Goal: Transaction & Acquisition: Purchase product/service

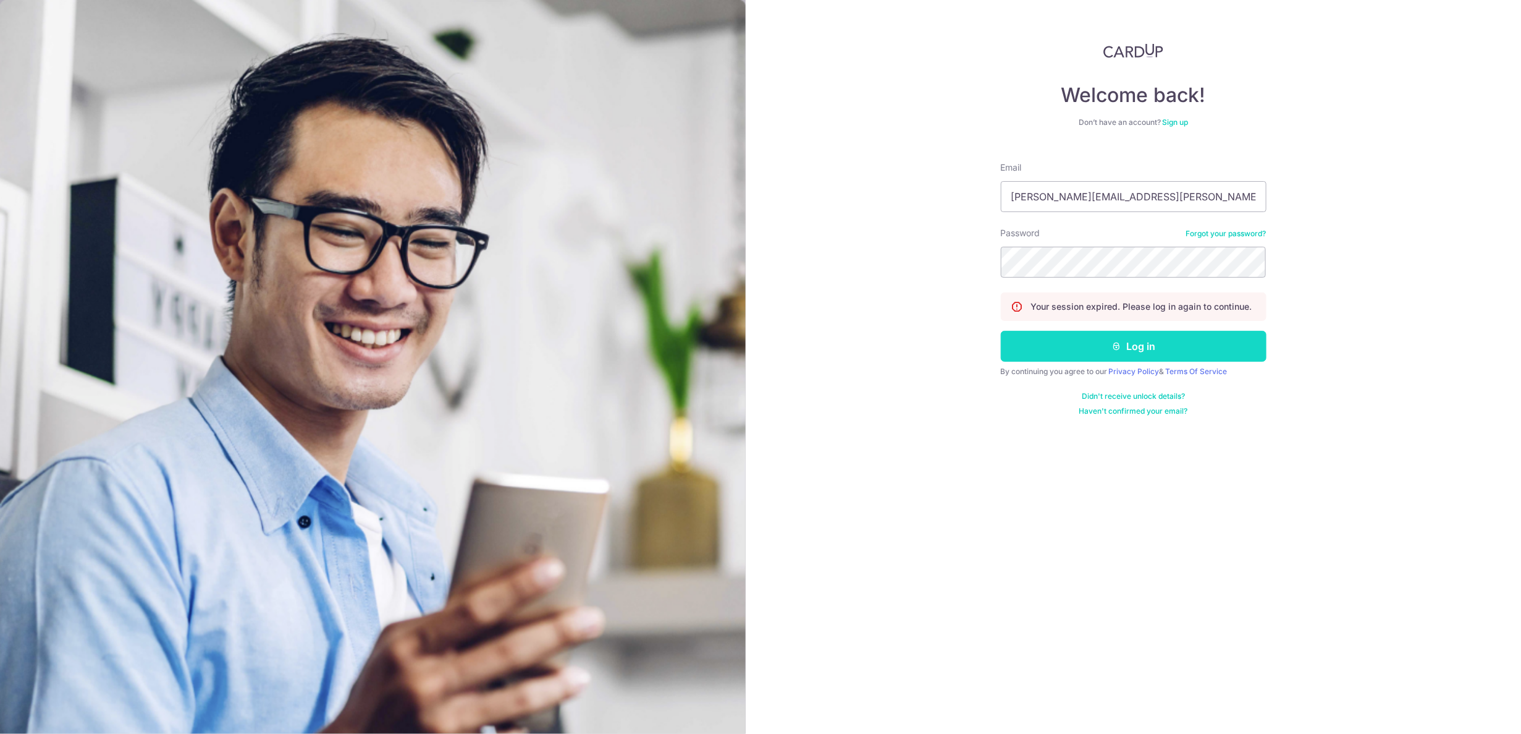
click at [1133, 349] on button "Log in" at bounding box center [1134, 346] width 266 height 31
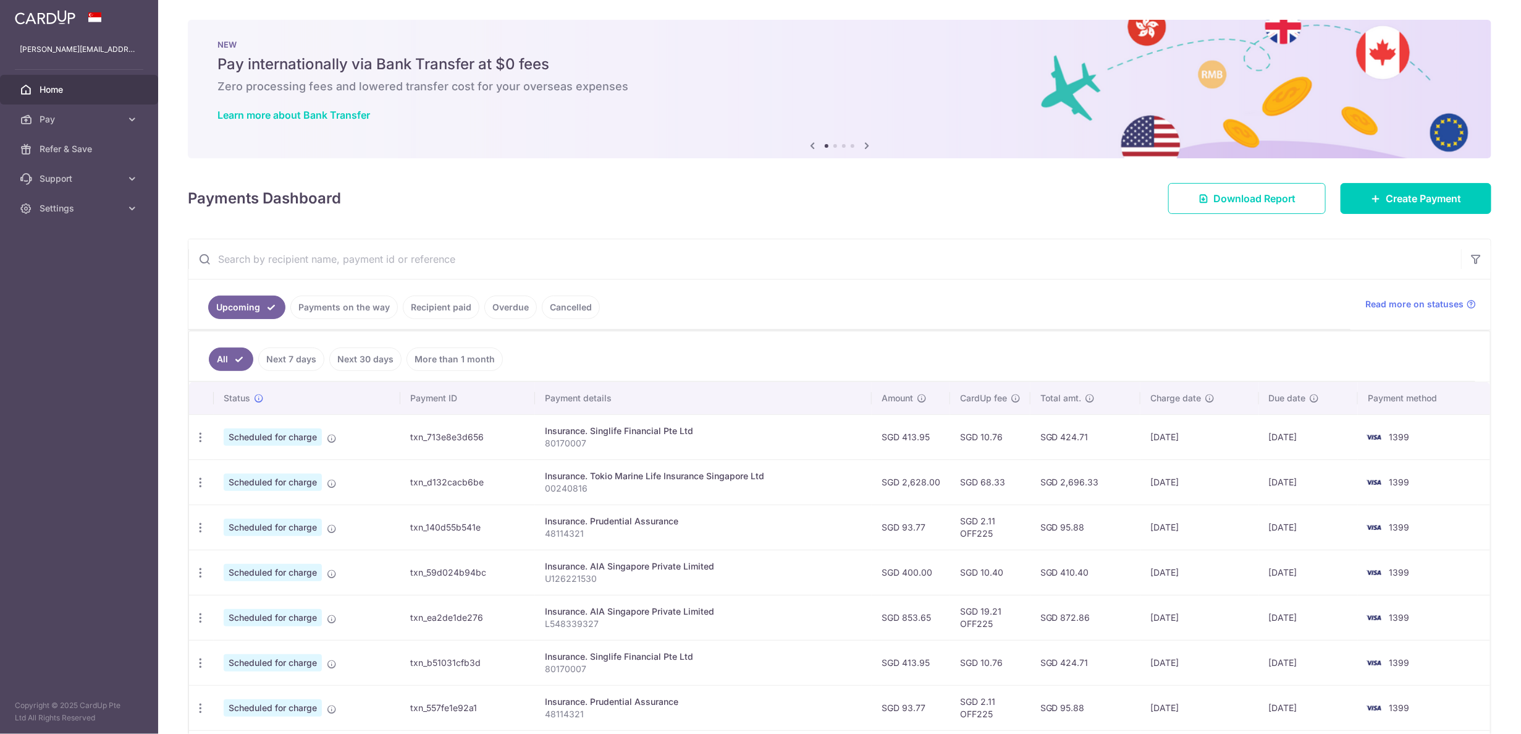
scroll to position [77, 0]
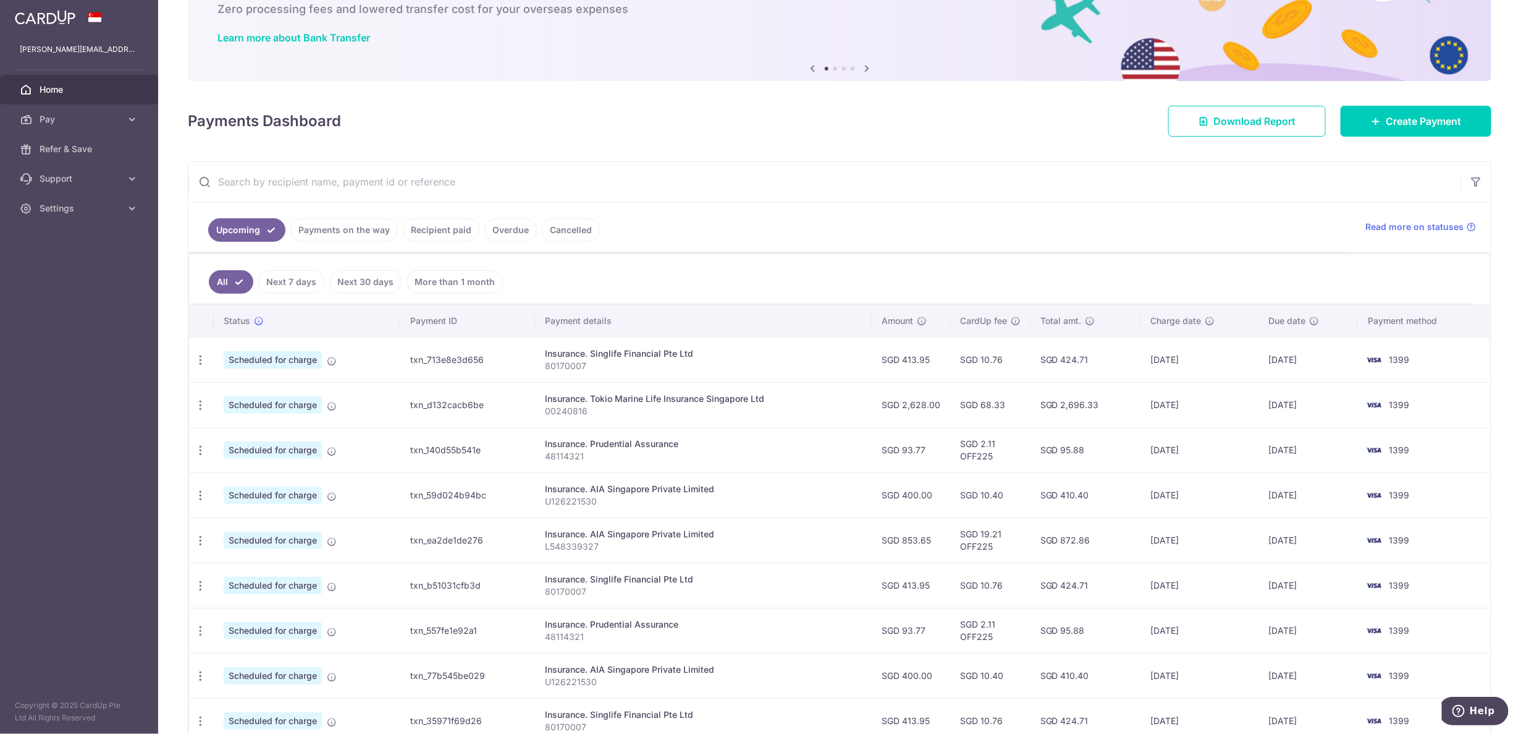
click at [709, 357] on div "Insurance. Singlife Financial Pte Ltd" at bounding box center [703, 353] width 316 height 12
click at [698, 360] on p "80170007" at bounding box center [703, 366] width 316 height 12
click at [850, 405] on p "00240816" at bounding box center [703, 411] width 316 height 12
drag, startPoint x: 795, startPoint y: 413, endPoint x: 801, endPoint y: 418, distance: 7.9
click at [801, 418] on td "Insurance. Tokio Marine Life Insurance Singapore Ltd 00240816" at bounding box center [703, 404] width 336 height 45
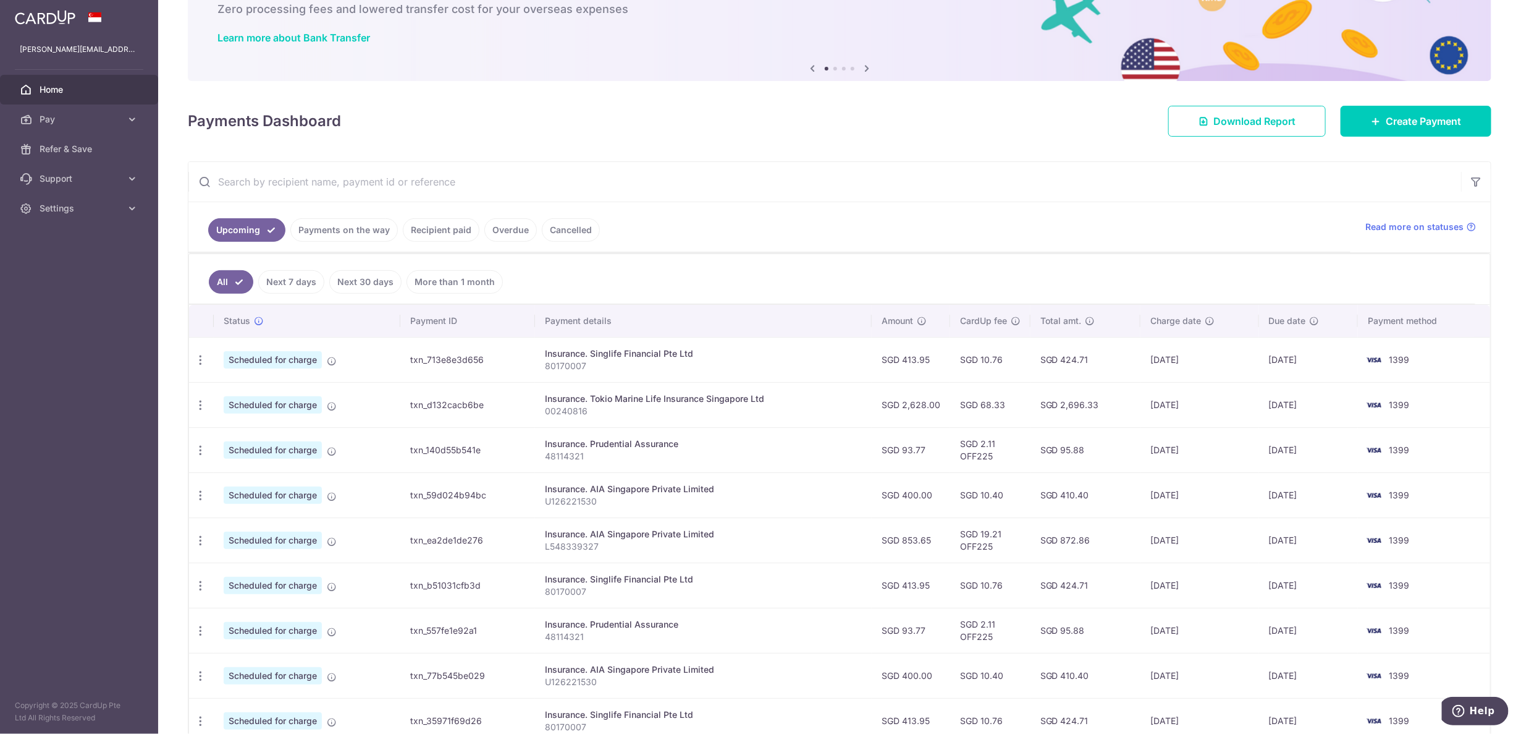
click at [801, 418] on td "Insurance. Tokio Marine Life Insurance Singapore Ltd 00240816" at bounding box center [703, 404] width 336 height 45
drag, startPoint x: 743, startPoint y: 383, endPoint x: 750, endPoint y: 416, distance: 33.4
click at [750, 416] on td "Insurance. Tokio Marine Life Insurance Singapore Ltd 00240816" at bounding box center [703, 404] width 336 height 45
click at [750, 416] on p "00240816" at bounding box center [703, 411] width 316 height 12
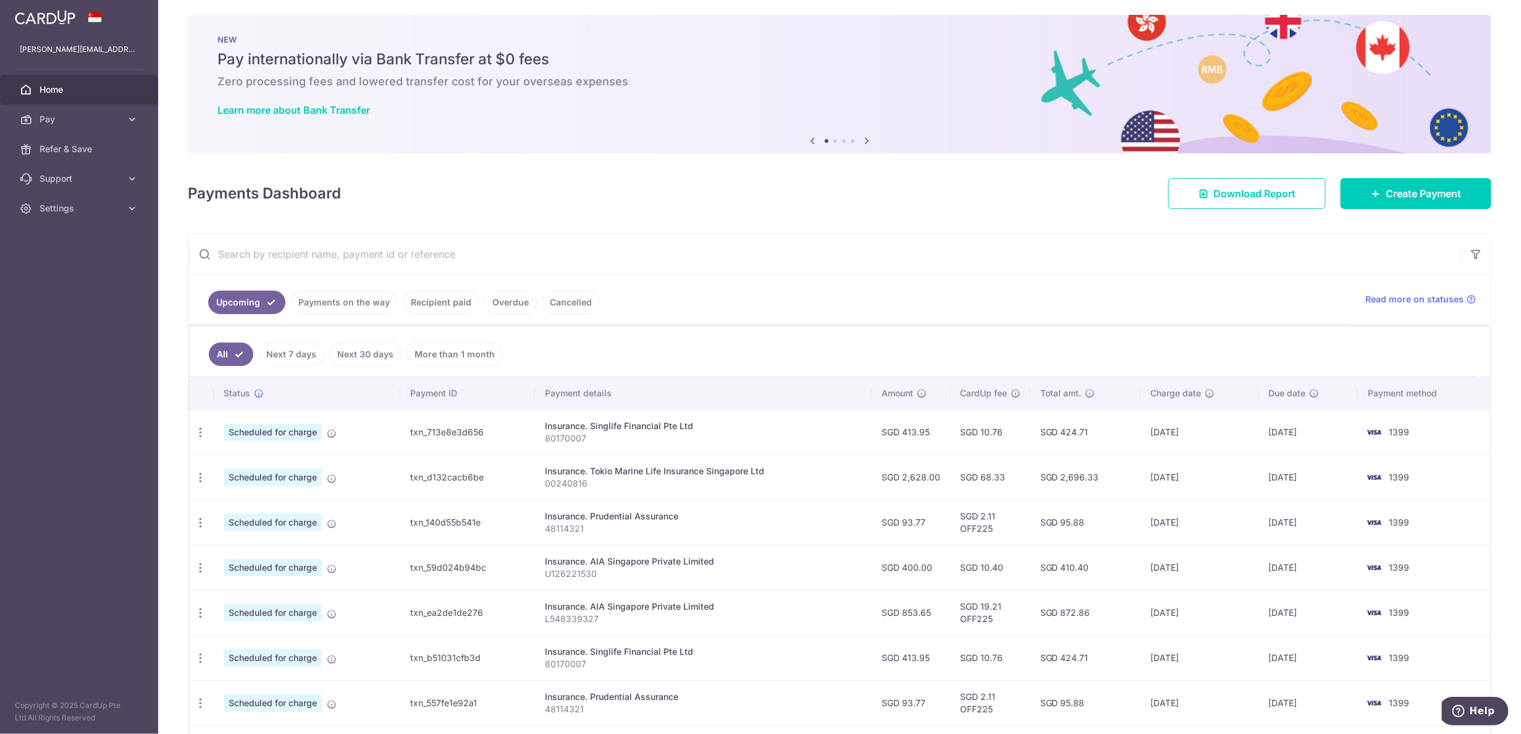
scroll to position [0, 0]
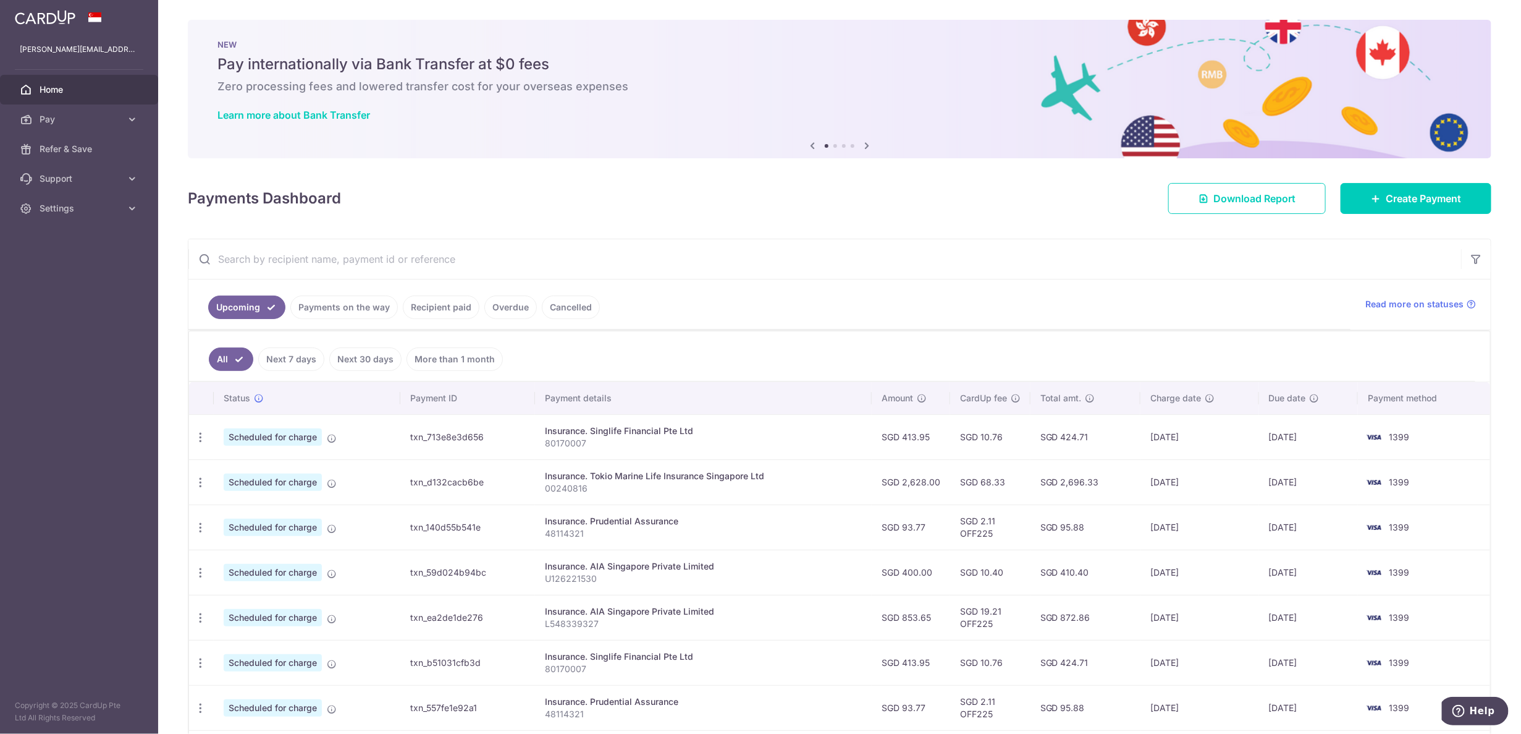
click at [398, 313] on li "Recipient paid" at bounding box center [439, 306] width 82 height 23
click at [381, 313] on link "Payments on the way" at bounding box center [344, 306] width 108 height 23
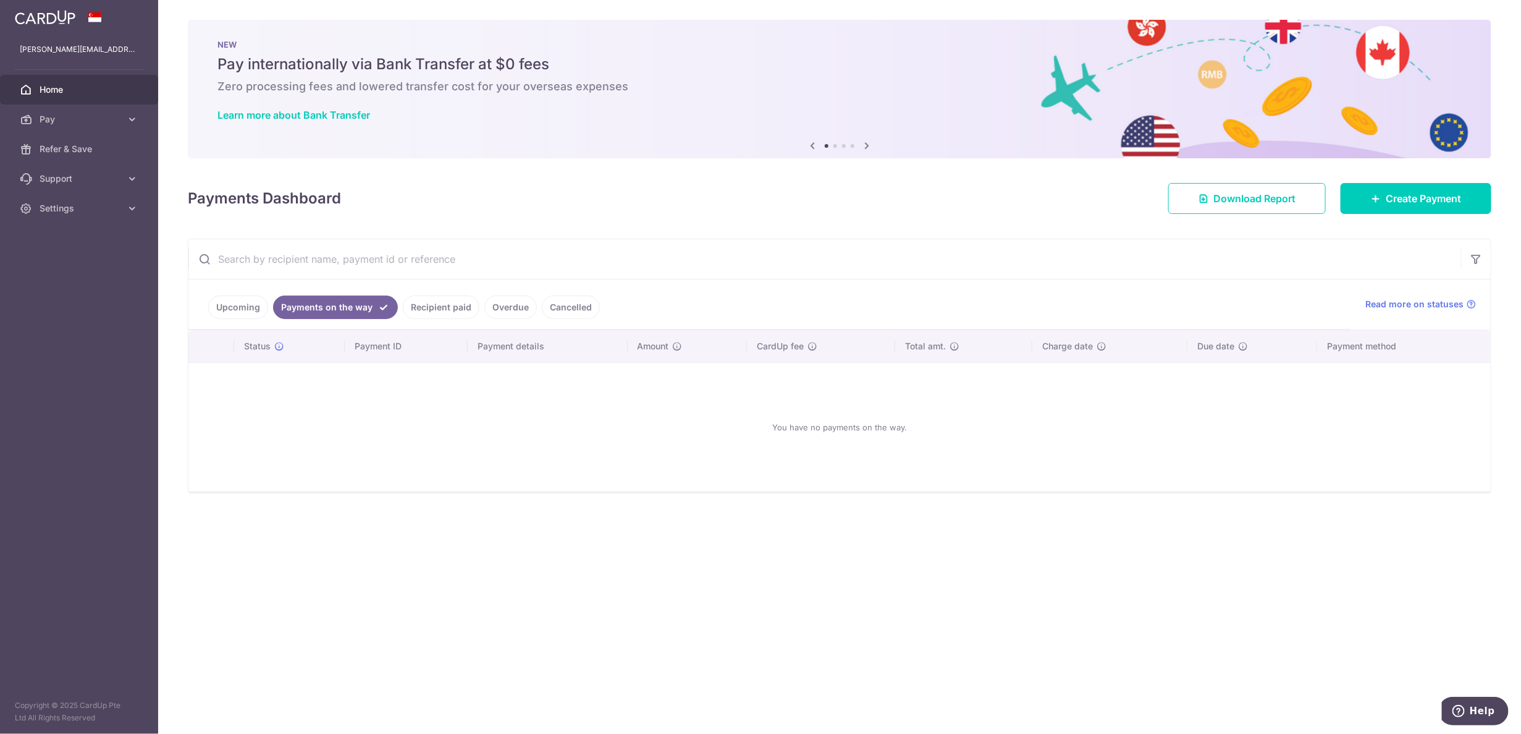
click at [441, 310] on link "Recipient paid" at bounding box center [441, 306] width 77 height 23
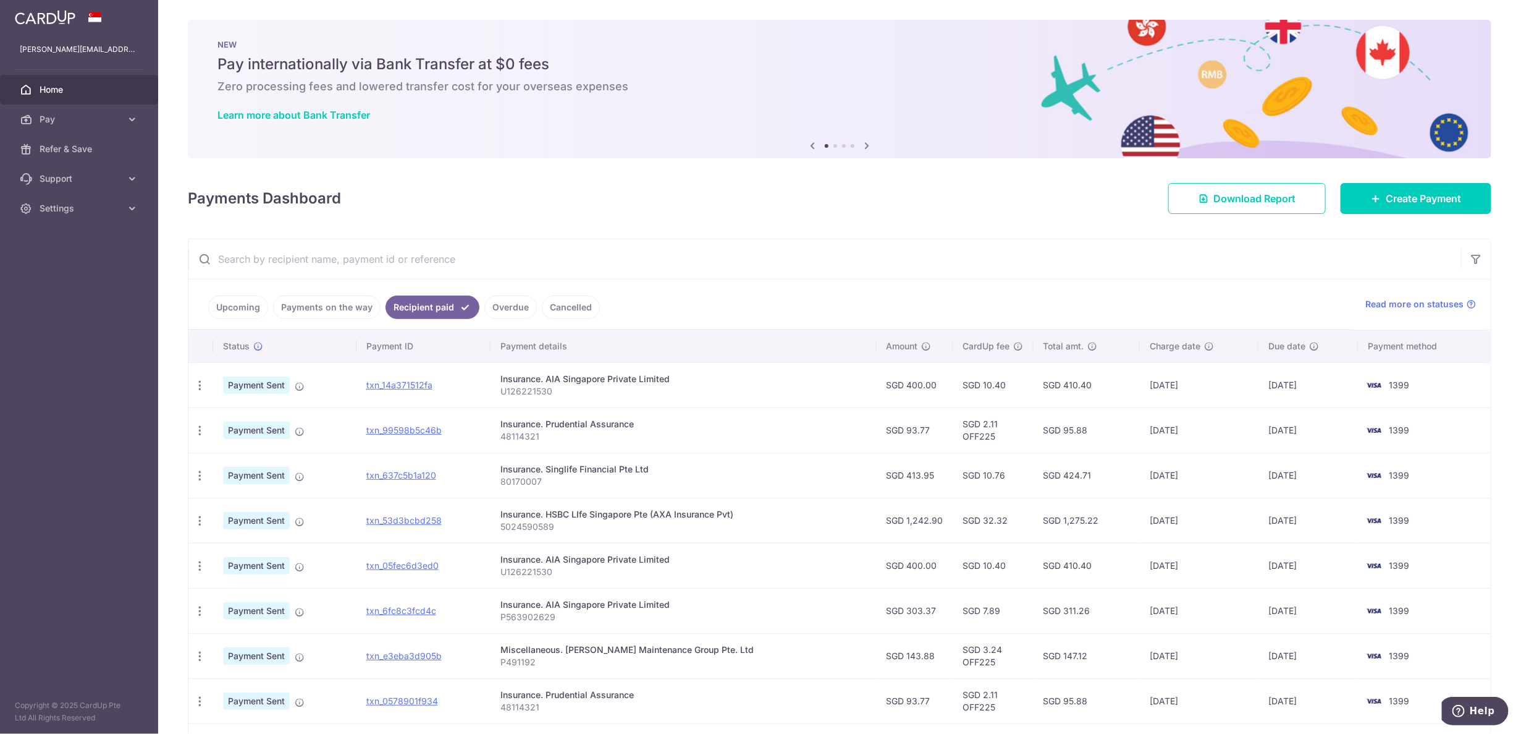
click at [557, 307] on link "Cancelled" at bounding box center [571, 306] width 58 height 23
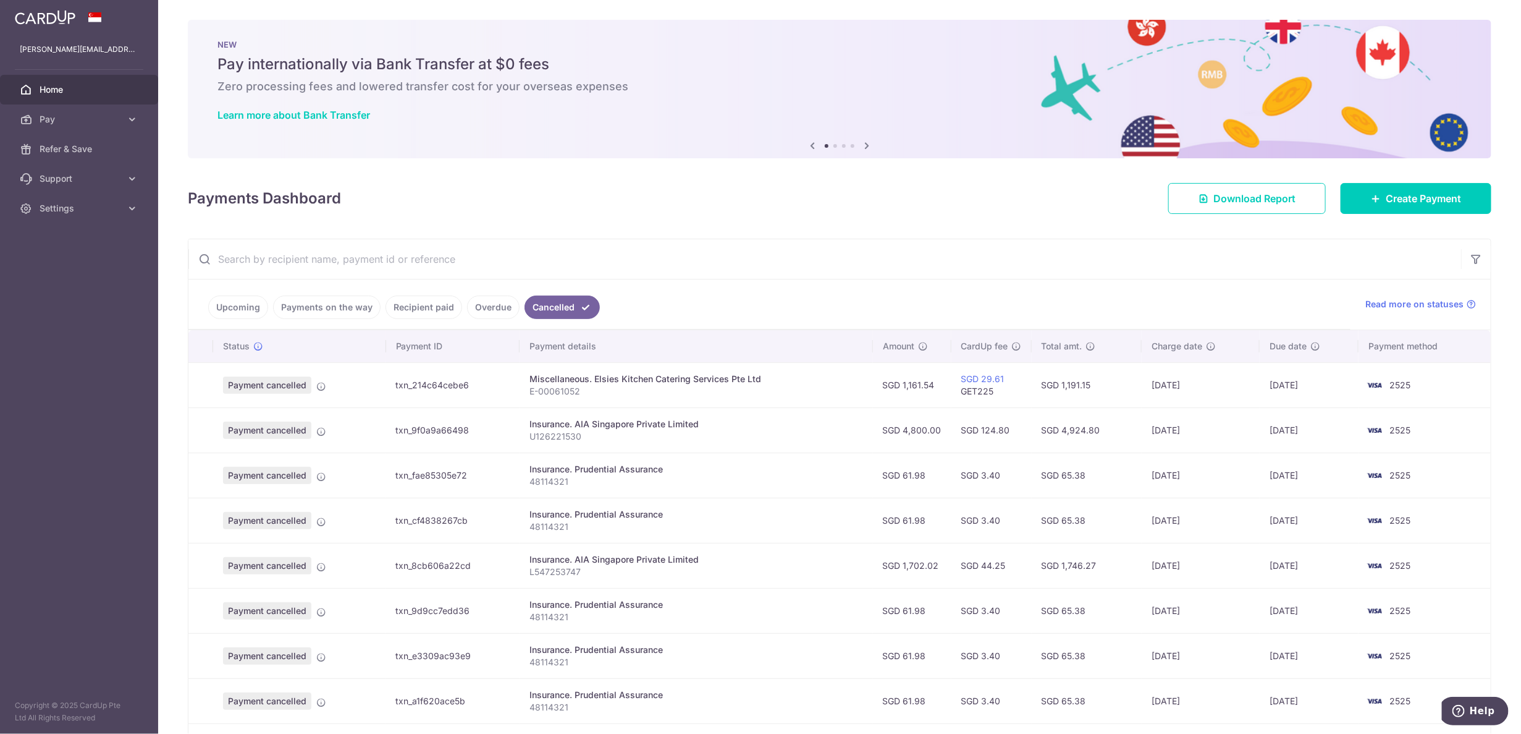
click at [493, 258] on input "text" at bounding box center [824, 259] width 1273 height 40
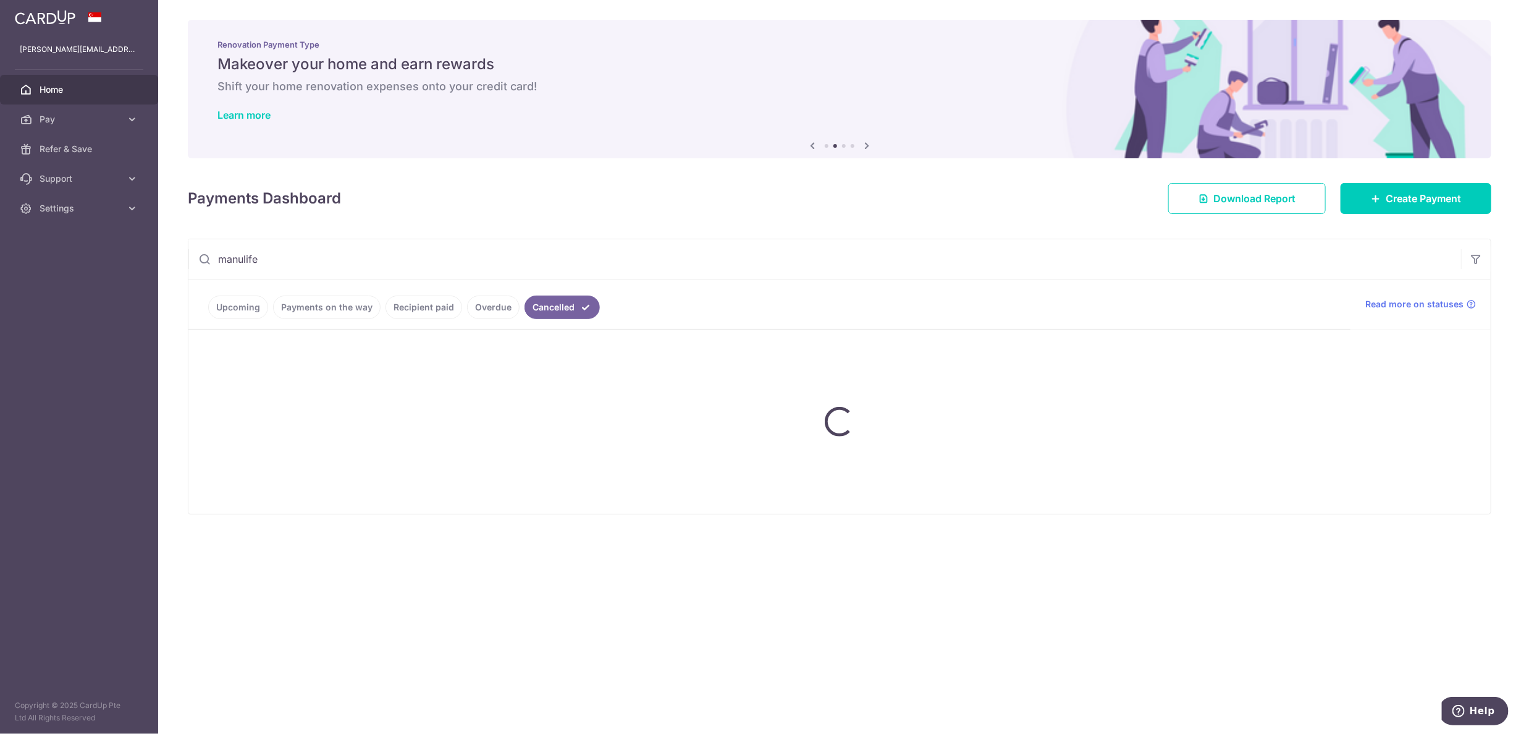
type input "manulife"
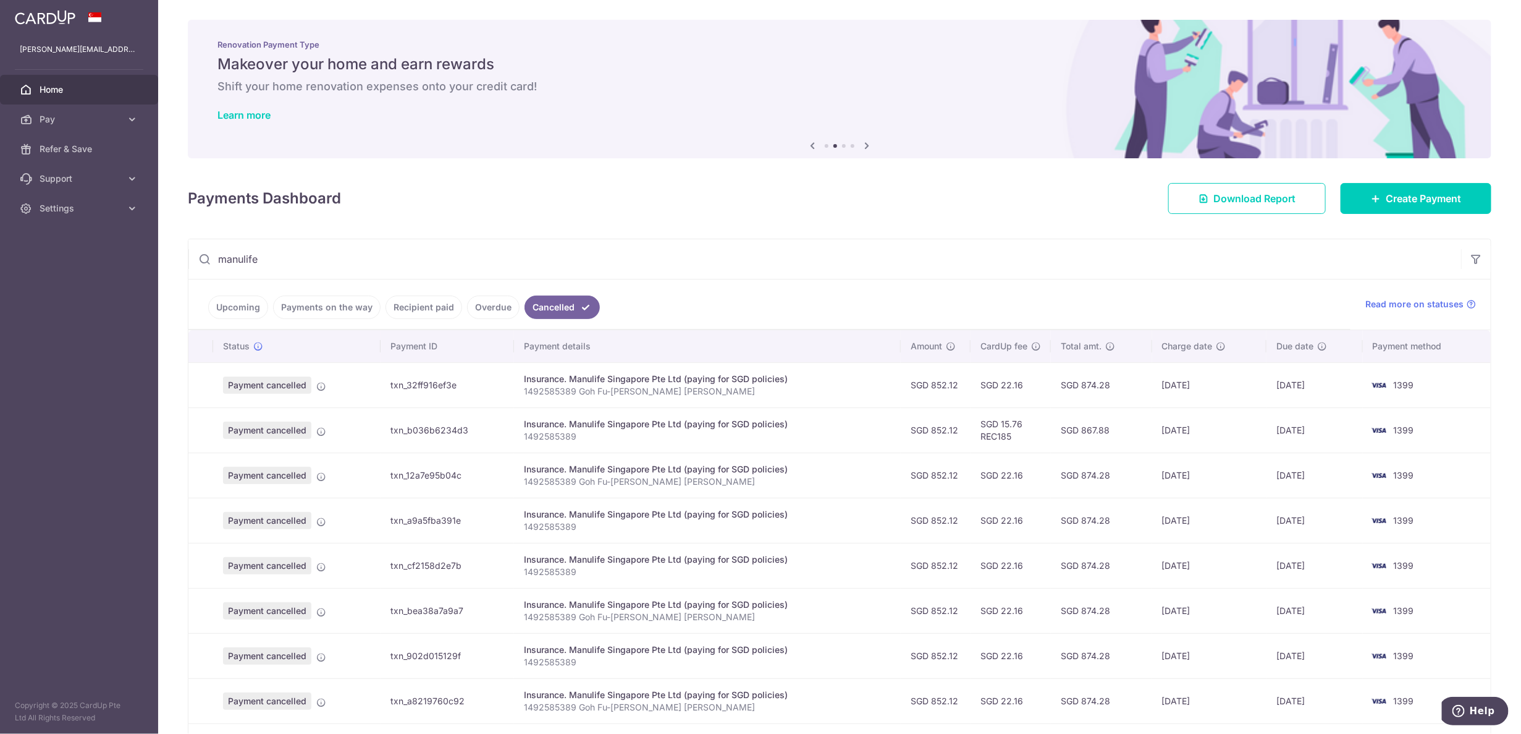
click at [847, 385] on p "1492585389 Goh Fu-Shen Joshua Aaron" at bounding box center [707, 391] width 367 height 12
click at [571, 392] on p "1492585389 Goh Fu-Shen Joshua Aaron" at bounding box center [707, 391] width 367 height 12
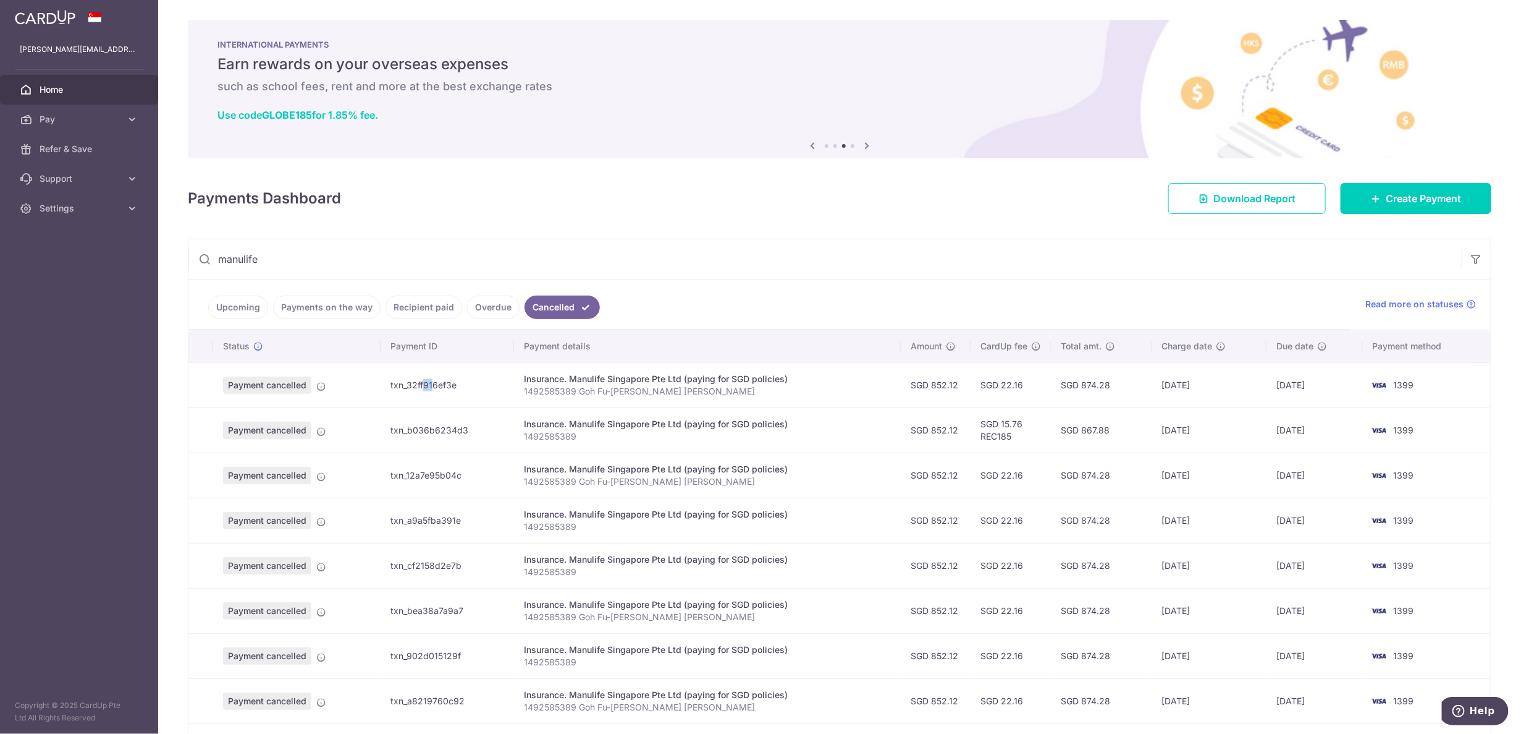
click at [386, 386] on td "txn_32ff916ef3e" at bounding box center [447, 384] width 133 height 45
click at [391, 371] on td "txn_32ff916ef3e" at bounding box center [447, 384] width 133 height 45
click at [273, 381] on span "Payment cancelled" at bounding box center [267, 384] width 88 height 17
click at [316, 385] on icon at bounding box center [321, 386] width 10 height 10
click at [407, 381] on td "txn_32ff916ef3e" at bounding box center [447, 384] width 133 height 45
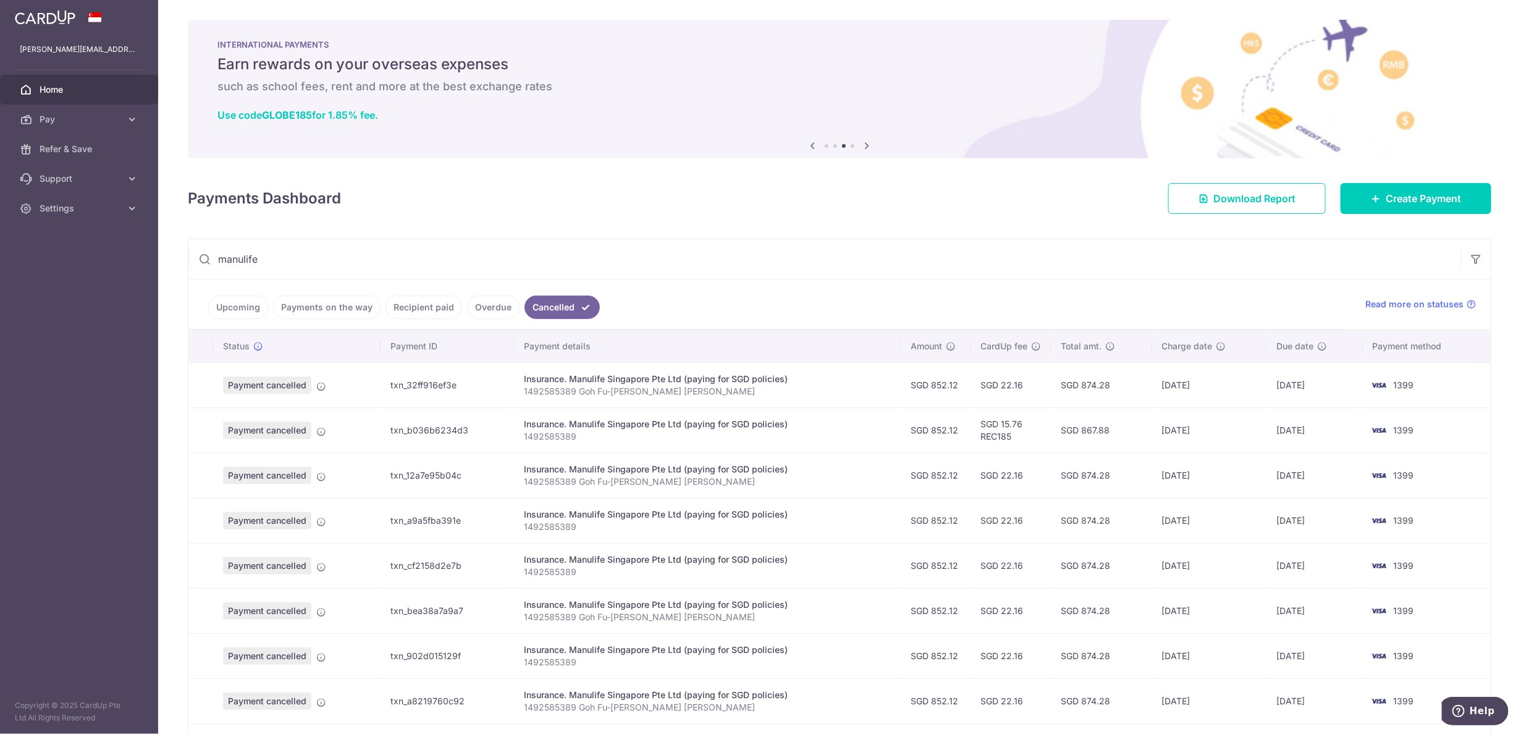
click at [1452, 384] on td "1399" at bounding box center [1427, 384] width 128 height 45
click at [1416, 198] on span "Create Payment" at bounding box center [1423, 198] width 75 height 15
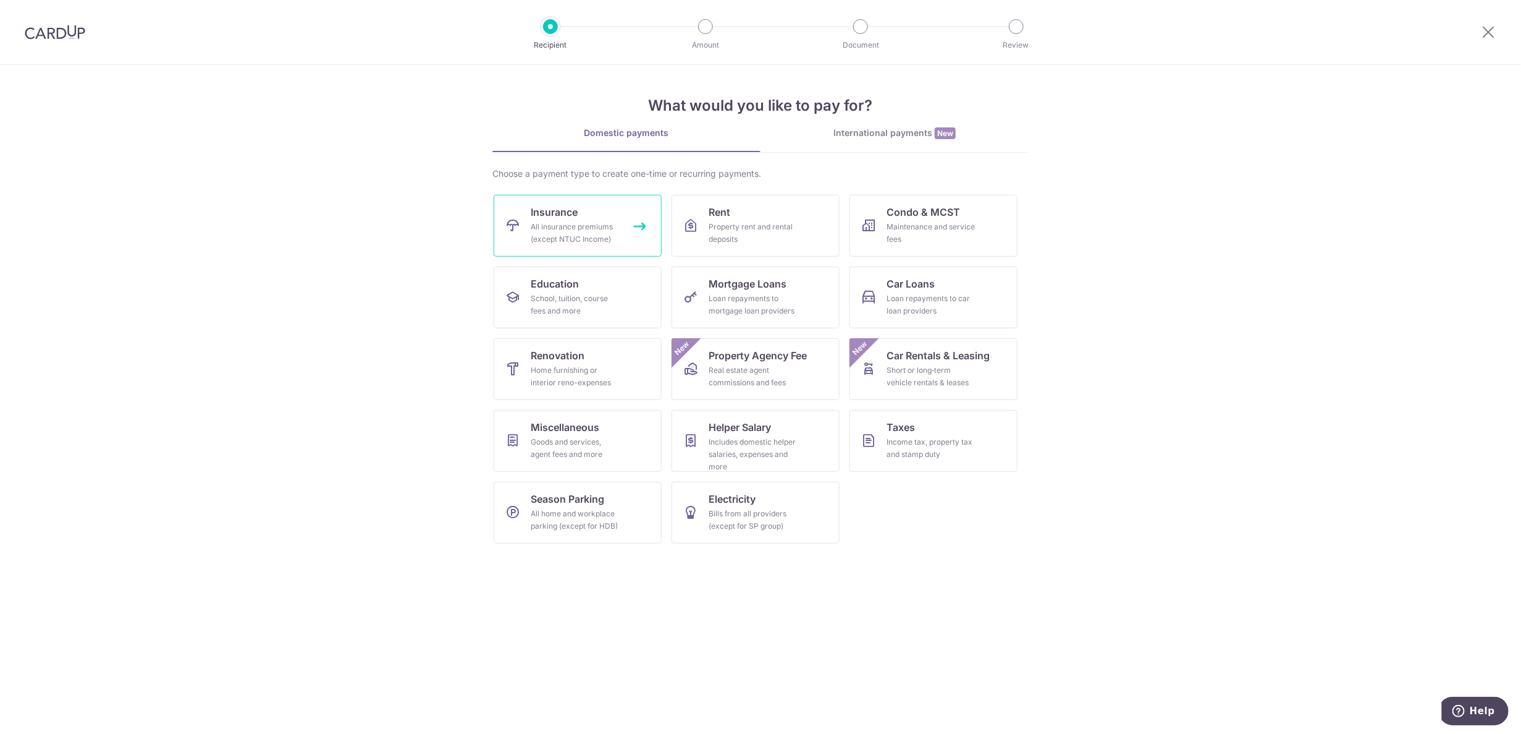
click at [528, 234] on link "Insurance All insurance premiums (except NTUC Income)" at bounding box center [578, 226] width 168 height 62
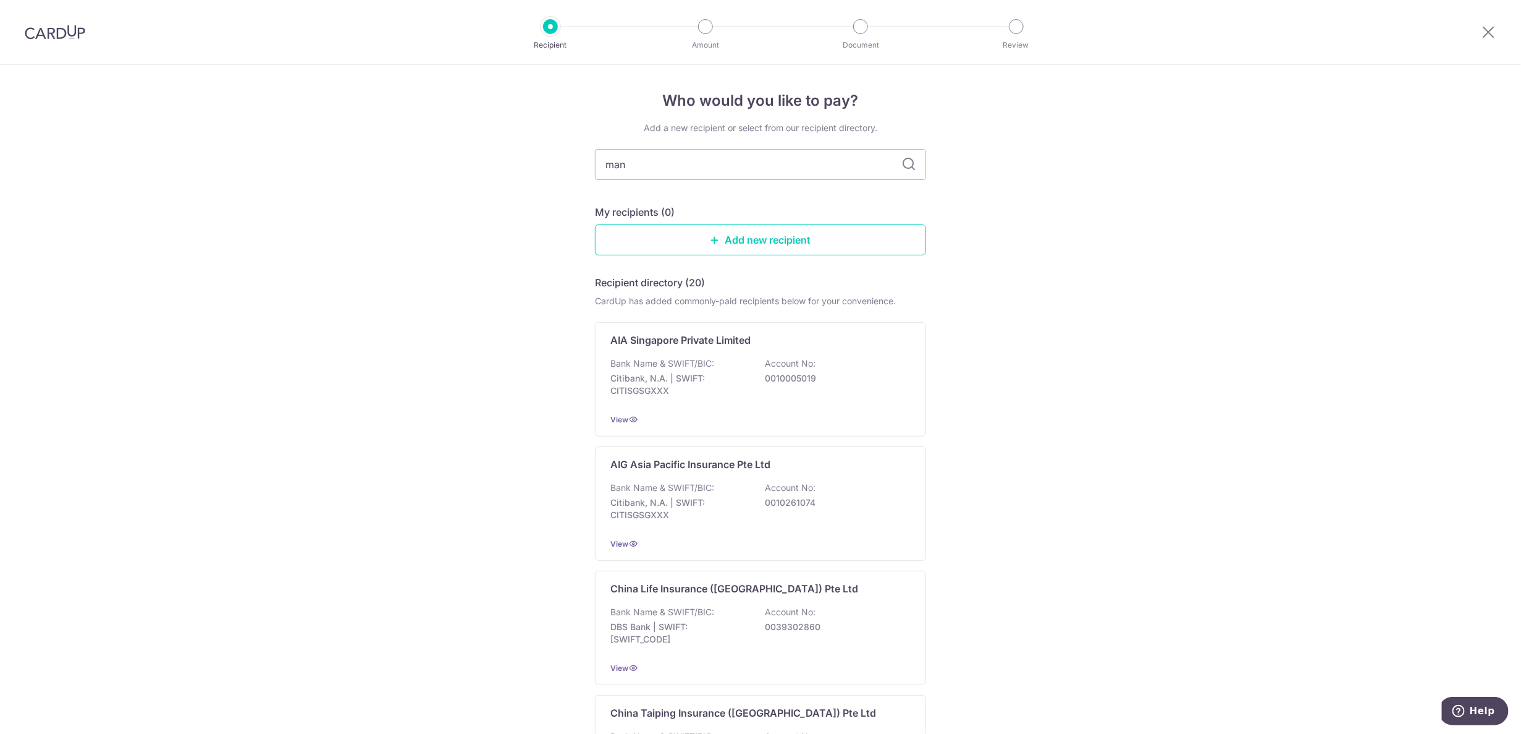
type input "manu"
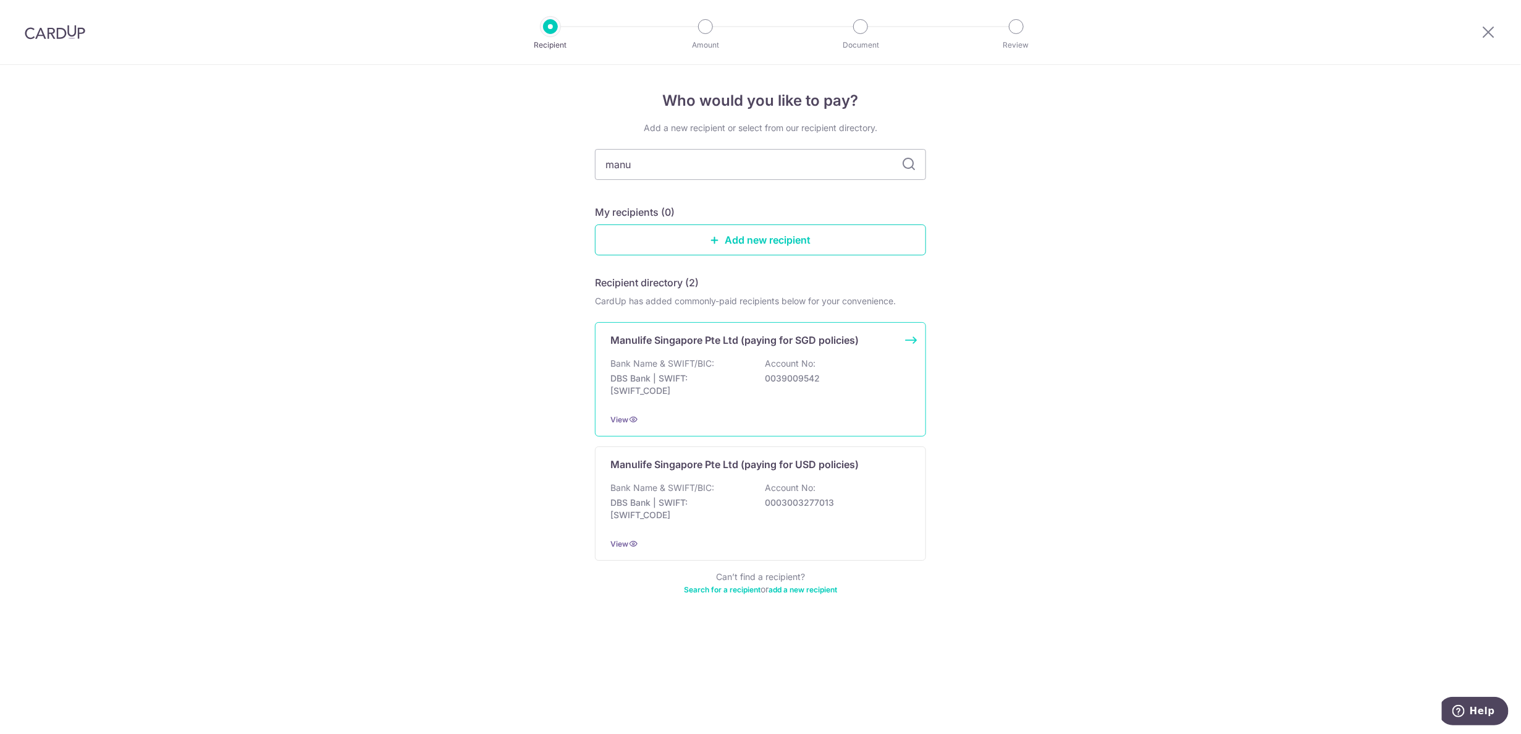
click at [800, 384] on div "Bank Name & SWIFT/BIC: DBS Bank | SWIFT: [SWIFT_CODE] Account No: 0039009542" at bounding box center [761, 380] width 300 height 46
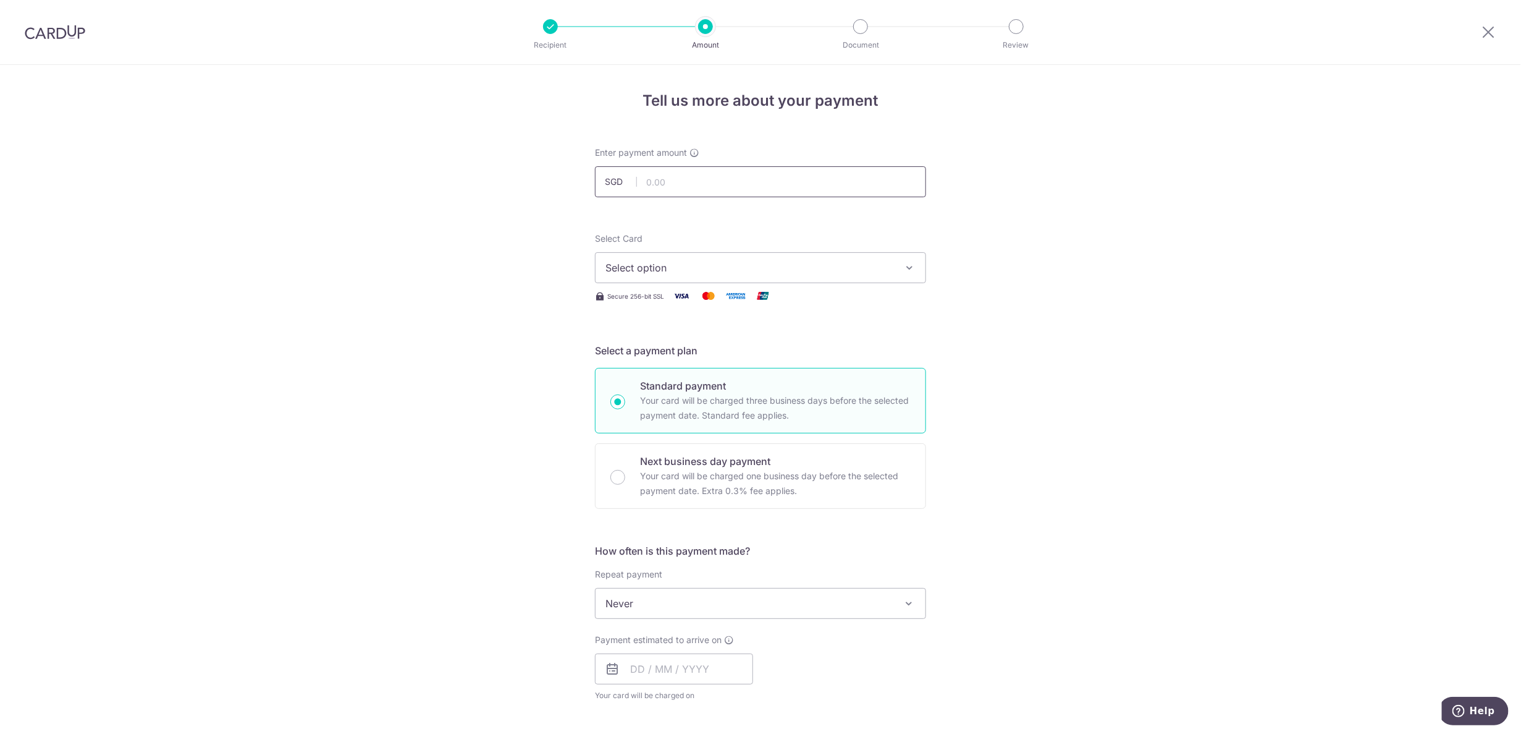
click at [711, 187] on input "text" at bounding box center [760, 181] width 331 height 31
click at [1092, 256] on div "Tell us more about your payment Enter payment amount SGD Select Card Select opt…" at bounding box center [760, 624] width 1521 height 1118
click at [701, 190] on input "text" at bounding box center [760, 181] width 331 height 31
paste input "1492585389"
type input "1492585389"
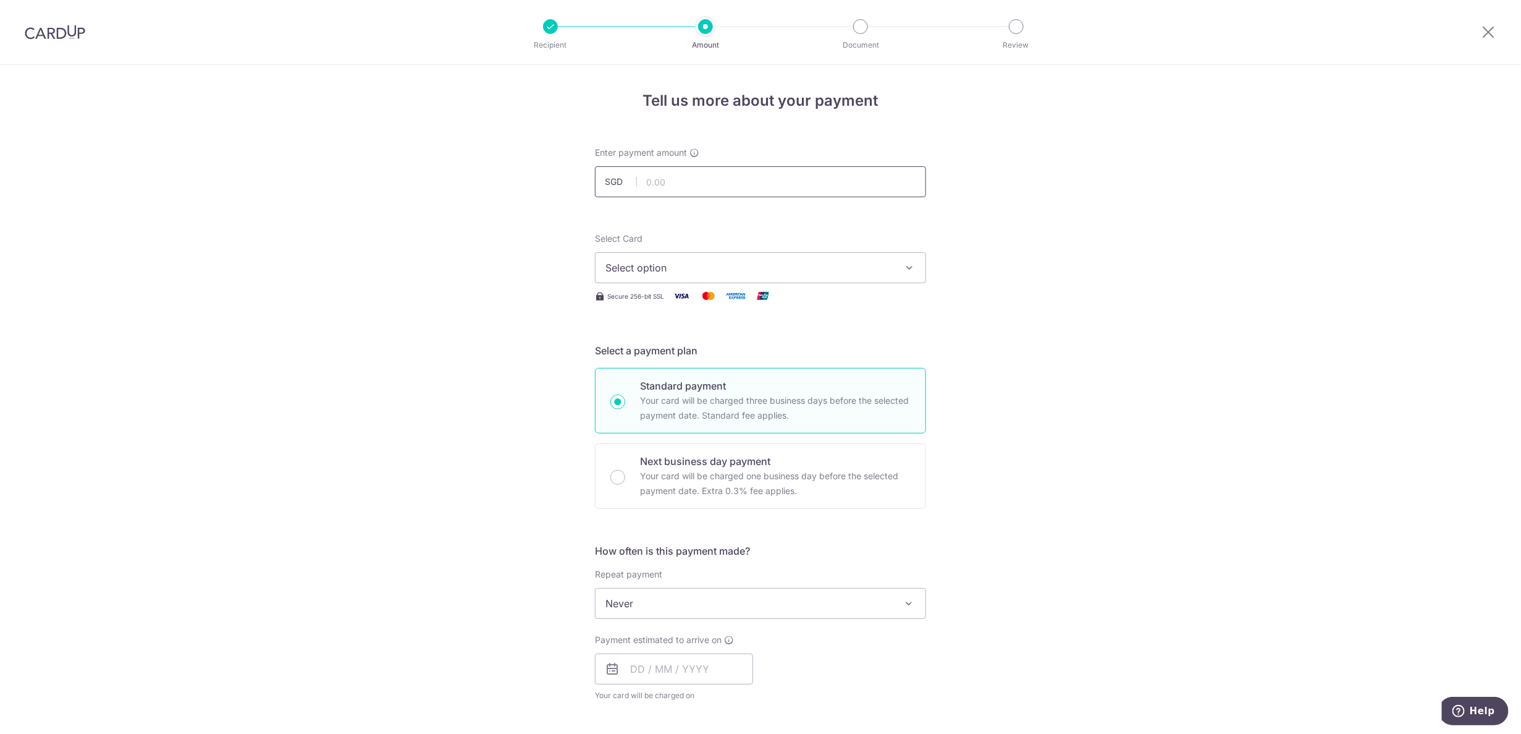
click at [682, 191] on input "text" at bounding box center [760, 181] width 331 height 31
paste input "1492585389"
type input "1492585389"
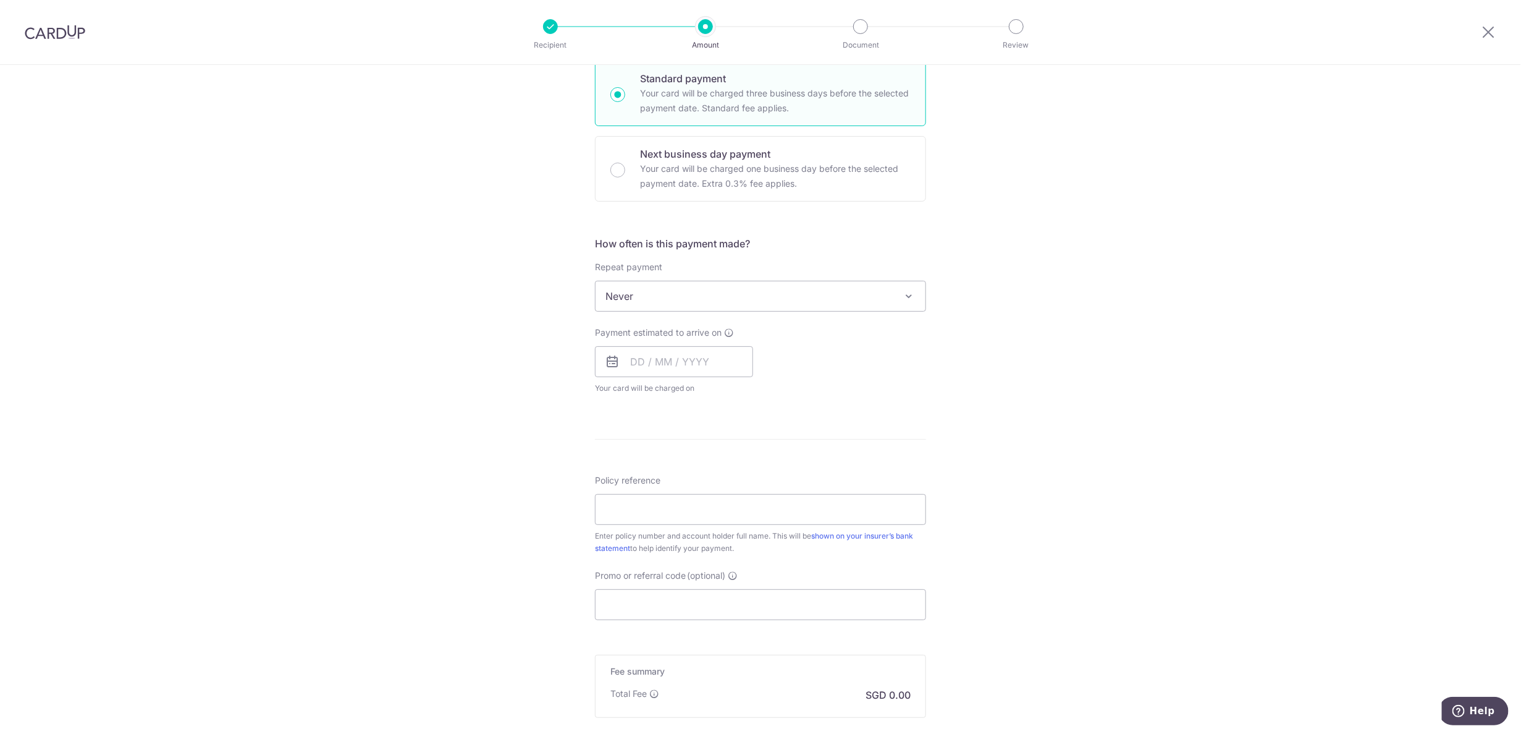
scroll to position [309, 0]
click at [640, 505] on input "Policy reference" at bounding box center [760, 507] width 331 height 31
paste input "1492585389 Goh Fu-[PERSON_NAME] [PERSON_NAME]"
type input "1492585389 Goh Fu-[PERSON_NAME] [PERSON_NAME]"
click at [543, 532] on div "Tell us more about your payment Enter payment amount SGD Select Card Select opt…" at bounding box center [760, 315] width 1521 height 1118
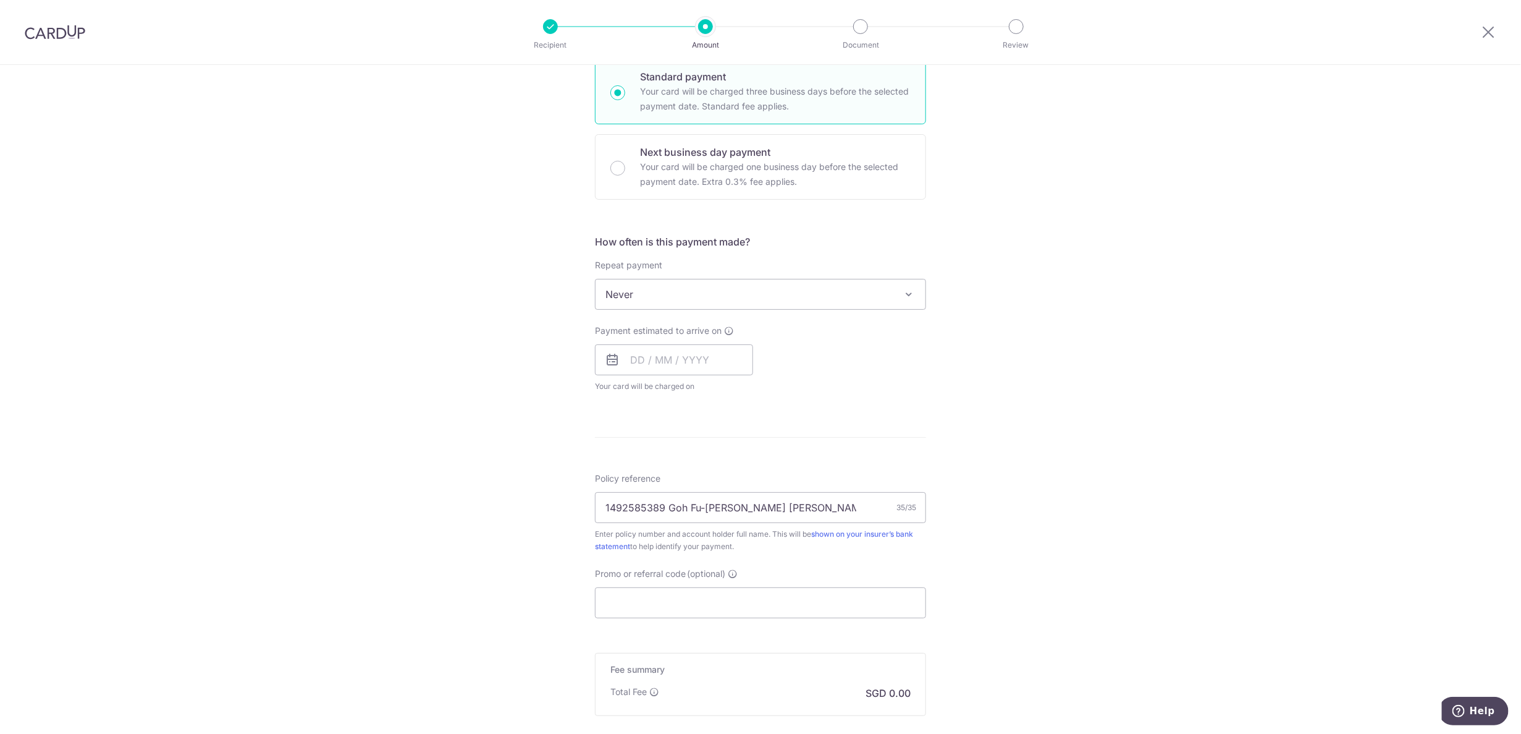
scroll to position [0, 0]
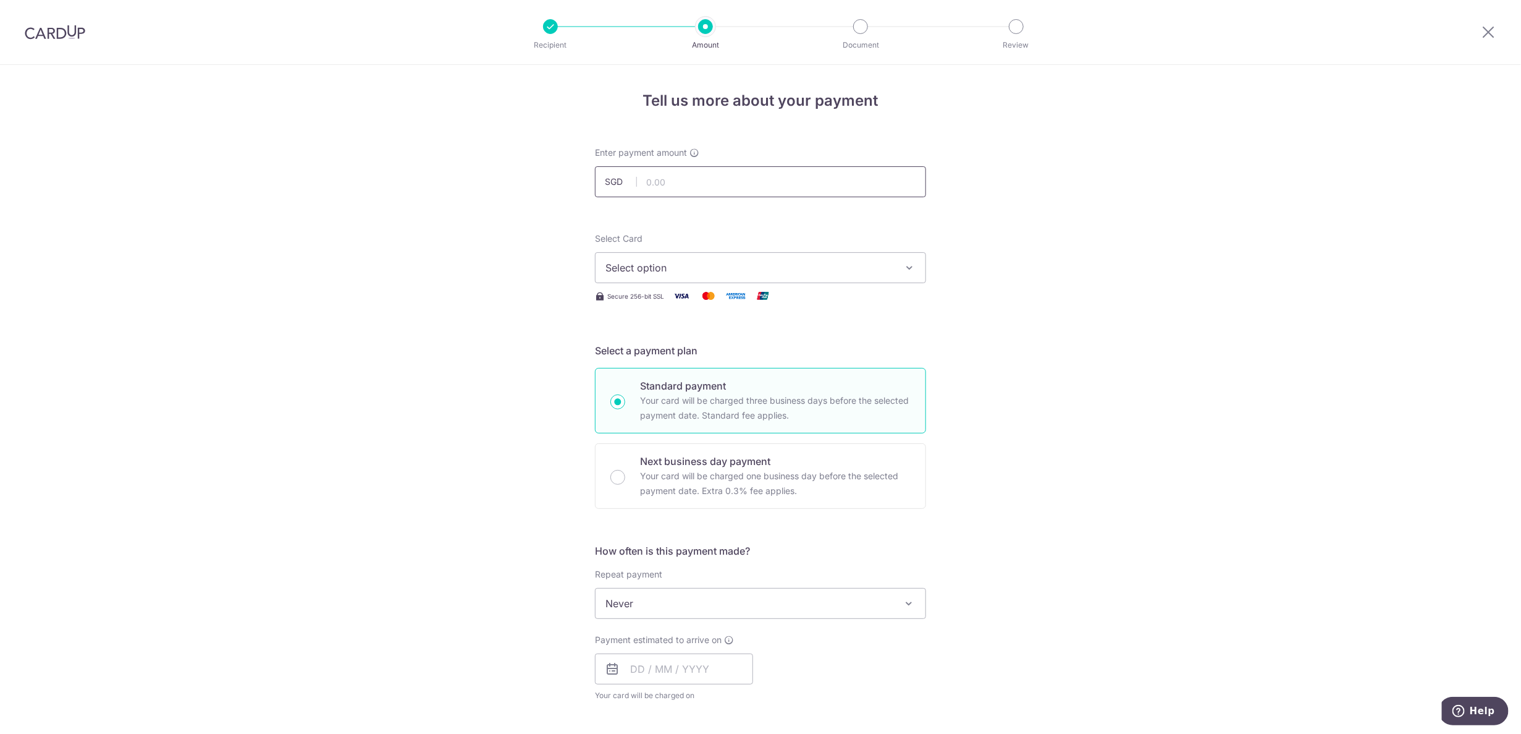
click at [656, 176] on input "text" at bounding box center [760, 181] width 331 height 31
type input "852.12"
click at [861, 263] on span "Select option" at bounding box center [750, 267] width 288 height 15
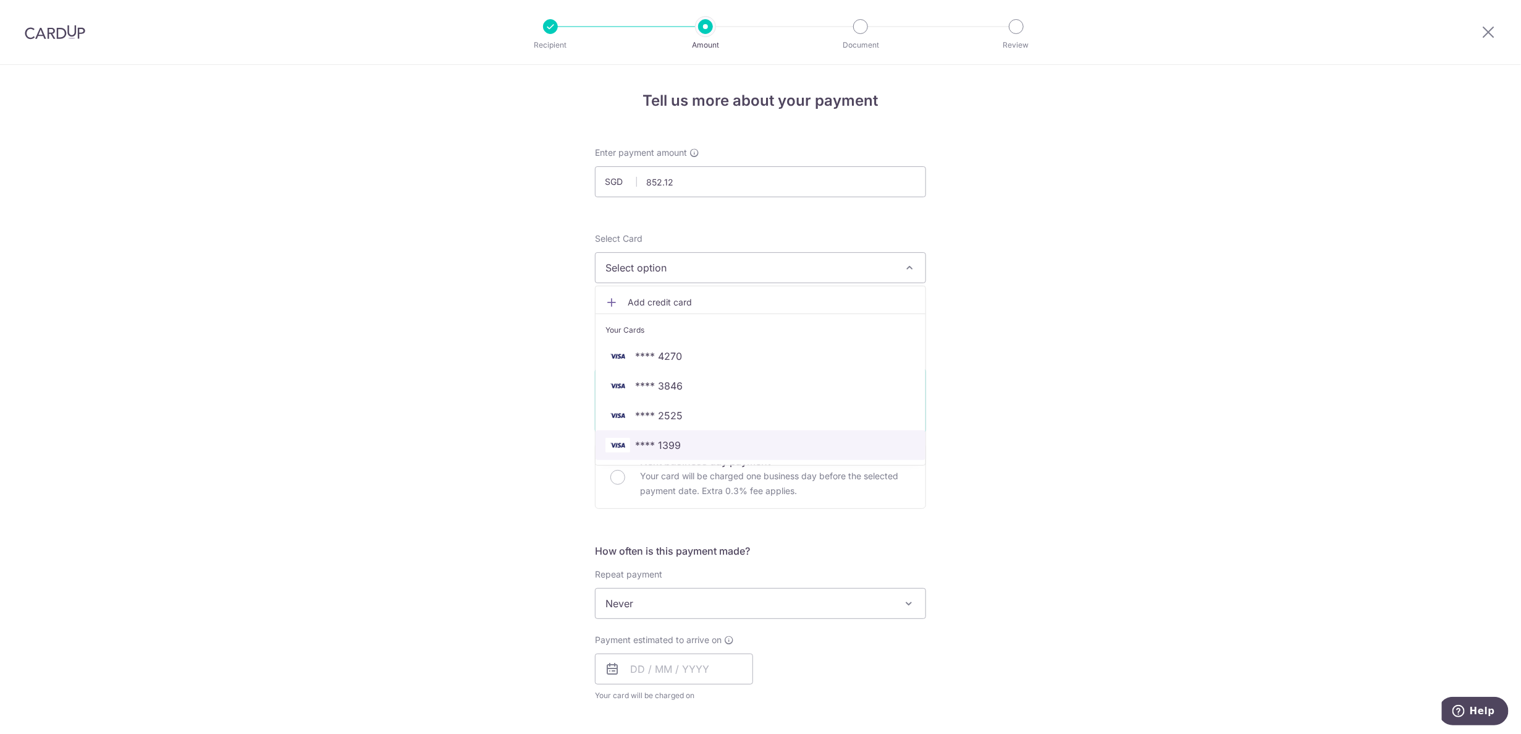
click at [768, 442] on span "**** 1399" at bounding box center [761, 445] width 310 height 15
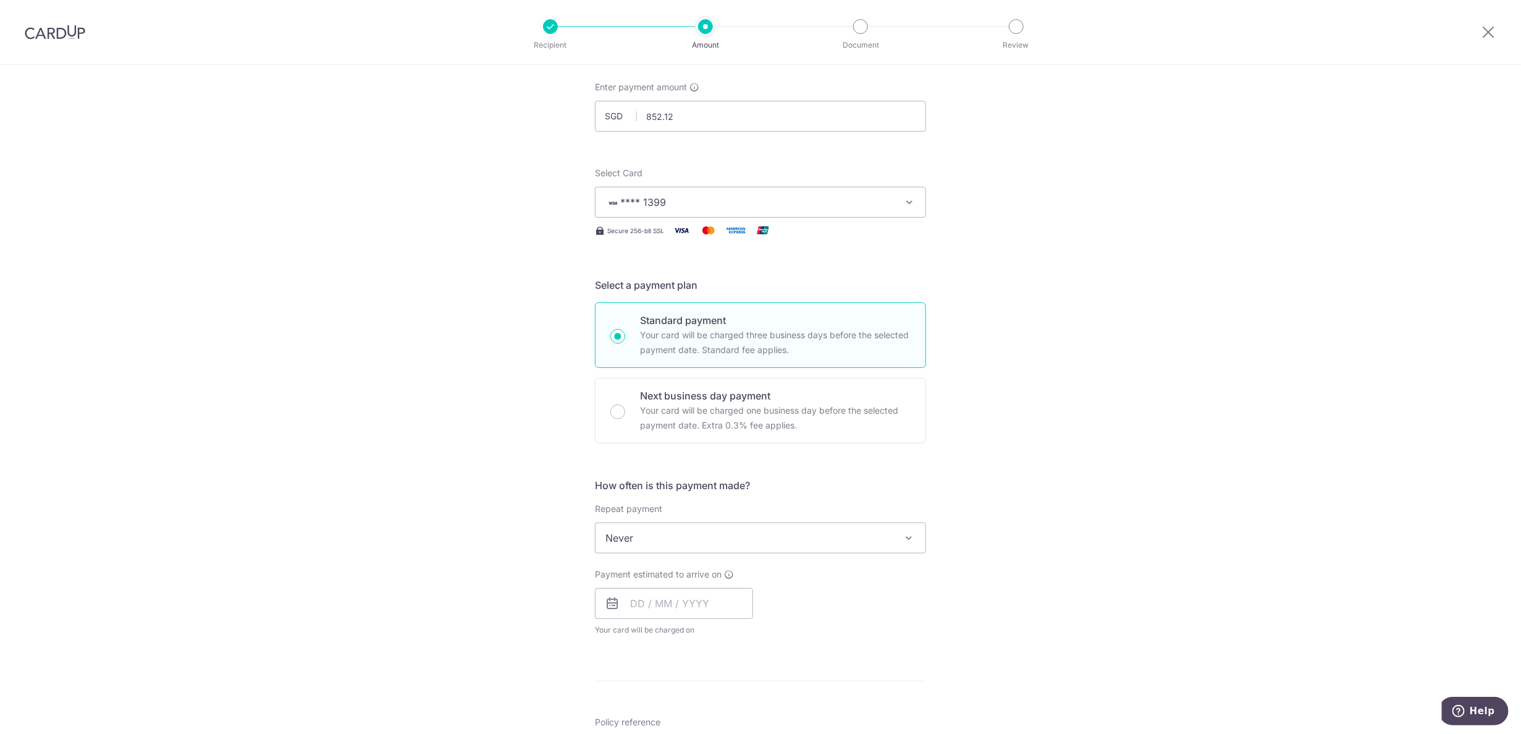
scroll to position [154, 0]
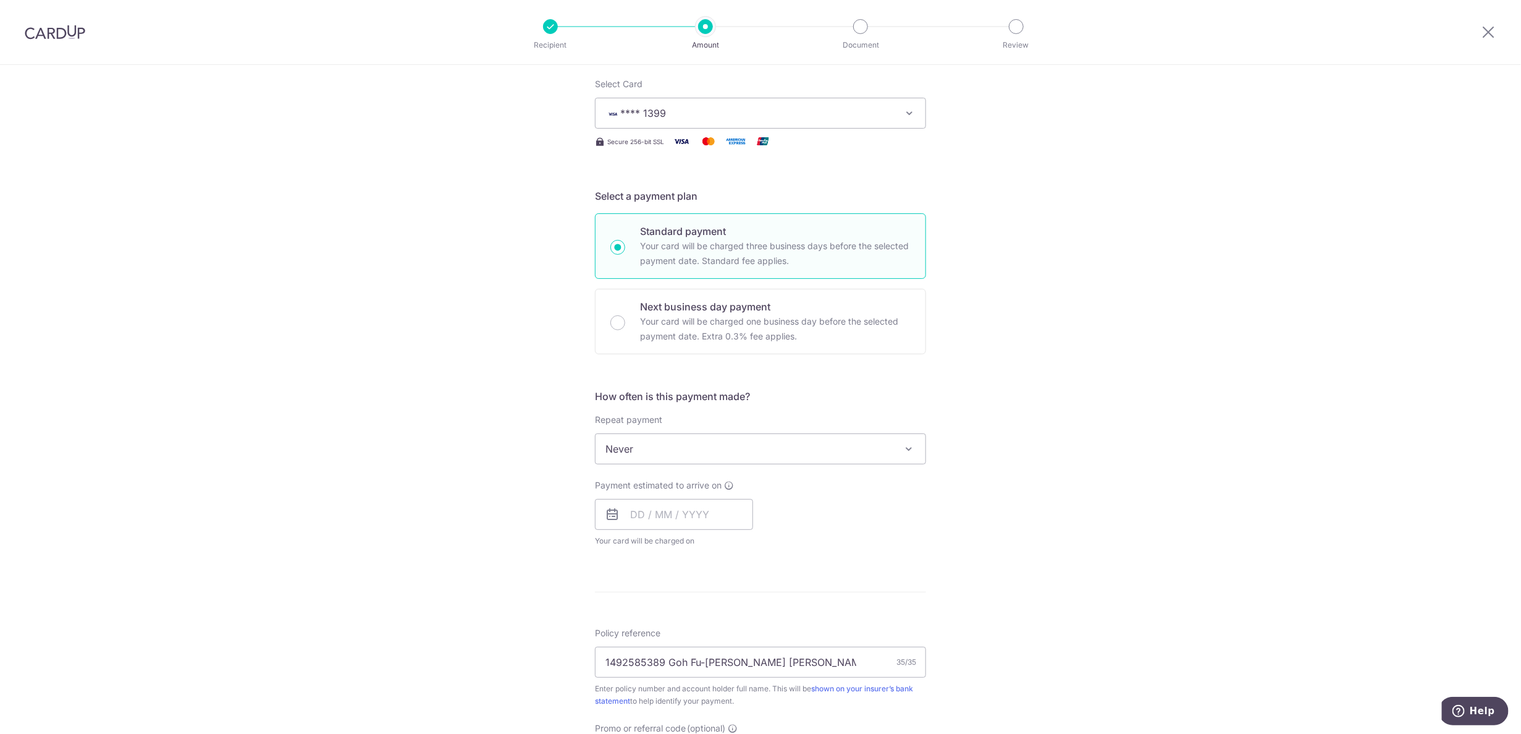
click at [678, 459] on span "Never" at bounding box center [761, 449] width 330 height 30
click at [507, 501] on div "Tell us more about your payment Enter payment amount SGD 852.12 852.12 Select C…" at bounding box center [760, 469] width 1521 height 1118
click at [630, 512] on input "text" at bounding box center [674, 514] width 158 height 31
click at [666, 673] on link "21" at bounding box center [670, 676] width 20 height 20
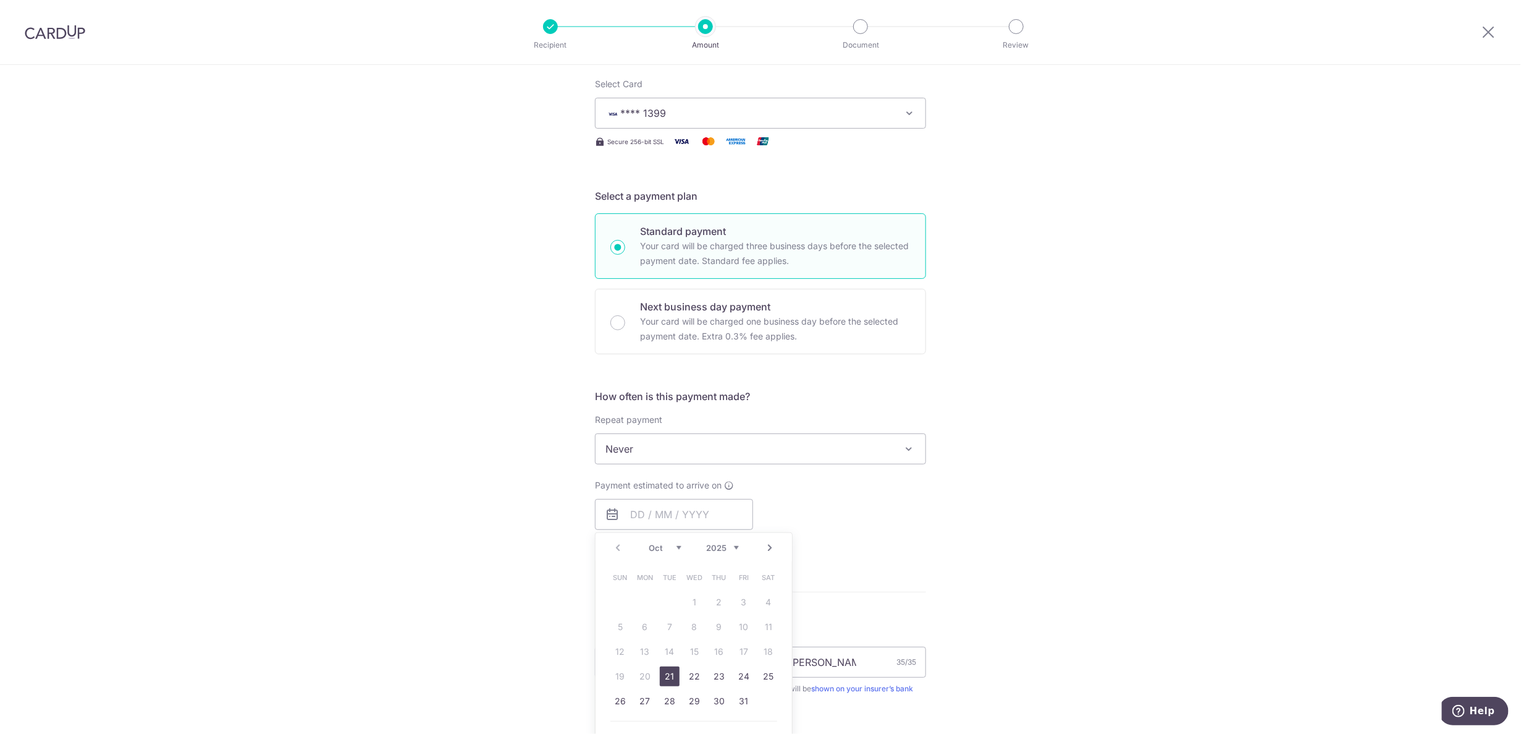
click at [971, 523] on div "Tell us more about your payment Enter payment amount SGD 852.12 852.12 Select C…" at bounding box center [760, 469] width 1521 height 1118
type input "21/10/2025"
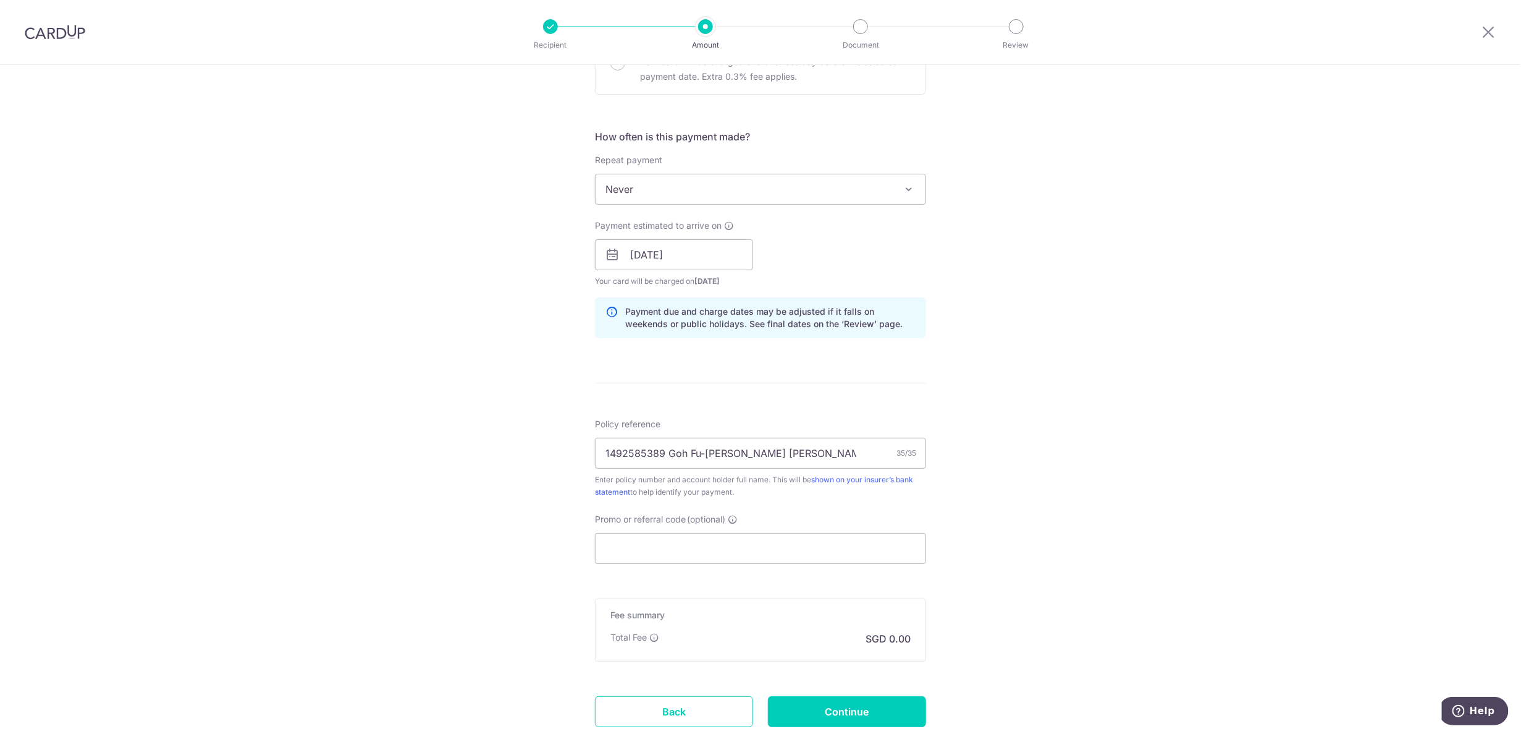
scroll to position [499, 0]
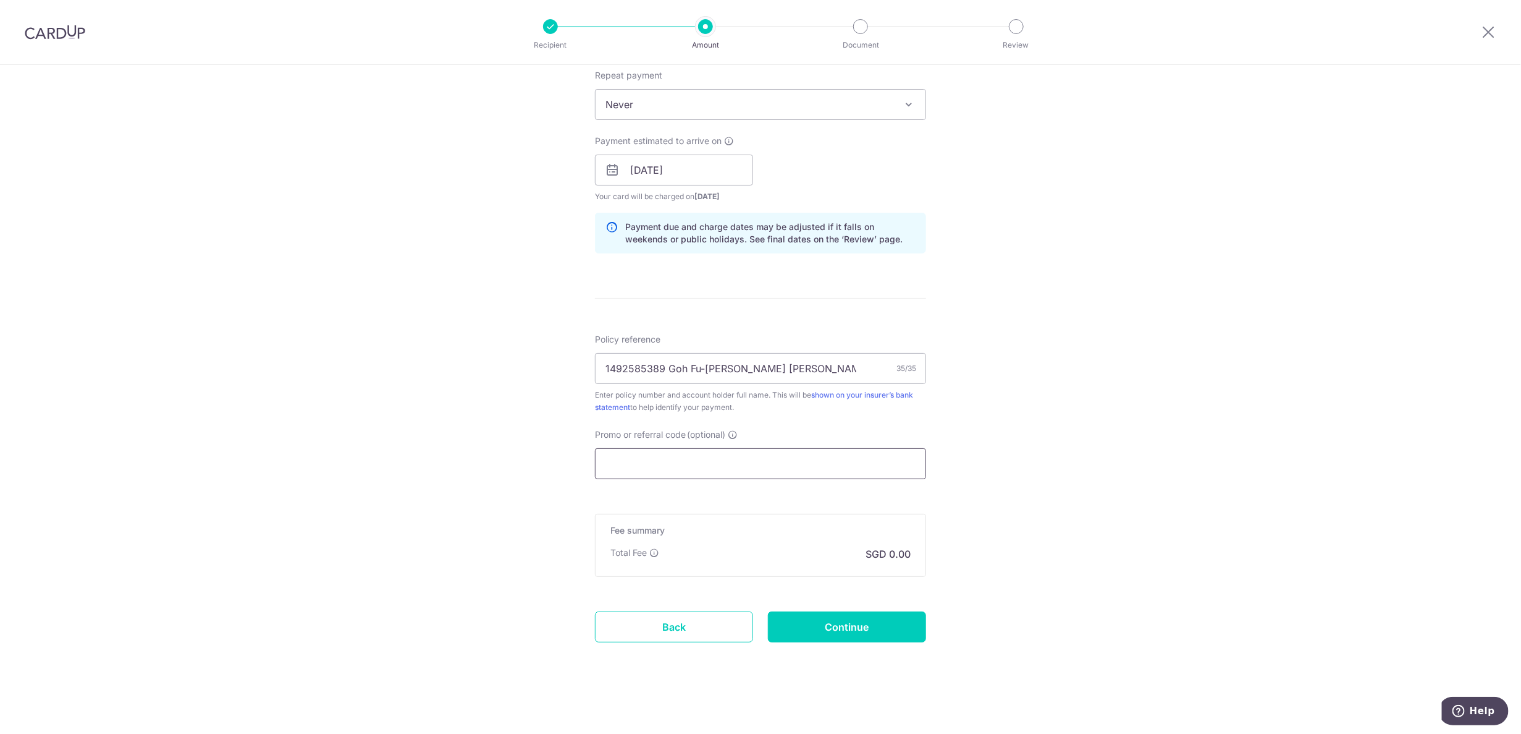
click at [814, 462] on input "Promo or referral code (optional)" at bounding box center [760, 463] width 331 height 31
type input "G"
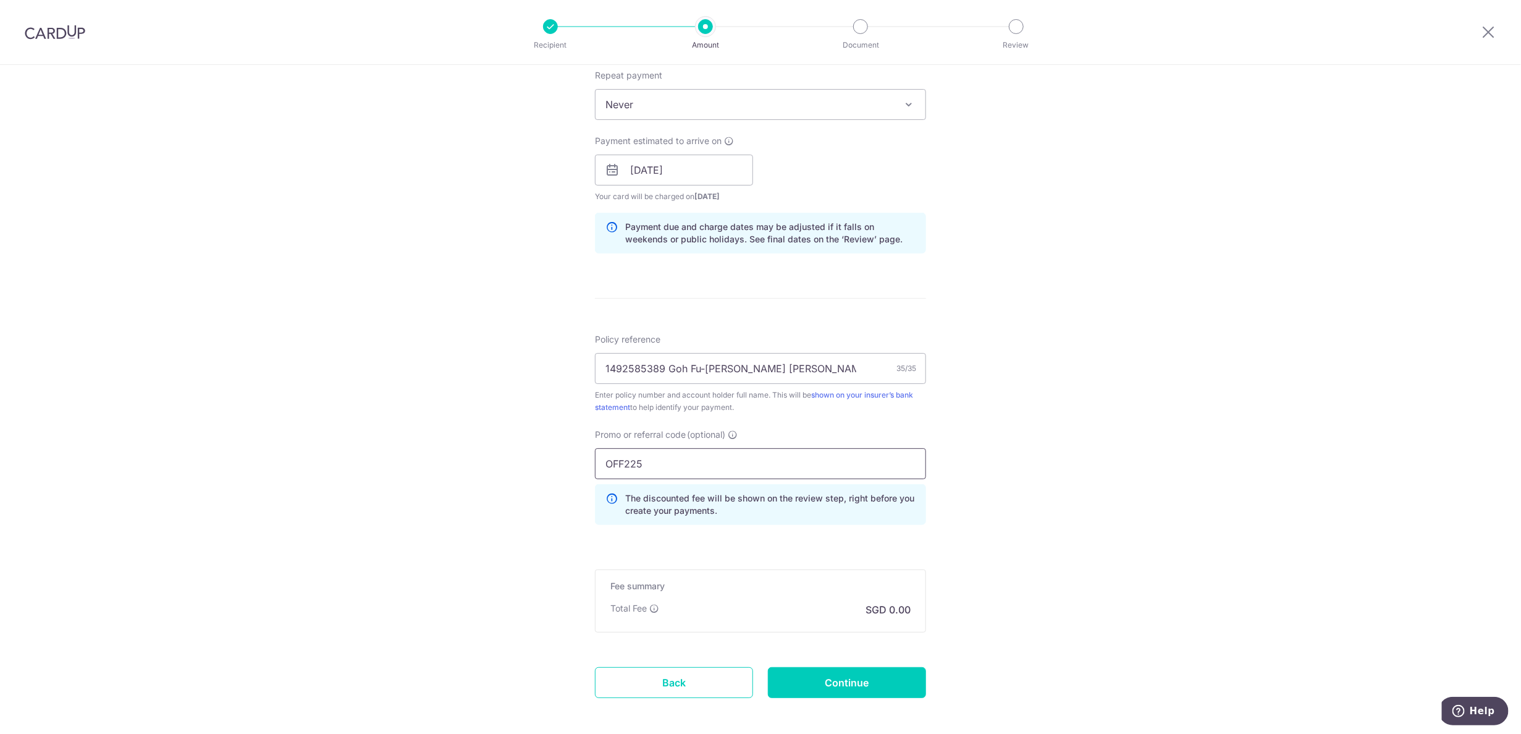
type input "OFF225"
click at [1164, 462] on div "Tell us more about your payment Enter payment amount SGD 852.12 852.12 Select C…" at bounding box center [760, 178] width 1521 height 1224
click at [876, 682] on input "Continue" at bounding box center [847, 682] width 158 height 31
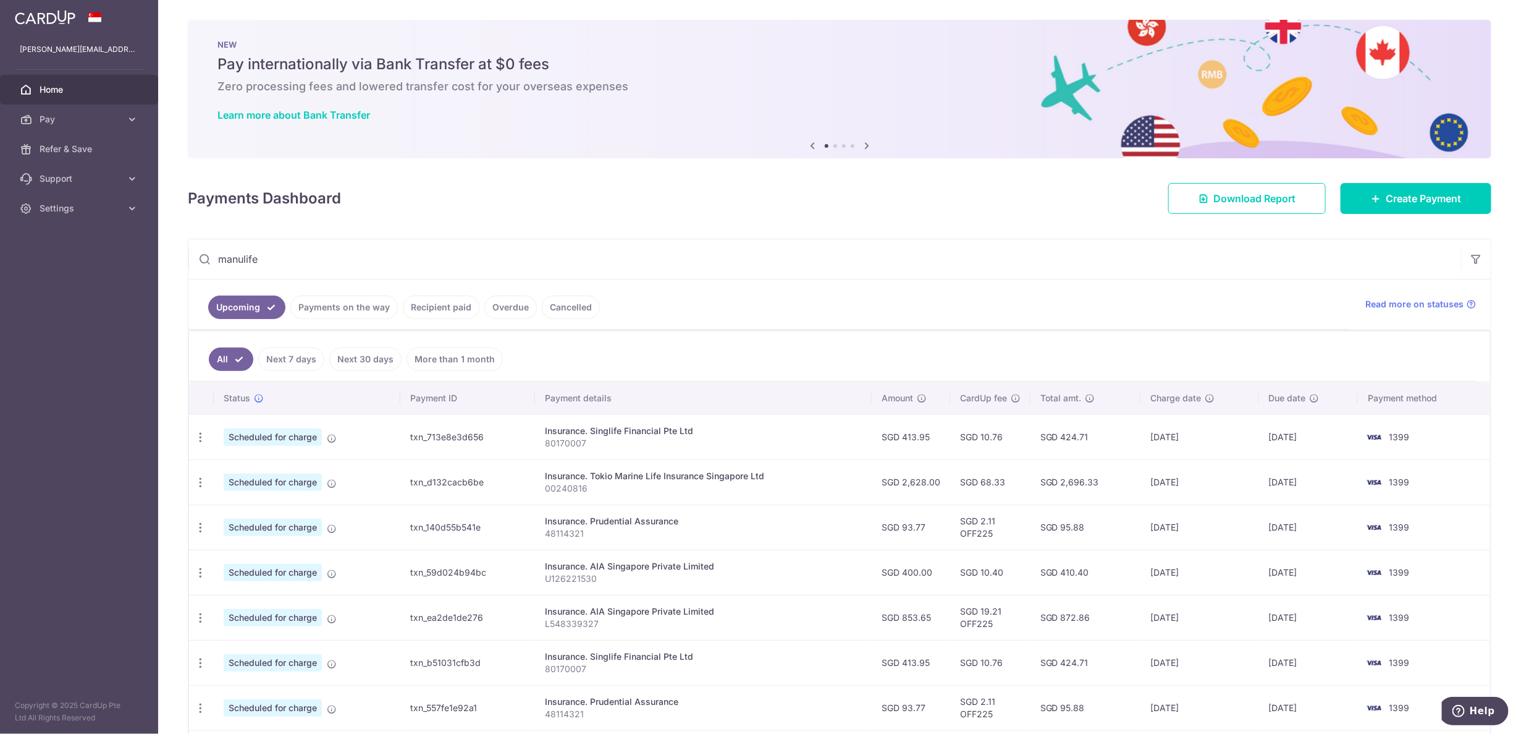
click at [646, 258] on input "manulife" at bounding box center [824, 259] width 1273 height 40
click at [706, 262] on input "manulife" at bounding box center [824, 259] width 1273 height 40
click at [556, 311] on link "Cancelled" at bounding box center [571, 306] width 58 height 23
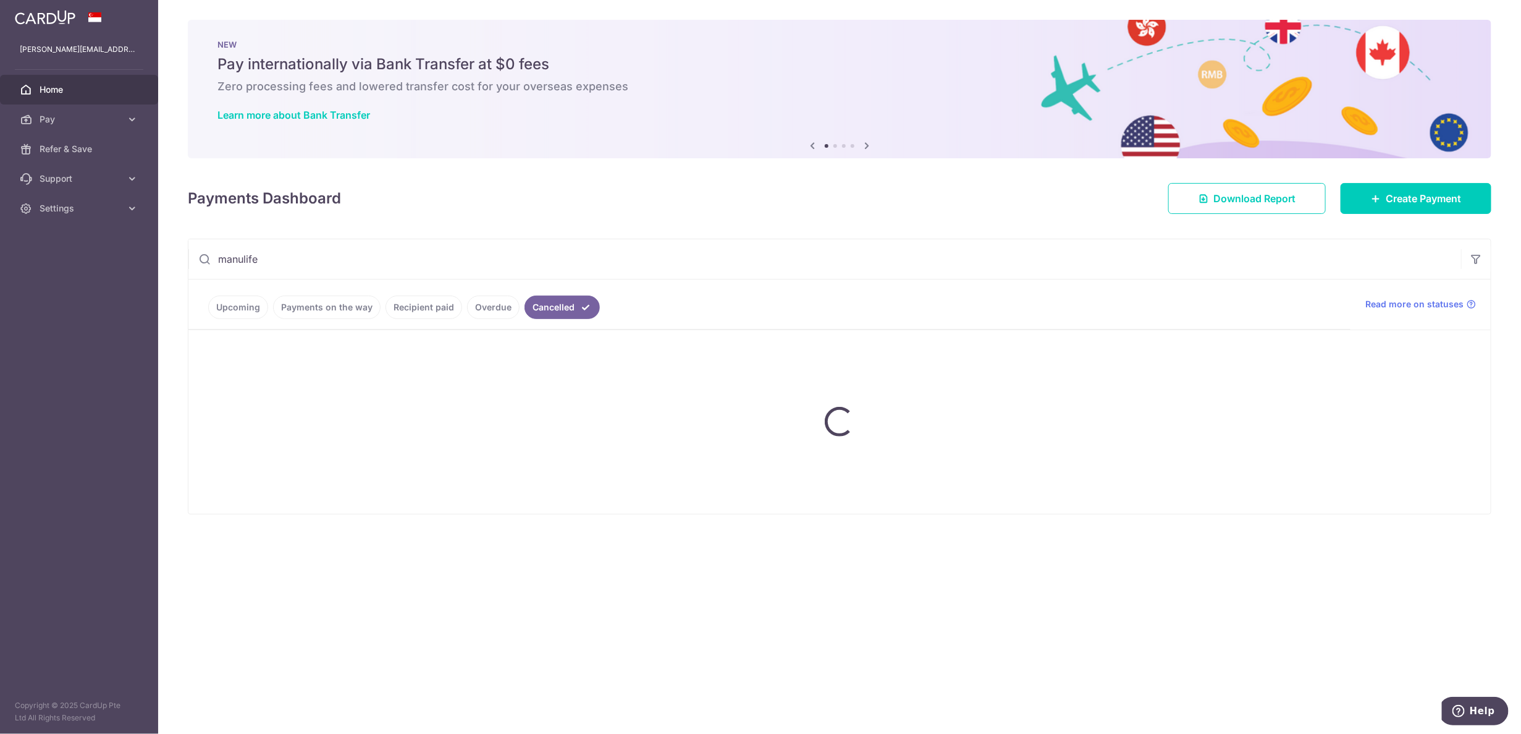
click at [468, 260] on input "manulife" at bounding box center [824, 259] width 1273 height 40
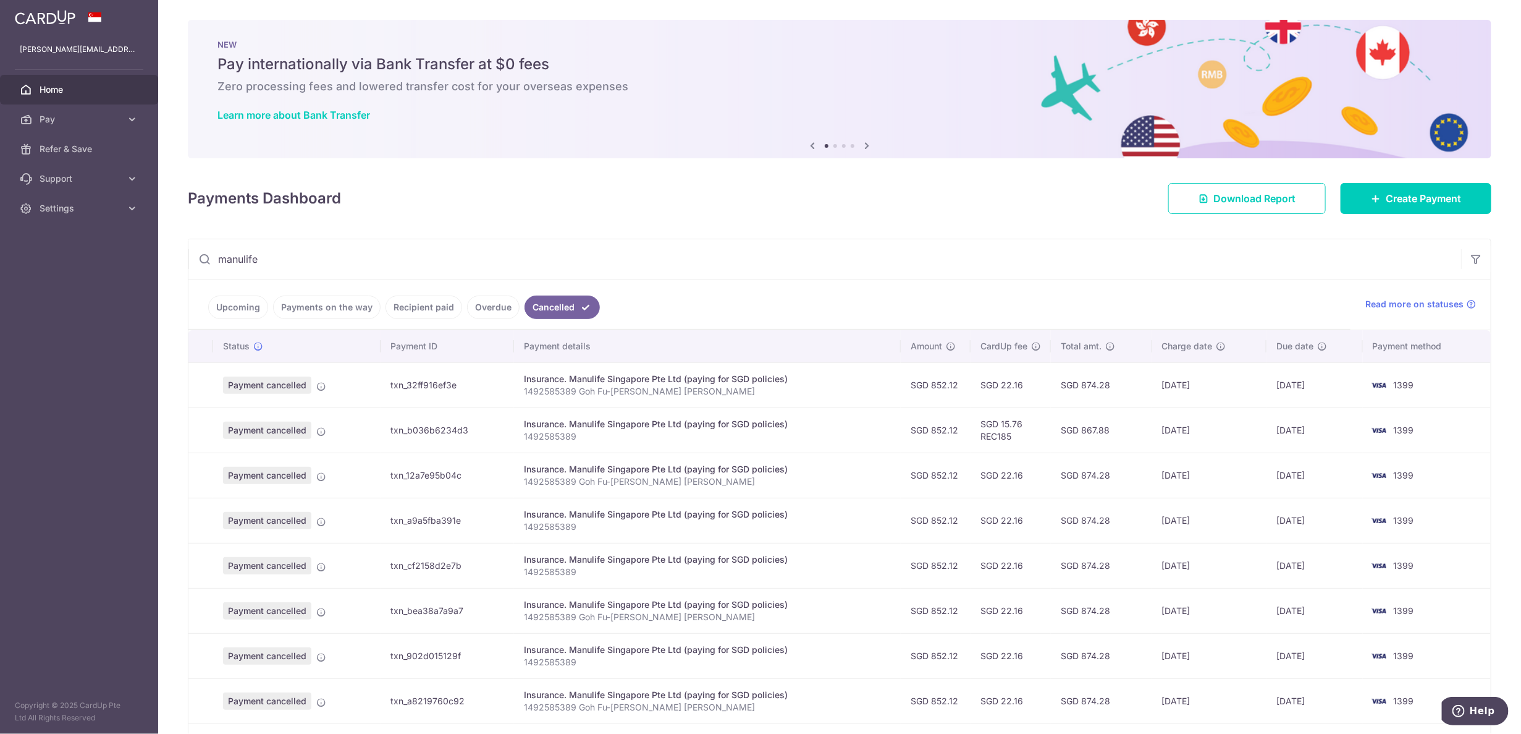
scroll to position [77, 0]
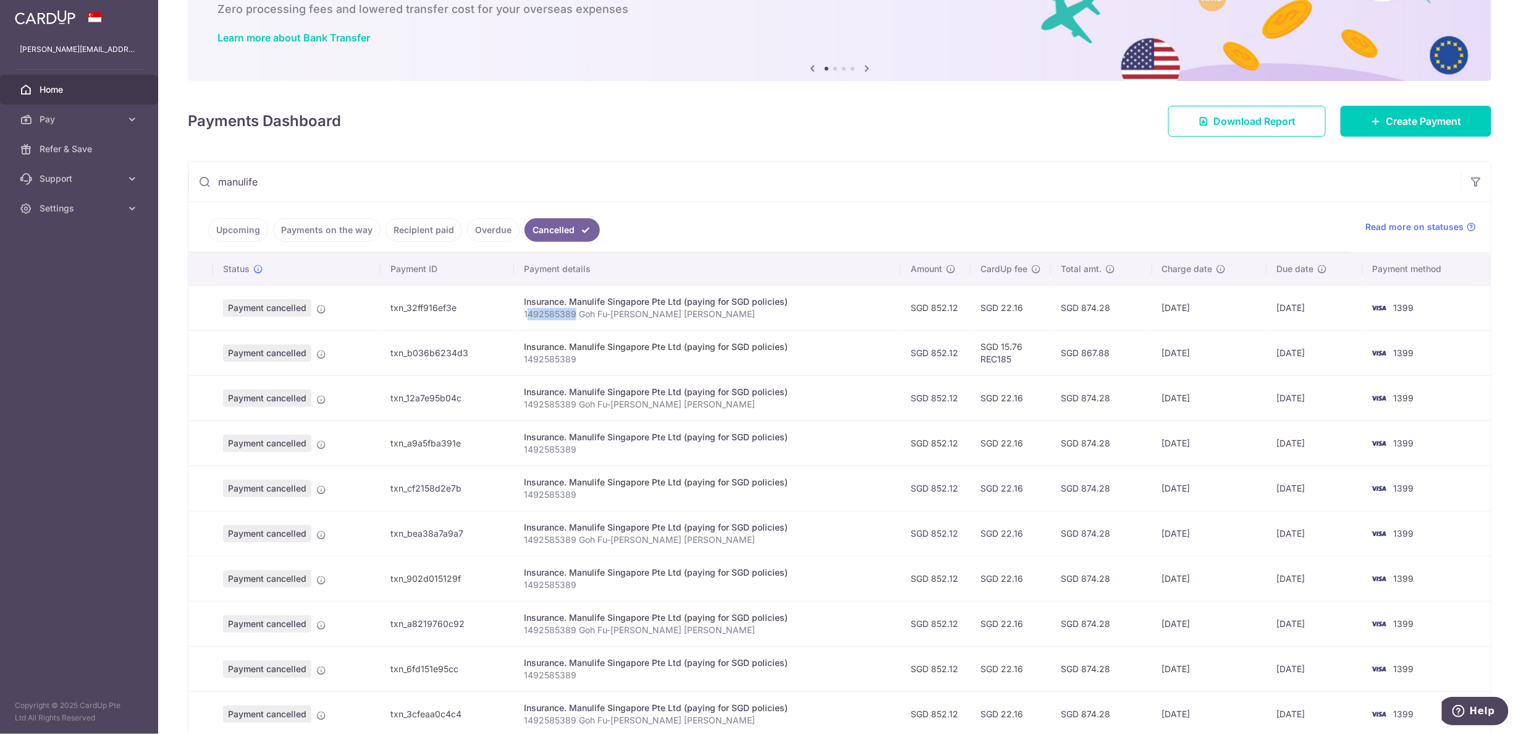
drag, startPoint x: 573, startPoint y: 316, endPoint x: 525, endPoint y: 319, distance: 48.3
click at [525, 319] on p "1492585389 Goh Fu-Shen Joshua Aaron" at bounding box center [707, 314] width 367 height 12
click at [628, 316] on p "1492585389 Goh Fu-Shen Joshua Aaron" at bounding box center [707, 314] width 367 height 12
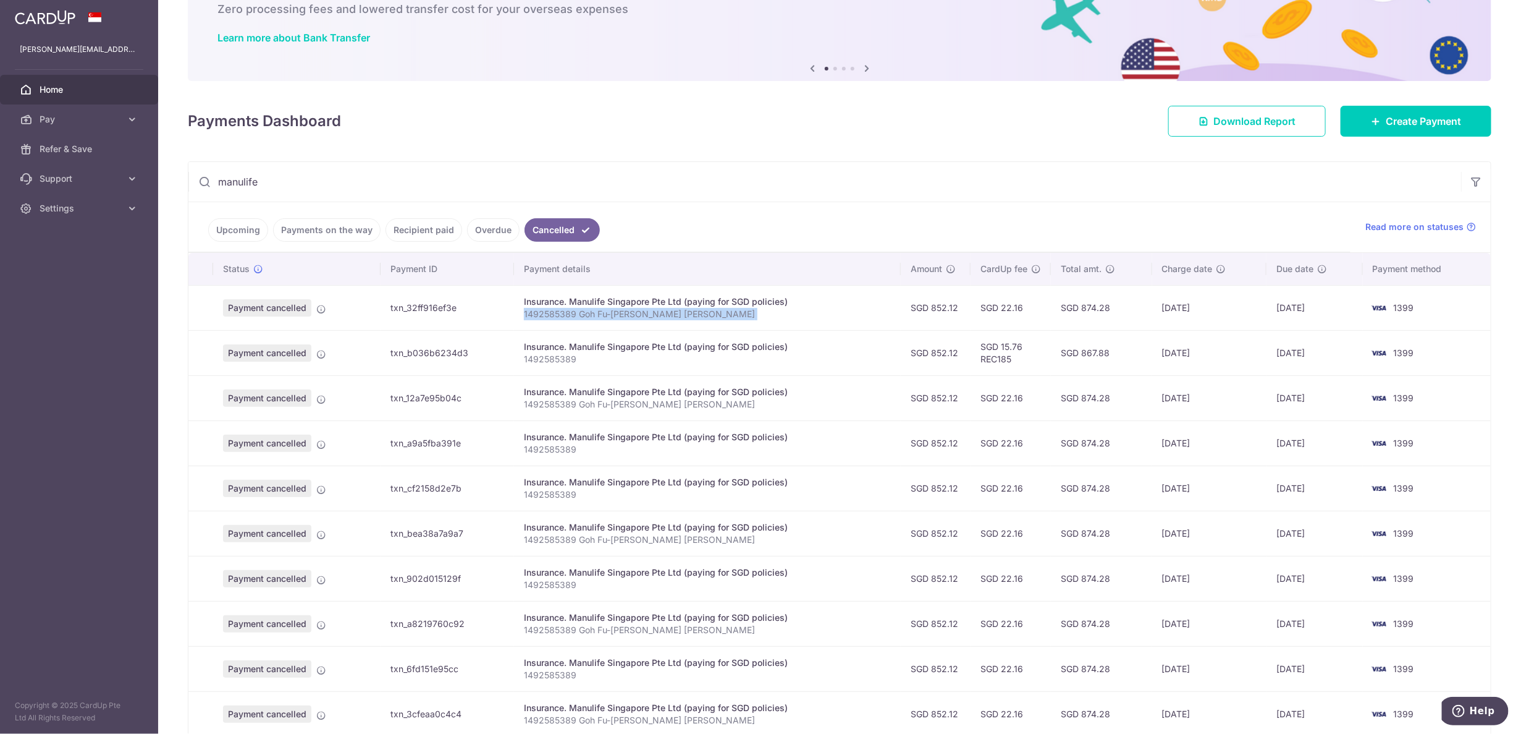
click at [628, 316] on p "1492585389 Goh Fu-Shen Joshua Aaron" at bounding box center [707, 314] width 367 height 12
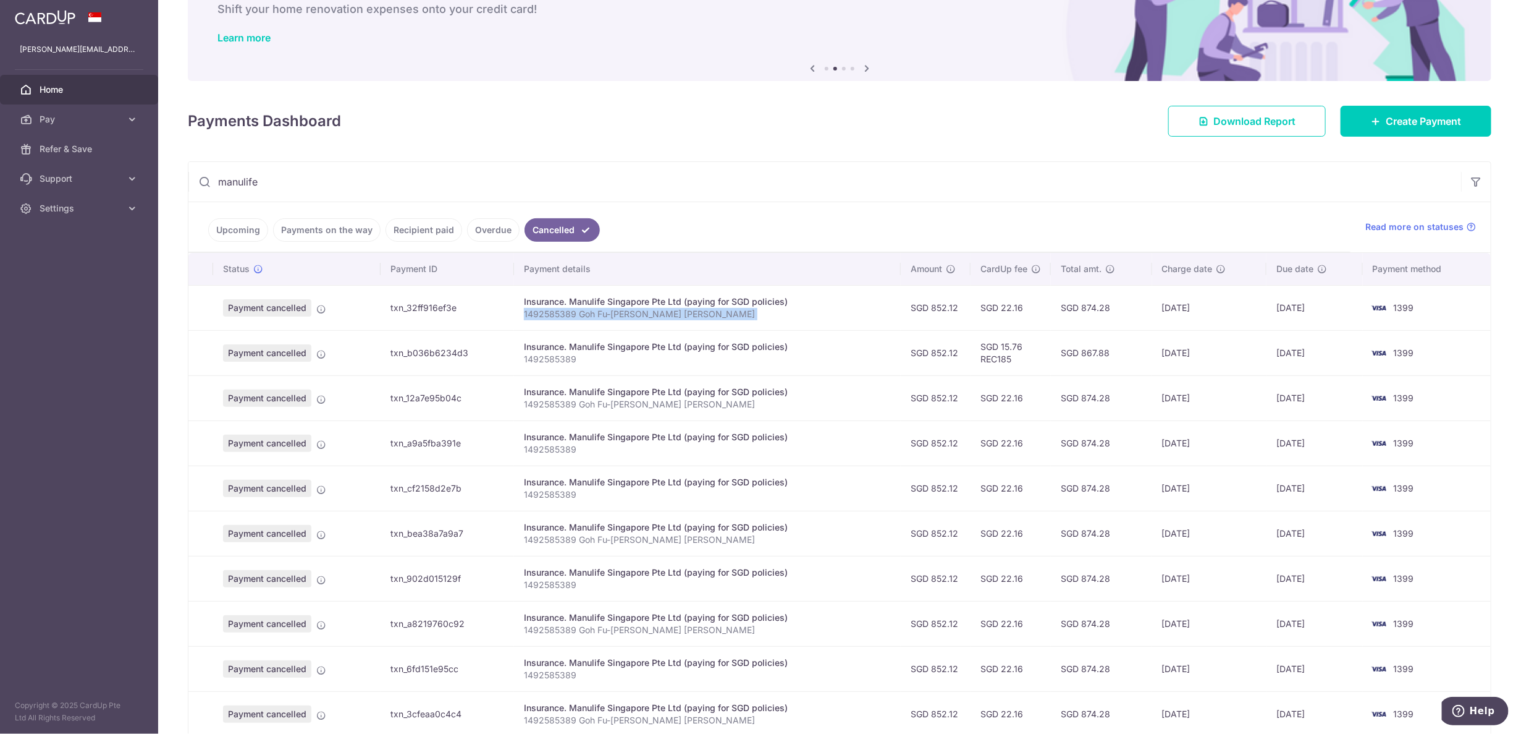
copy tr "1492585389 Goh Fu-Shen Joshua Aaron"
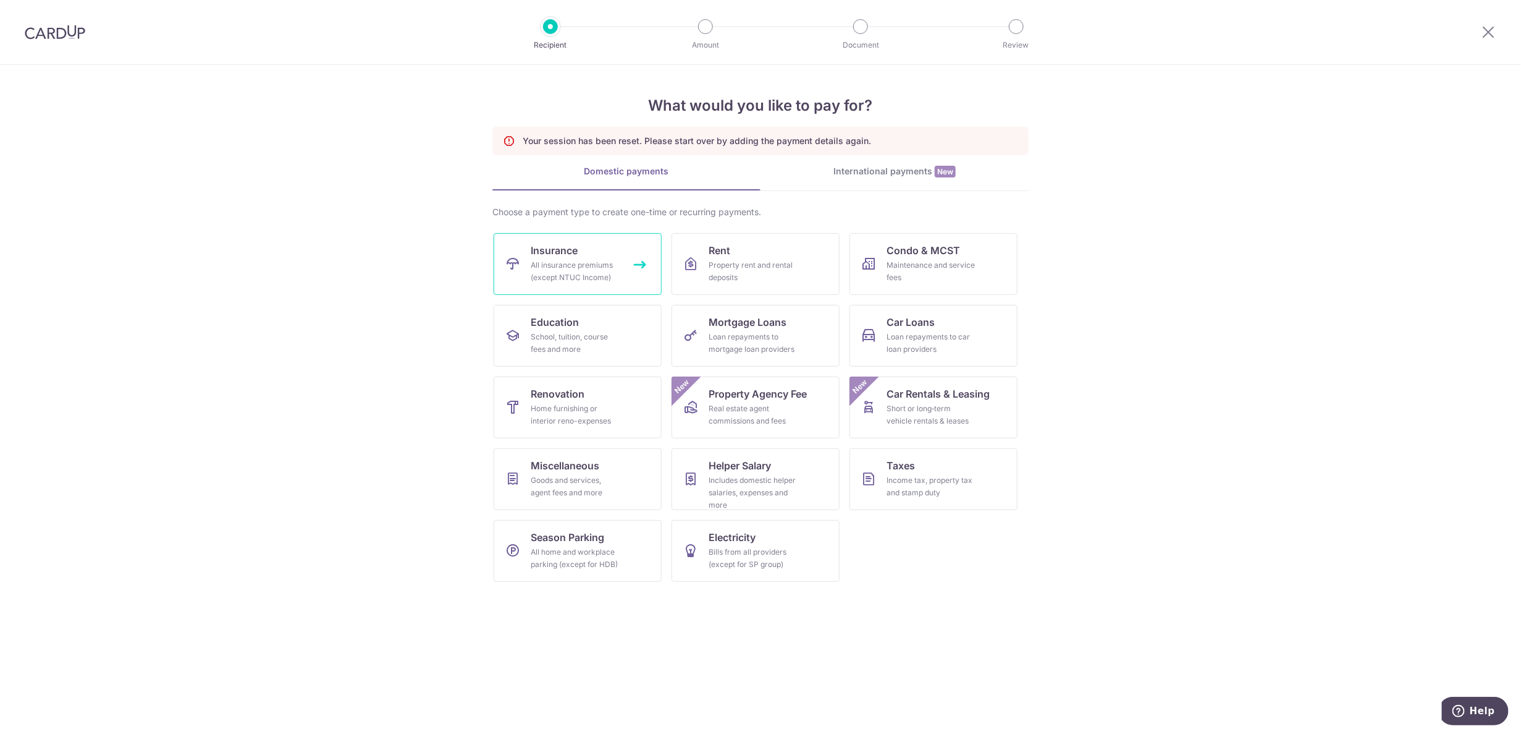
click at [583, 268] on div "All insurance premiums (except NTUC Income)" at bounding box center [575, 271] width 89 height 25
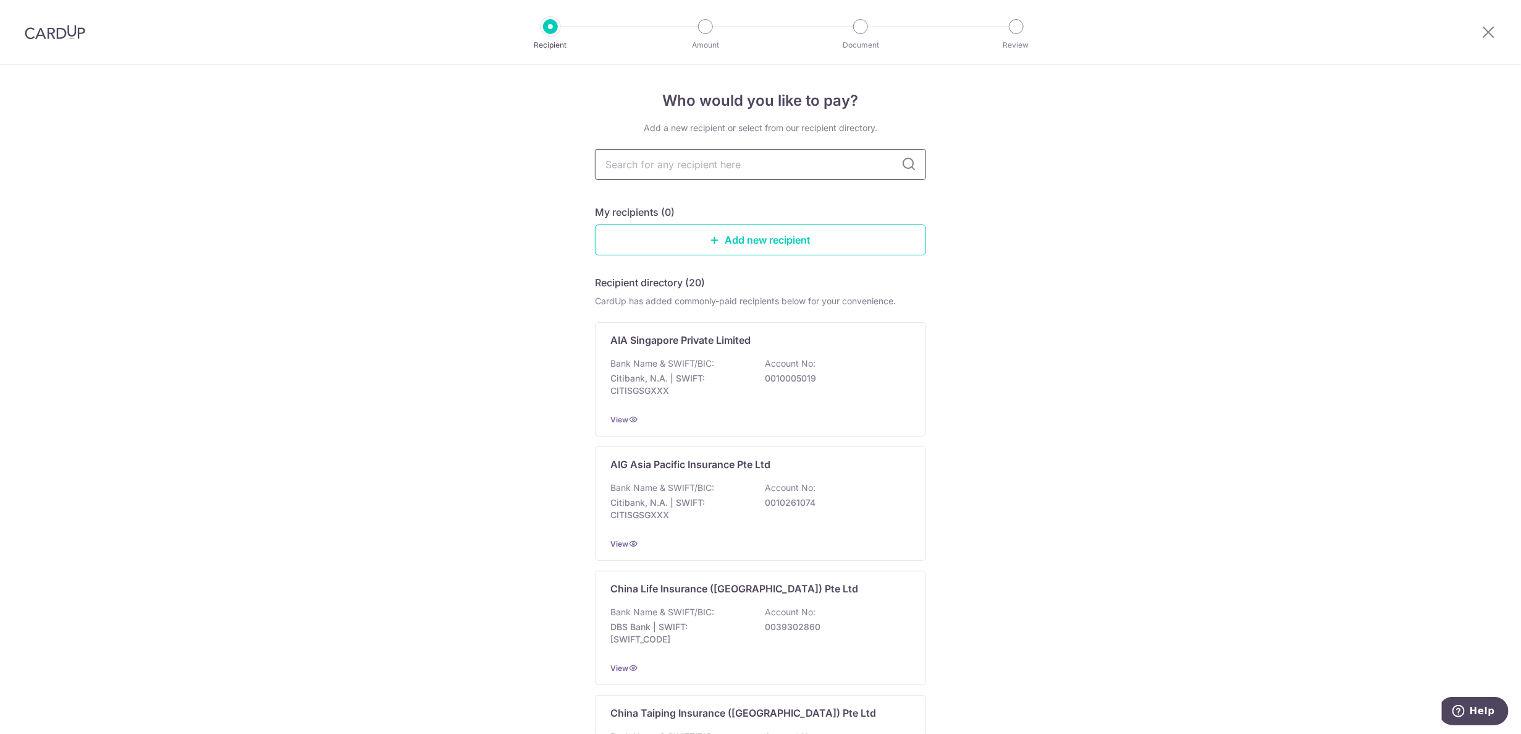
drag, startPoint x: 725, startPoint y: 167, endPoint x: 748, endPoint y: 164, distance: 23.7
click at [725, 167] on input "text" at bounding box center [760, 164] width 331 height 31
type input "manulife"
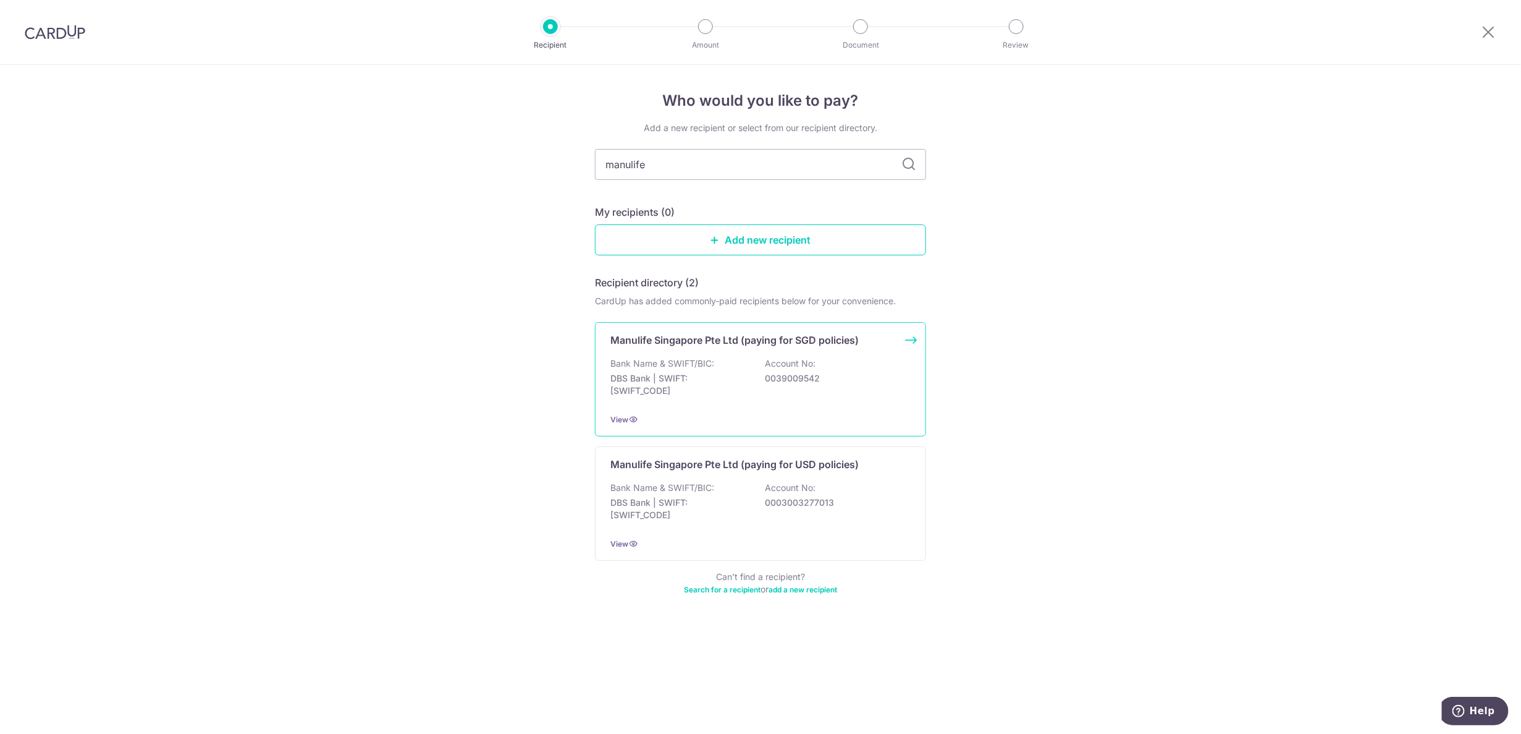
click at [798, 409] on div "Manulife Singapore Pte Ltd (paying for SGD policies) Bank Name & SWIFT/BIC: DBS…" at bounding box center [760, 379] width 331 height 114
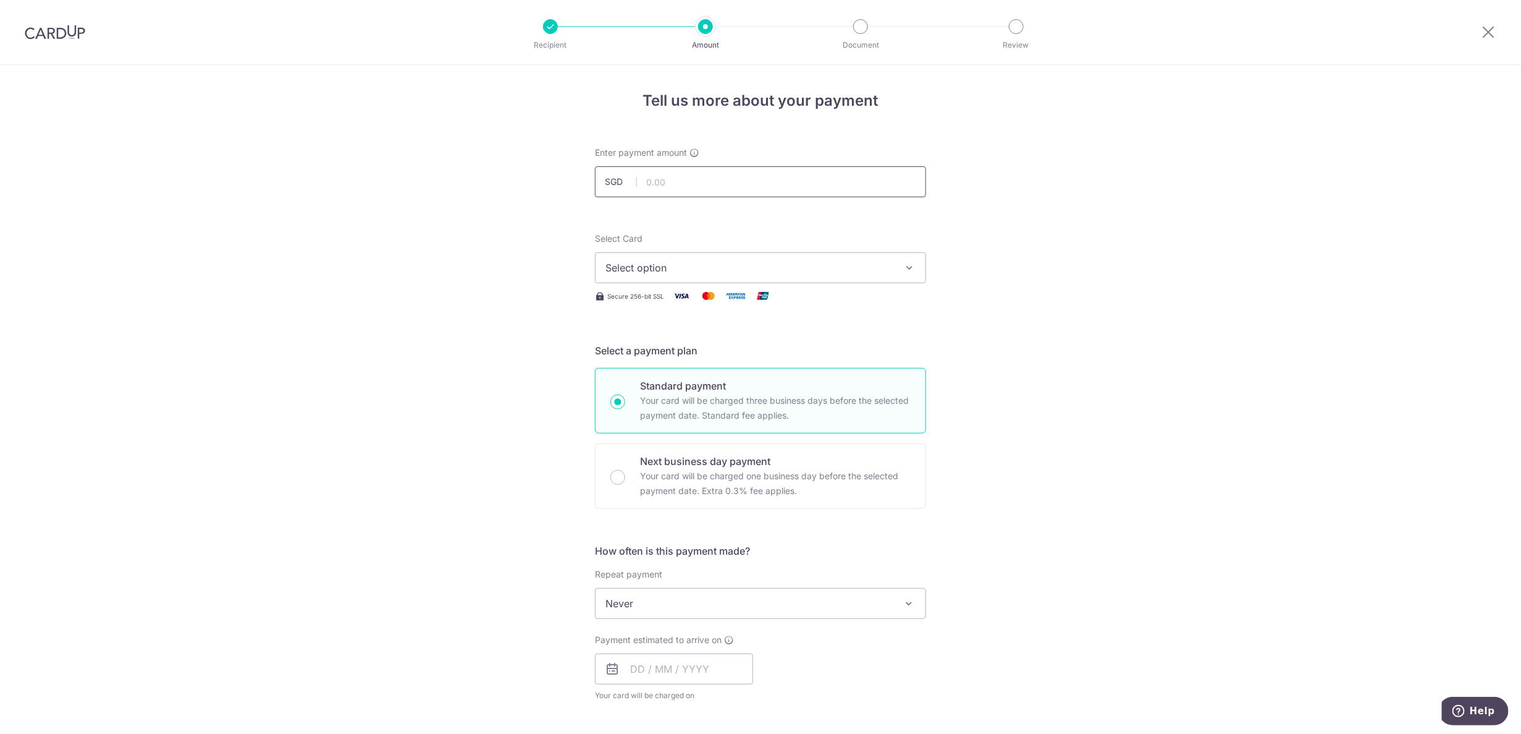
click at [776, 178] on input "text" at bounding box center [760, 181] width 331 height 31
click at [1054, 513] on div "Tell us more about your payment Enter payment amount SGD Select Card Select opt…" at bounding box center [760, 624] width 1521 height 1118
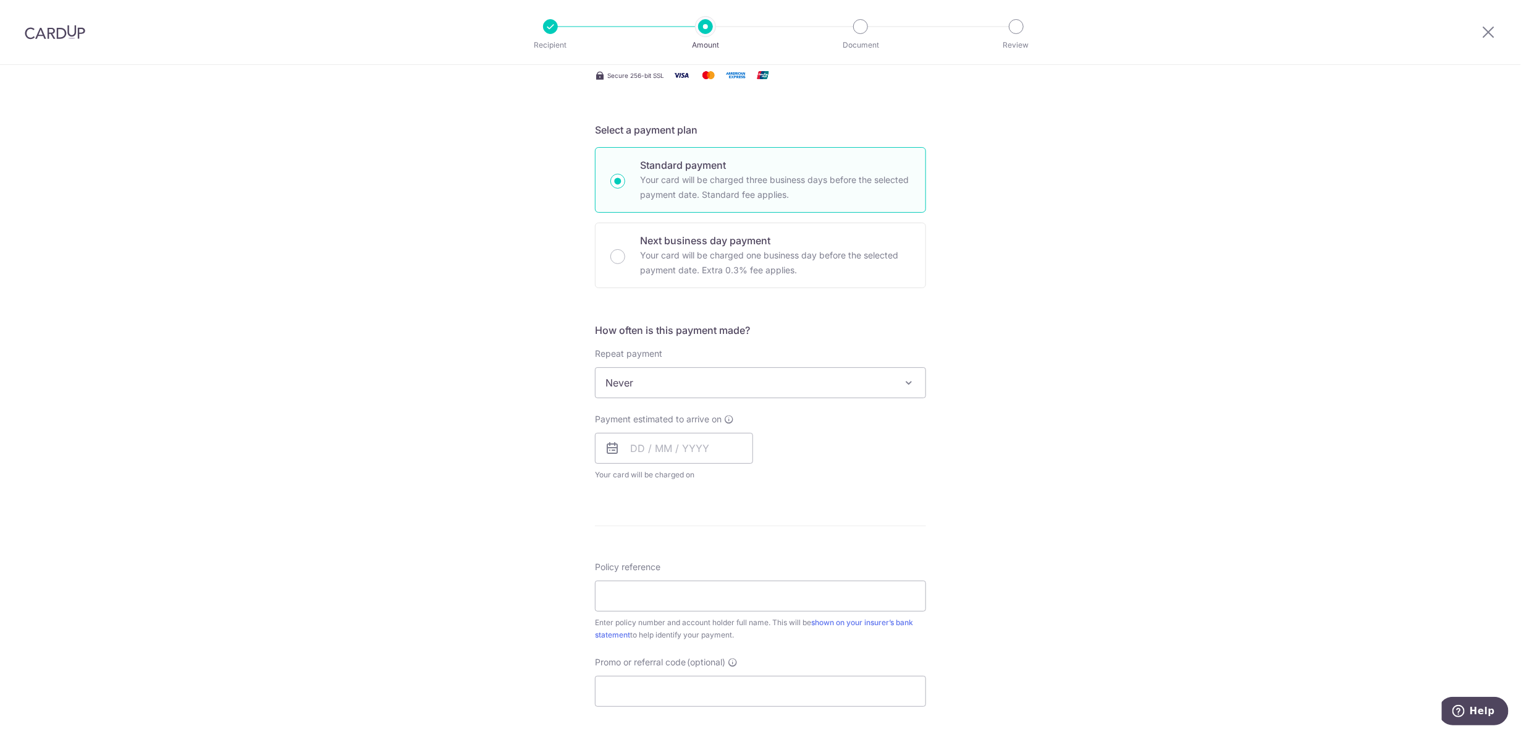
scroll to position [232, 0]
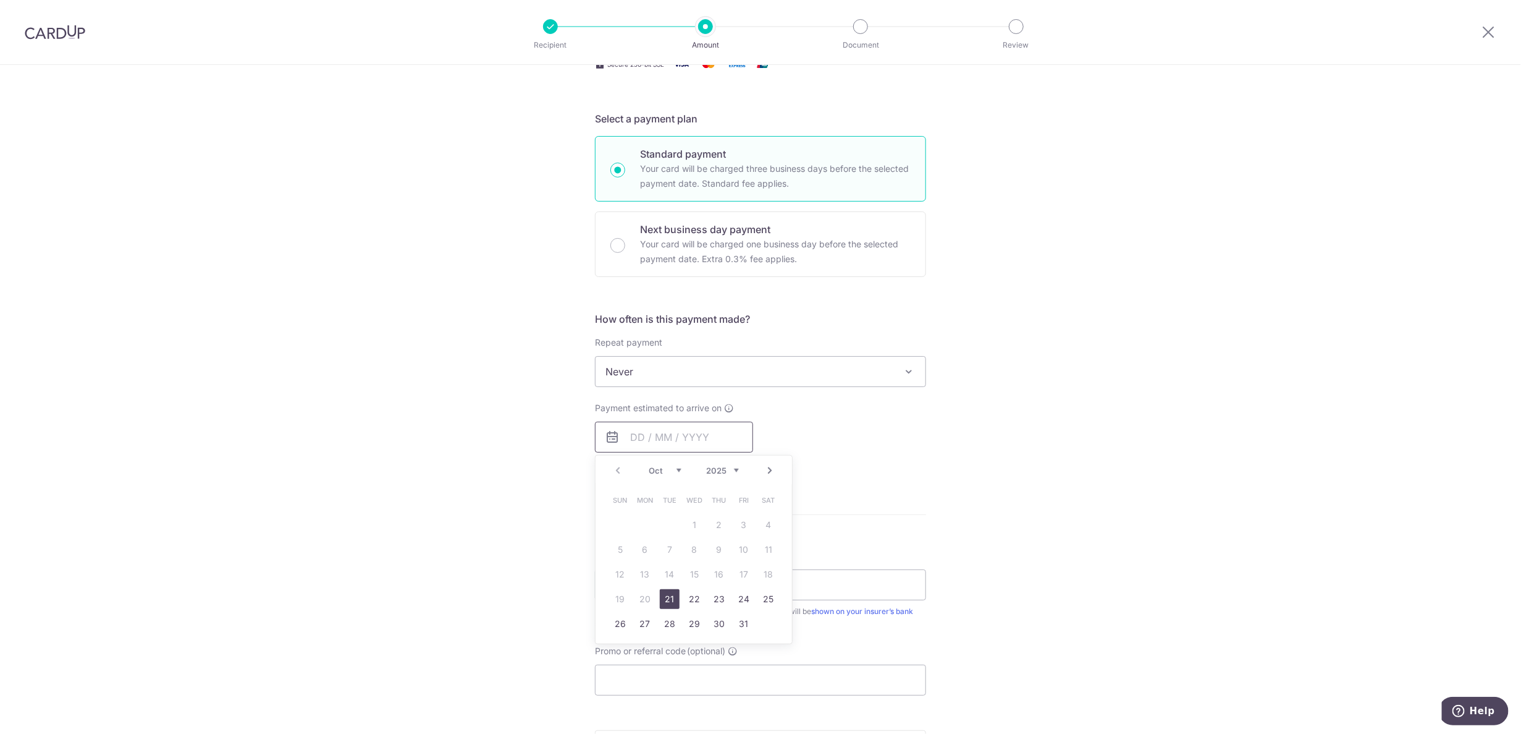
click at [693, 442] on input "text" at bounding box center [674, 436] width 158 height 31
click at [663, 596] on link "21" at bounding box center [670, 599] width 20 height 20
type input "[DATE]"
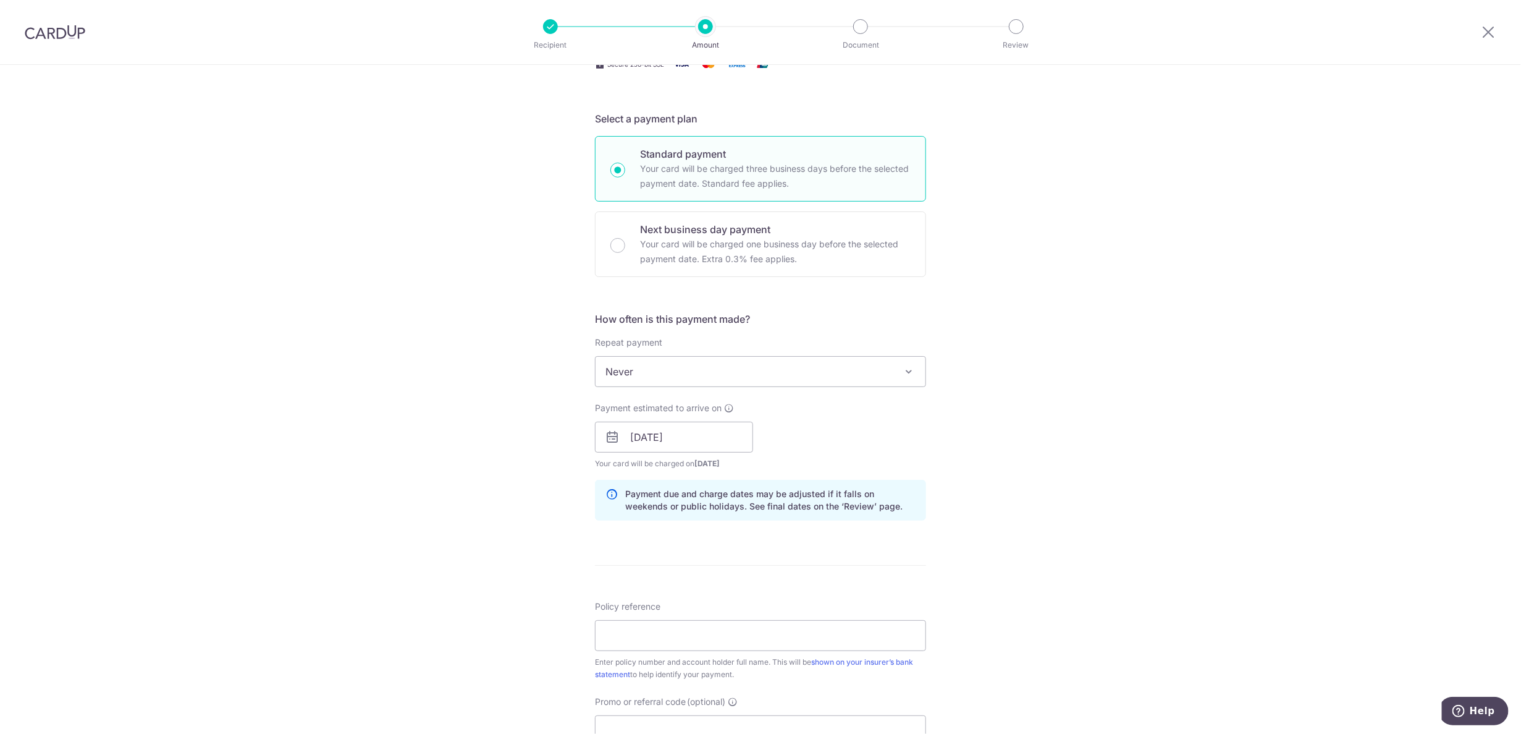
click at [881, 437] on div "Payment estimated to arrive on 21/10/2025 Prev Next Oct Nov Dec 2025 2026 2027 …" at bounding box center [761, 436] width 346 height 68
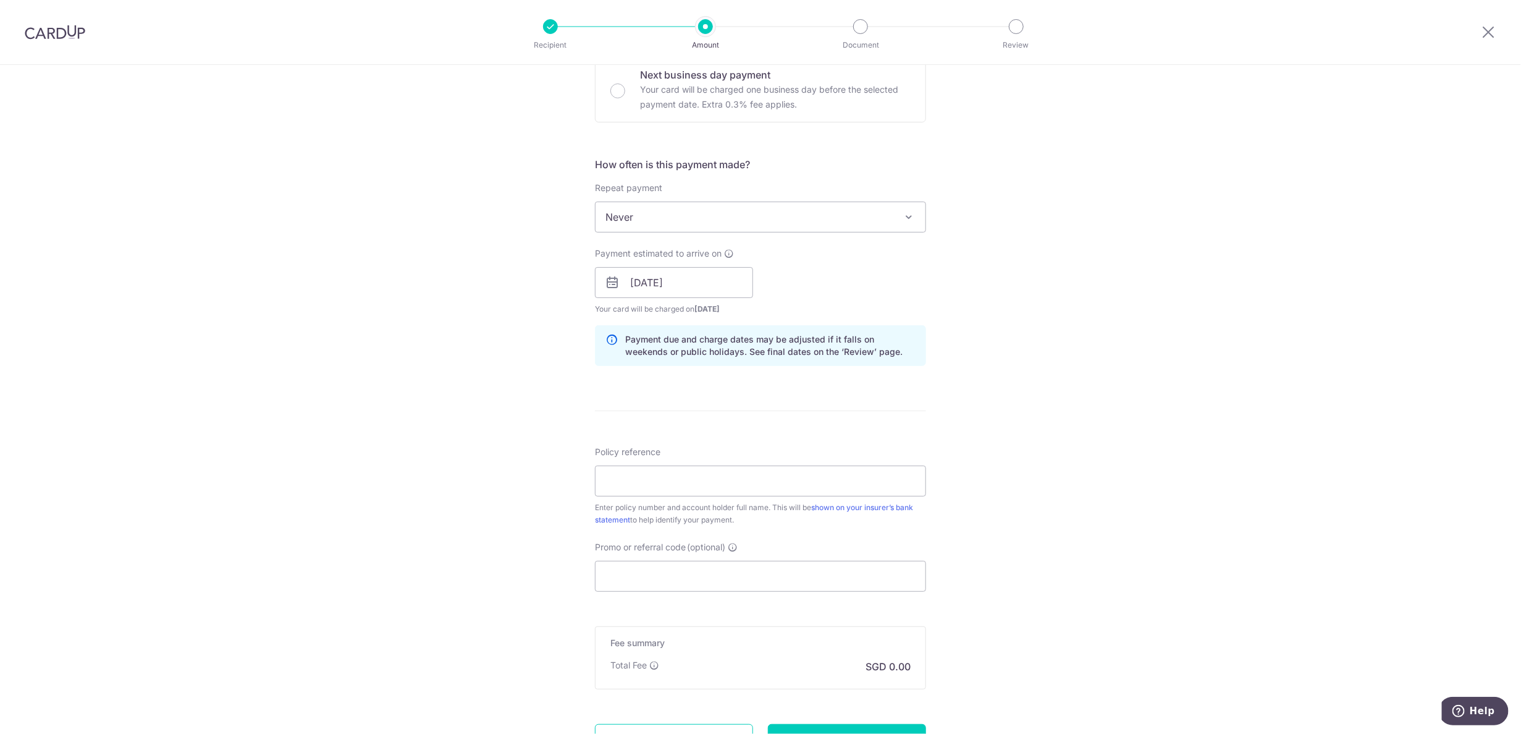
scroll to position [499, 0]
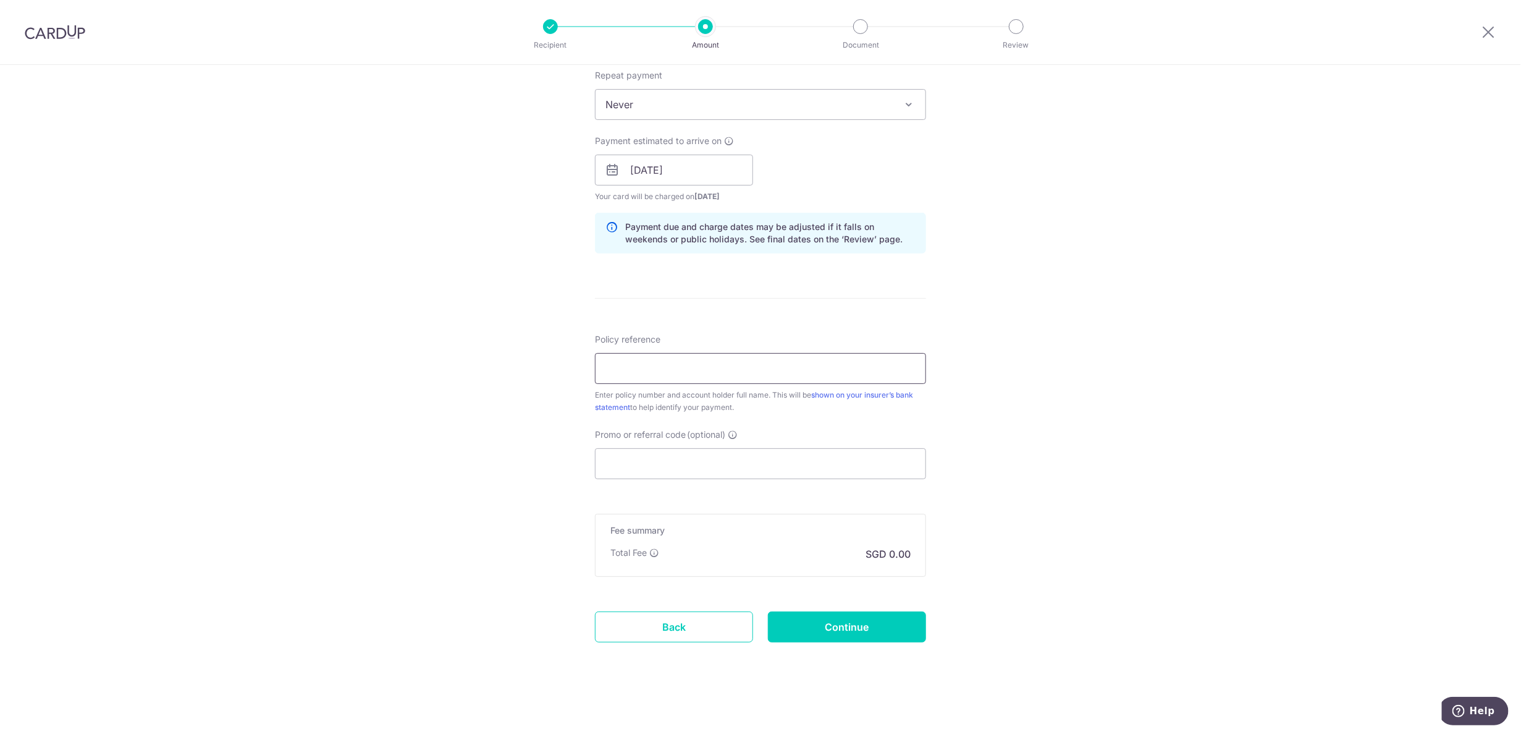
click at [742, 371] on input "Policy reference" at bounding box center [760, 368] width 331 height 31
paste input "1492585389 Goh Fu-Shen Joshua Aaron"
type input "1492585389 Goh Fu-Shen Joshua Aaron"
click at [672, 467] on input "Promo or referral code (optional)" at bounding box center [760, 463] width 331 height 31
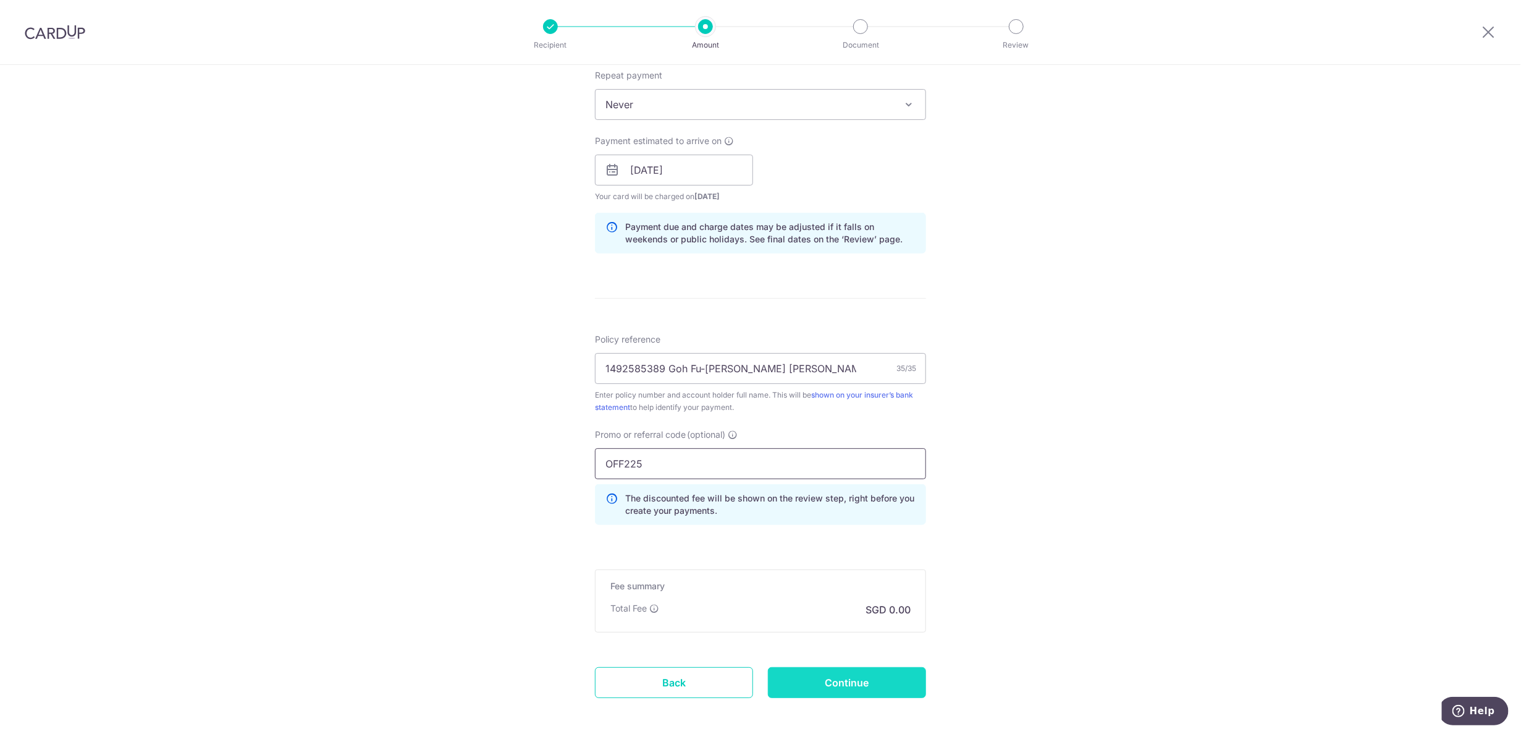
type input "OFF225"
click at [836, 667] on input "Continue" at bounding box center [847, 682] width 158 height 31
click at [837, 670] on div "Continue" at bounding box center [847, 682] width 173 height 31
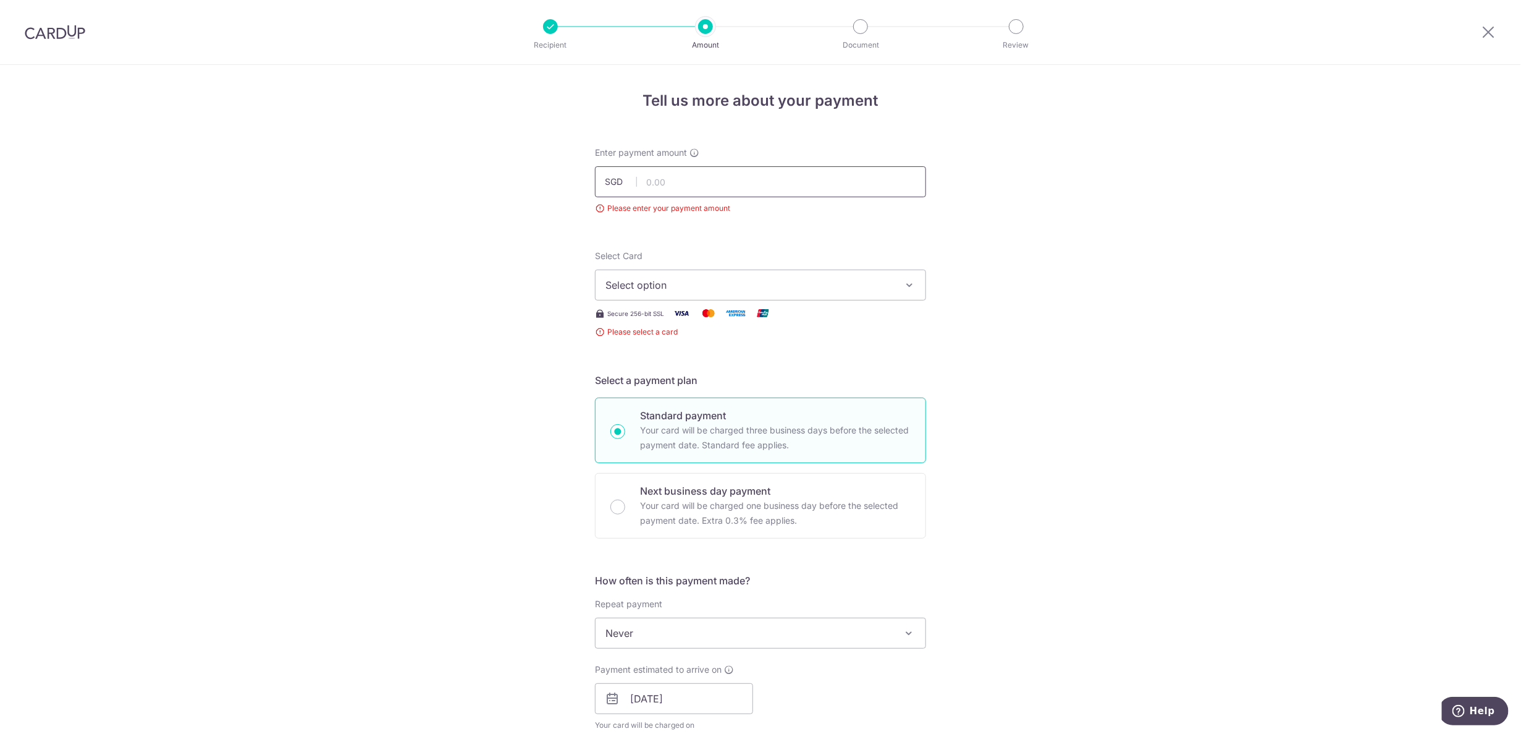
click at [718, 173] on input "text" at bounding box center [760, 181] width 331 height 31
type input "852.12"
click at [696, 281] on span "Select option" at bounding box center [750, 284] width 288 height 15
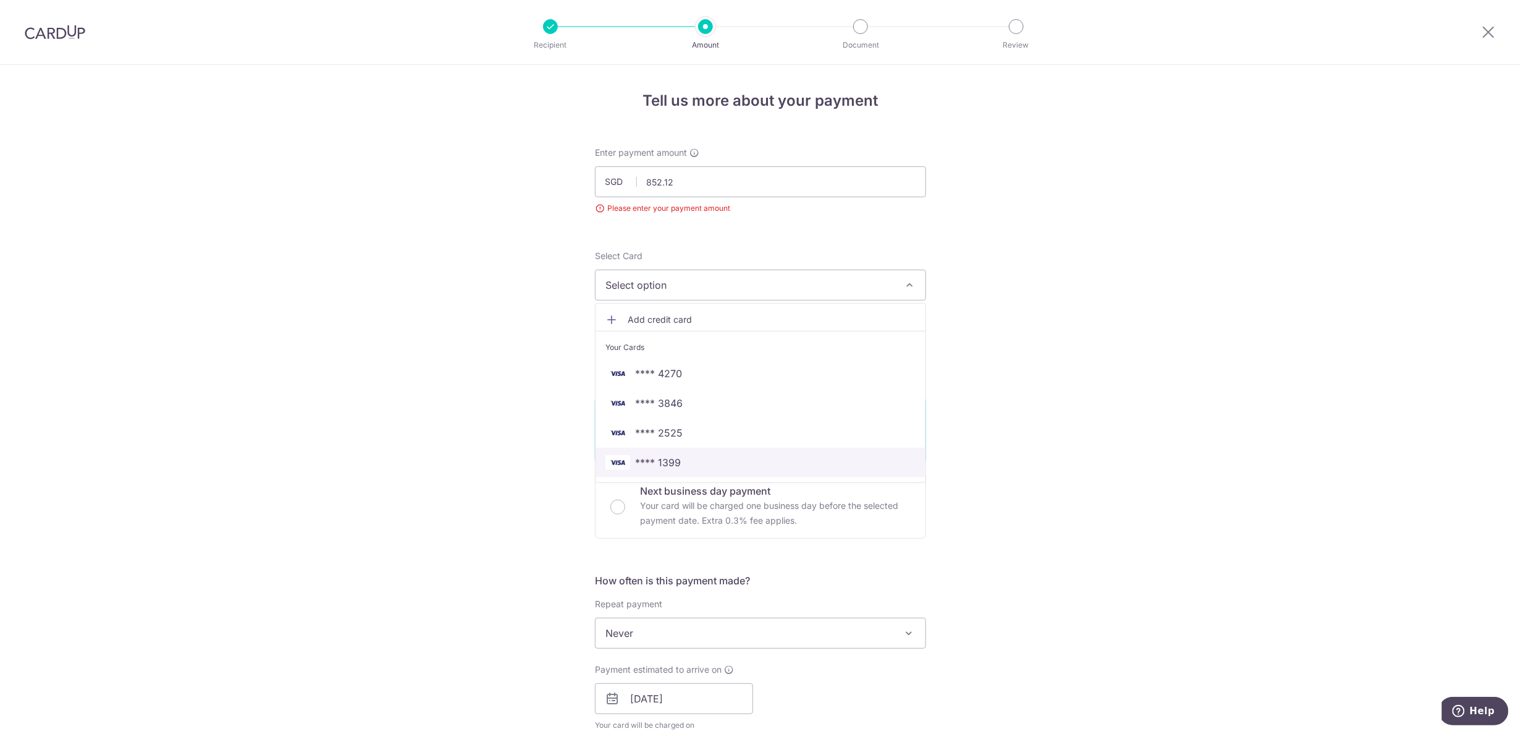
click at [688, 461] on span "**** 1399" at bounding box center [761, 462] width 310 height 15
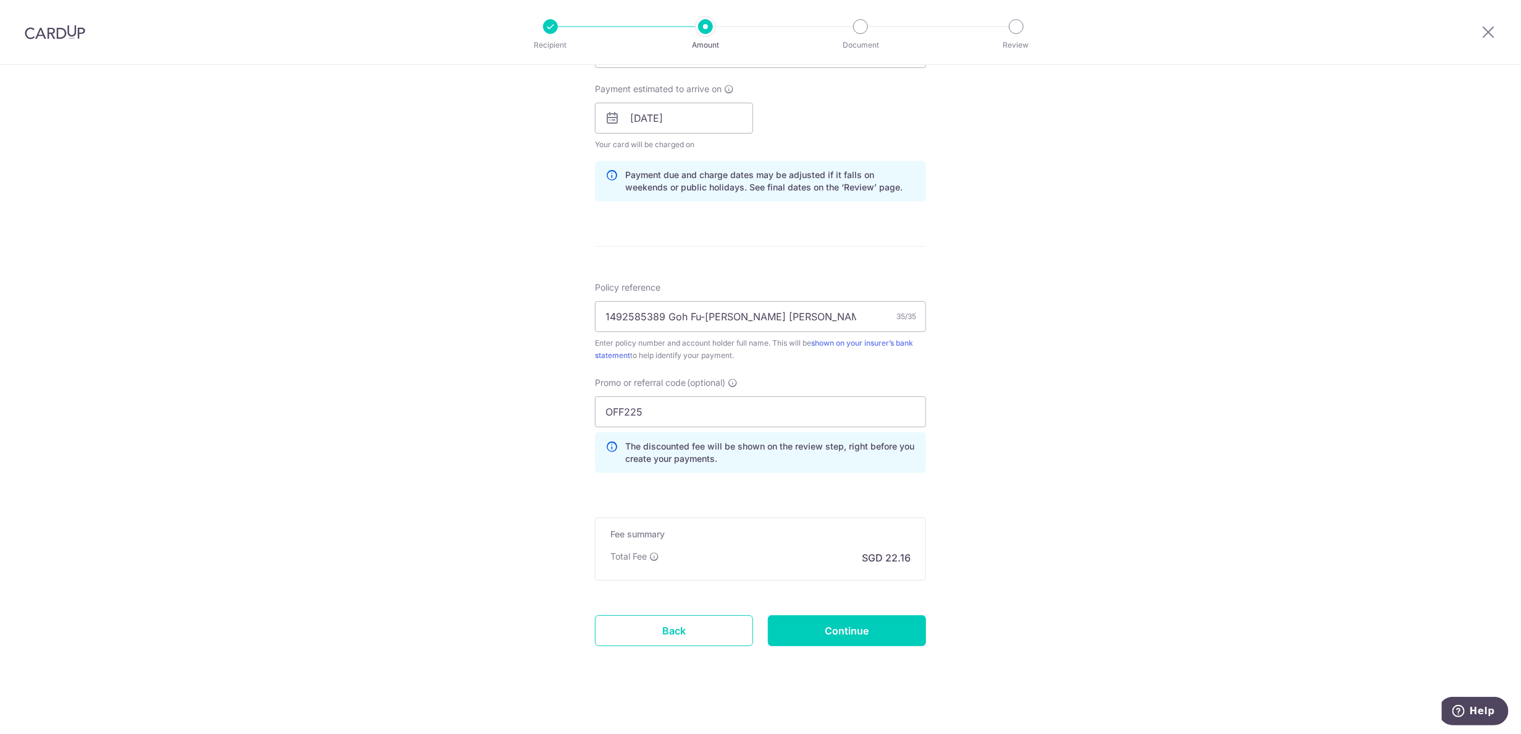
scroll to position [572, 0]
click at [868, 619] on input "Continue" at bounding box center [847, 626] width 158 height 31
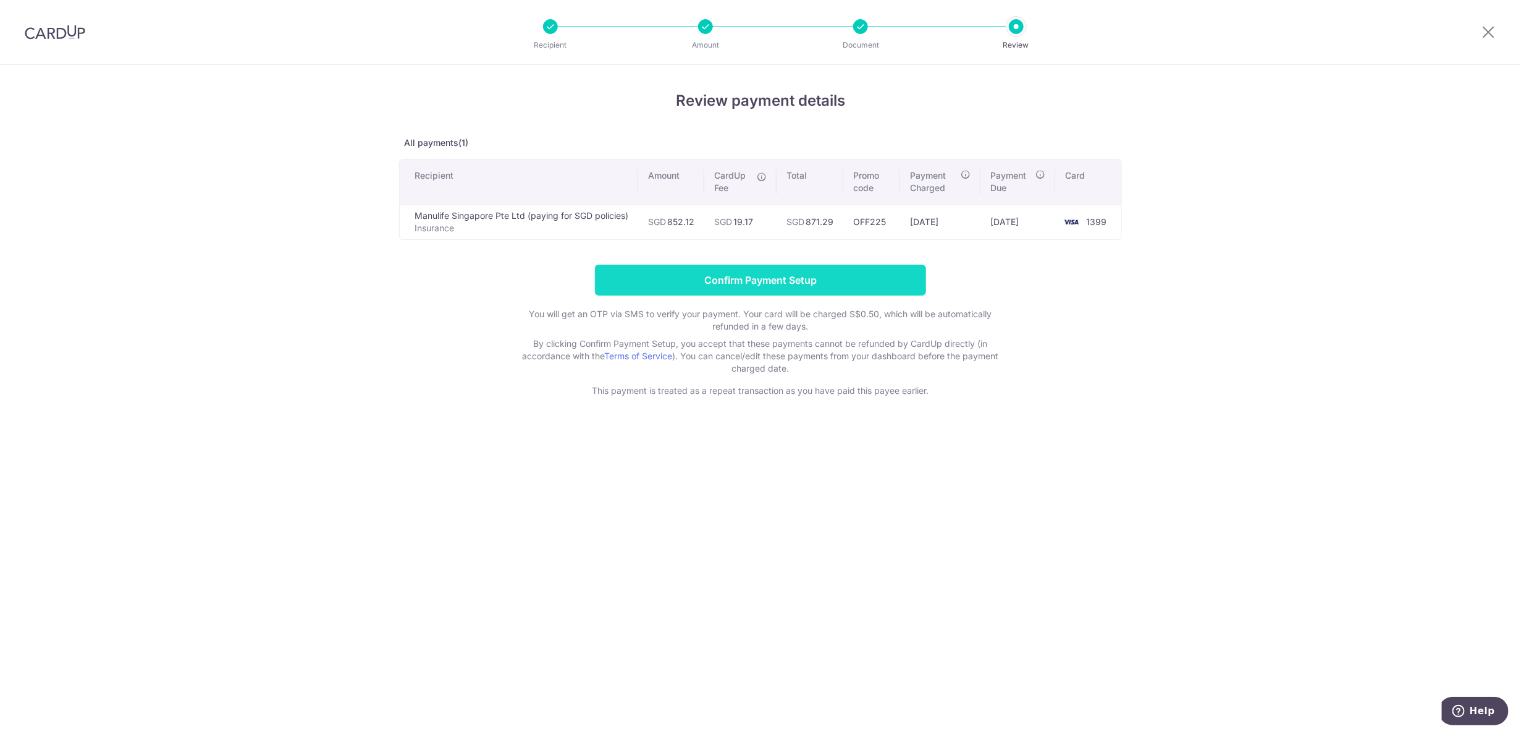
click at [824, 281] on input "Confirm Payment Setup" at bounding box center [760, 279] width 331 height 31
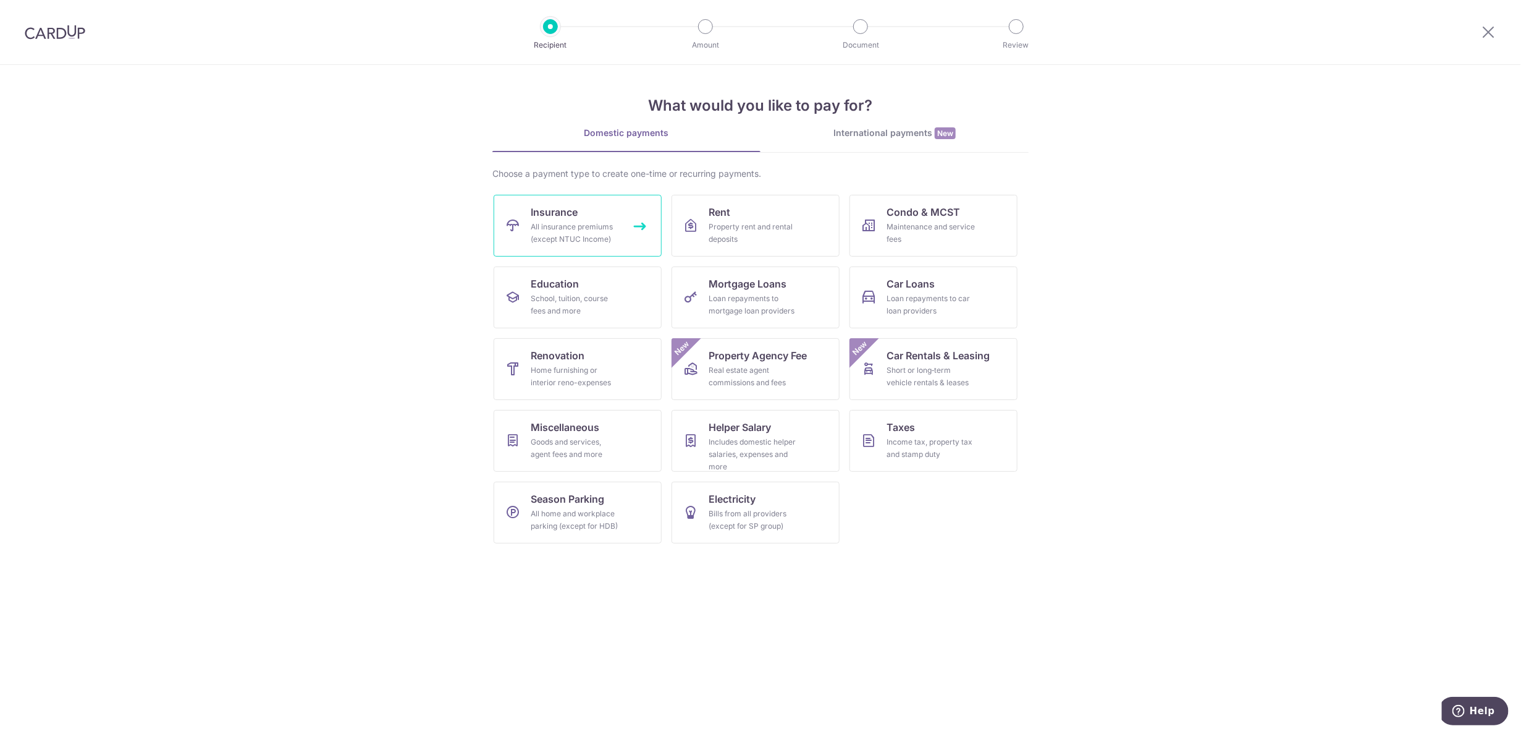
click at [614, 230] on div "All insurance premiums (except NTUC Income)" at bounding box center [575, 233] width 89 height 25
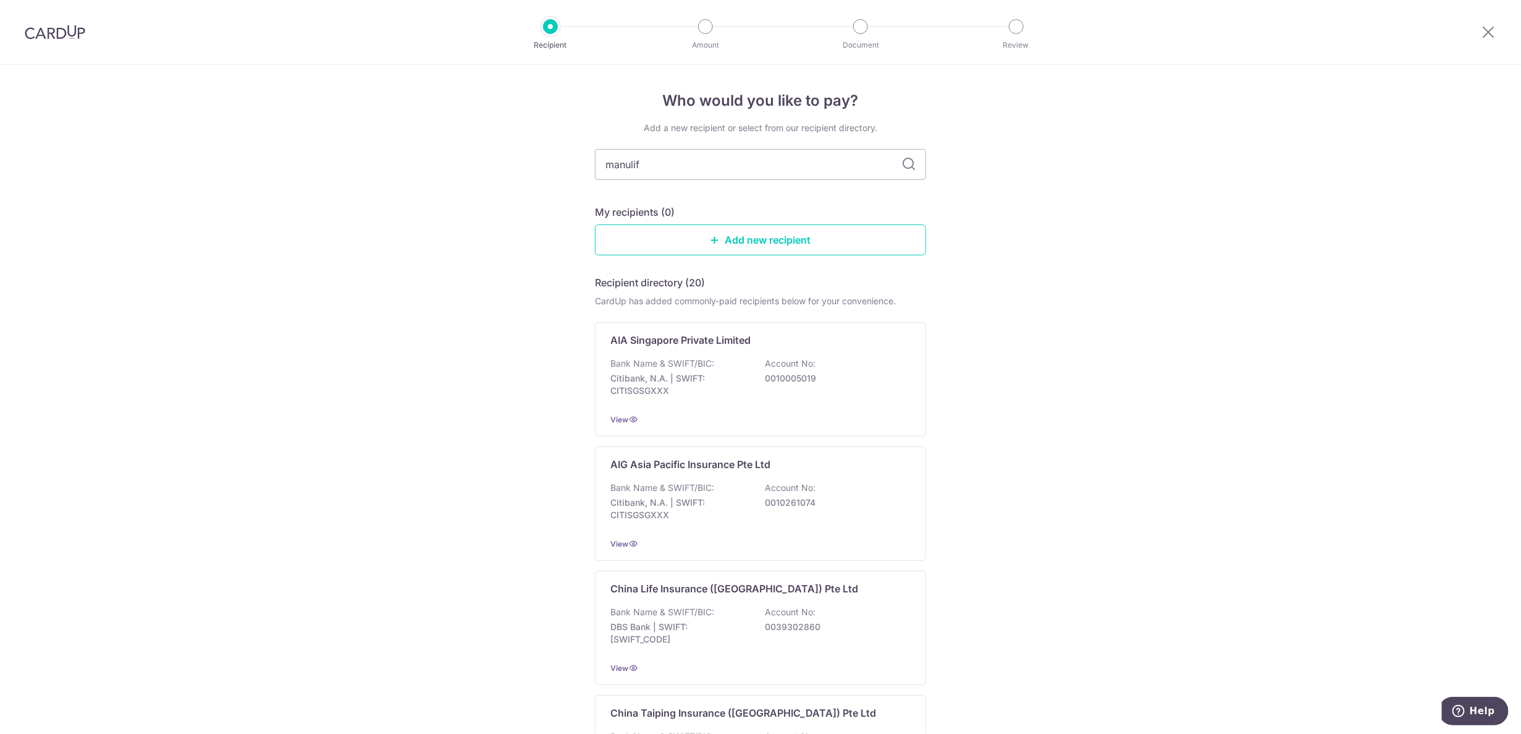
type input "manulife"
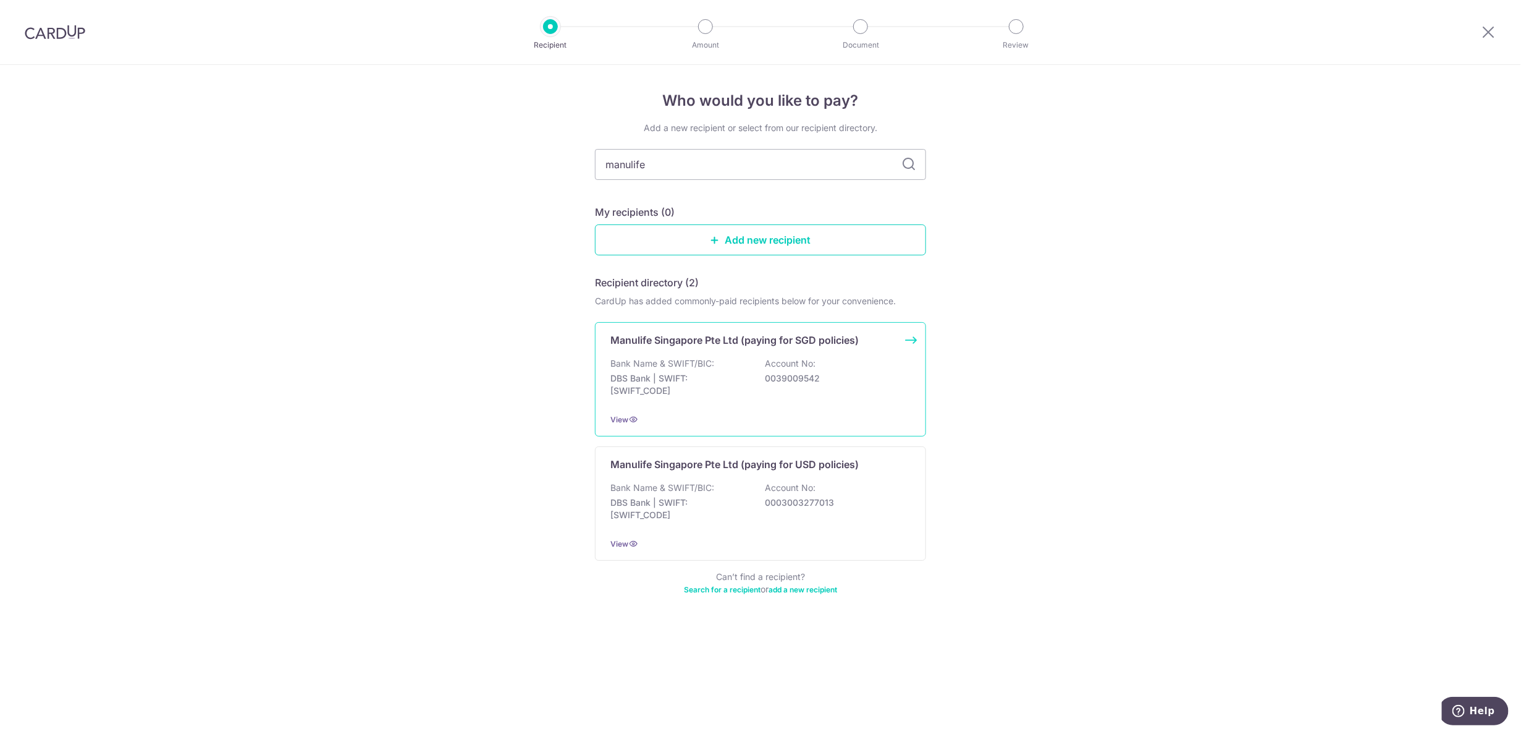
click at [844, 360] on div "Bank Name & SWIFT/BIC: DBS Bank | SWIFT: DBSSSGSGXXX Account No: 0039009542" at bounding box center [761, 380] width 300 height 46
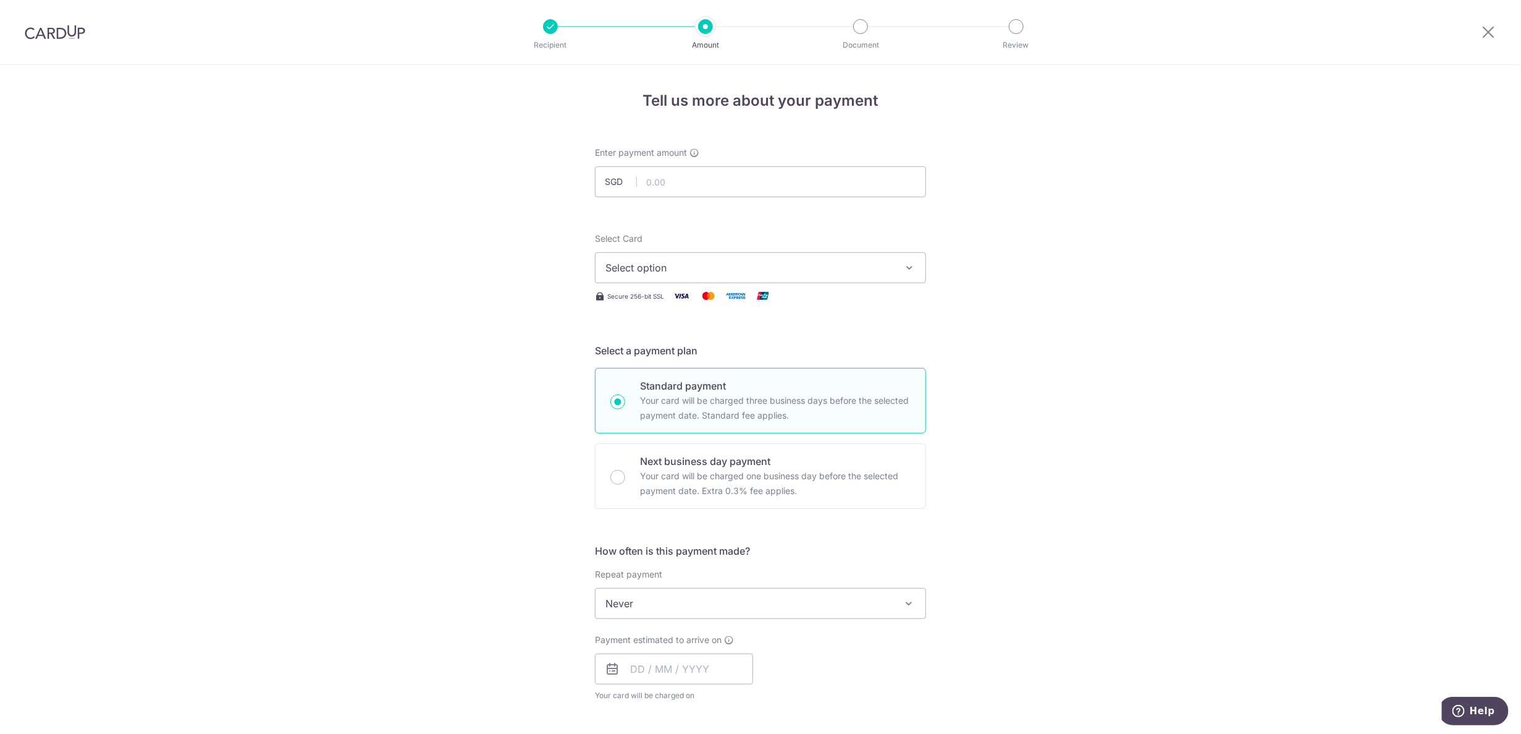
type input "852.12"
click at [709, 266] on span "Select option" at bounding box center [750, 267] width 288 height 15
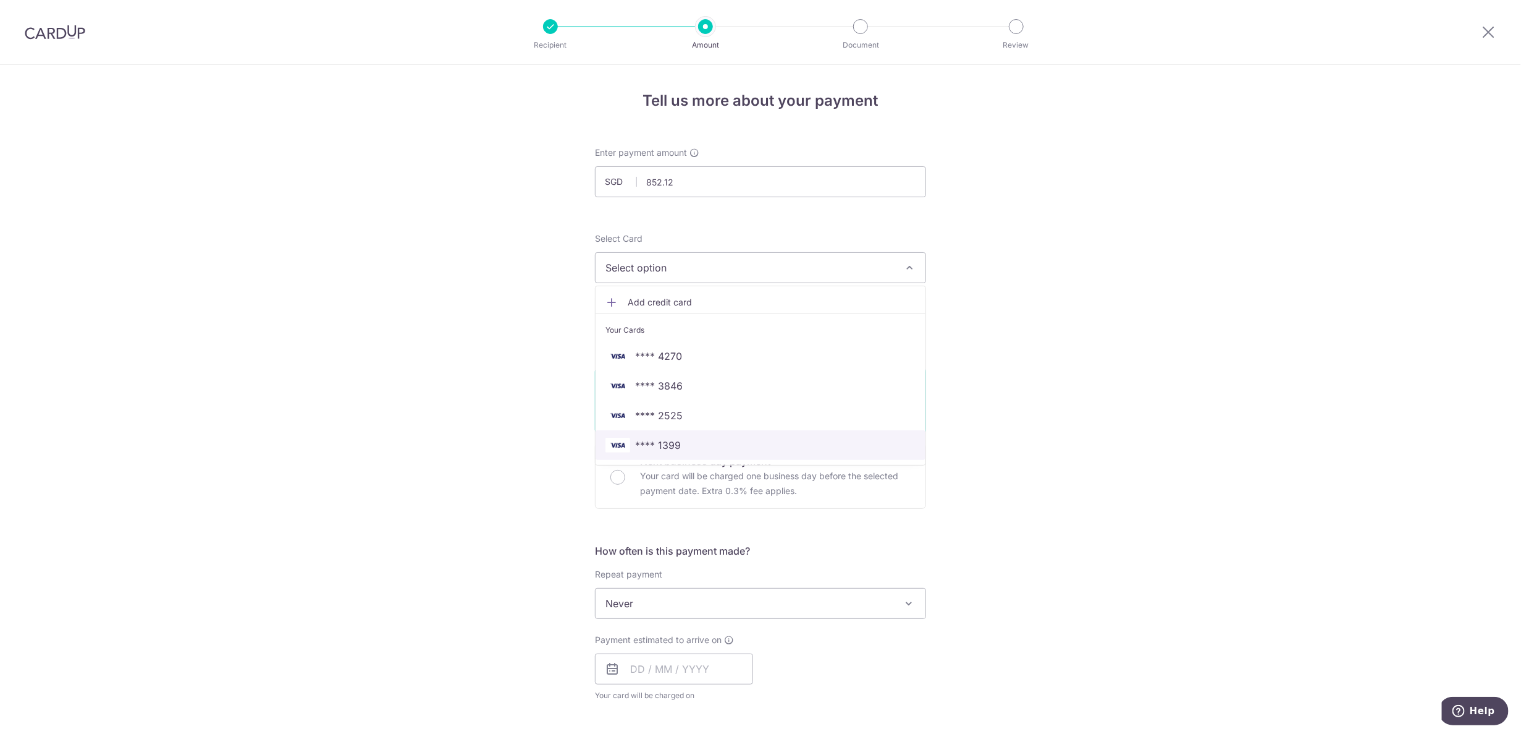
click at [698, 449] on span "**** 1399" at bounding box center [761, 445] width 310 height 15
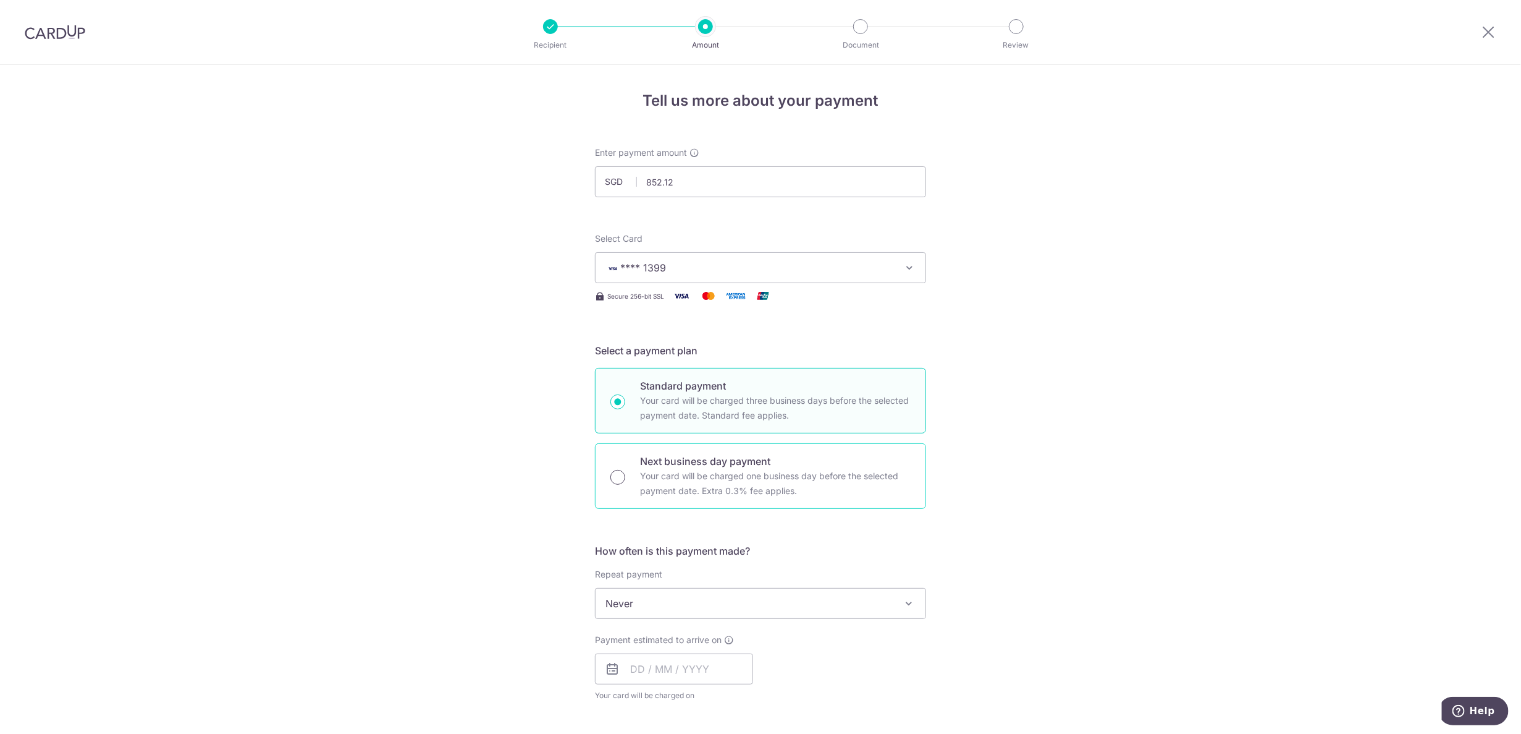
scroll to position [154, 0]
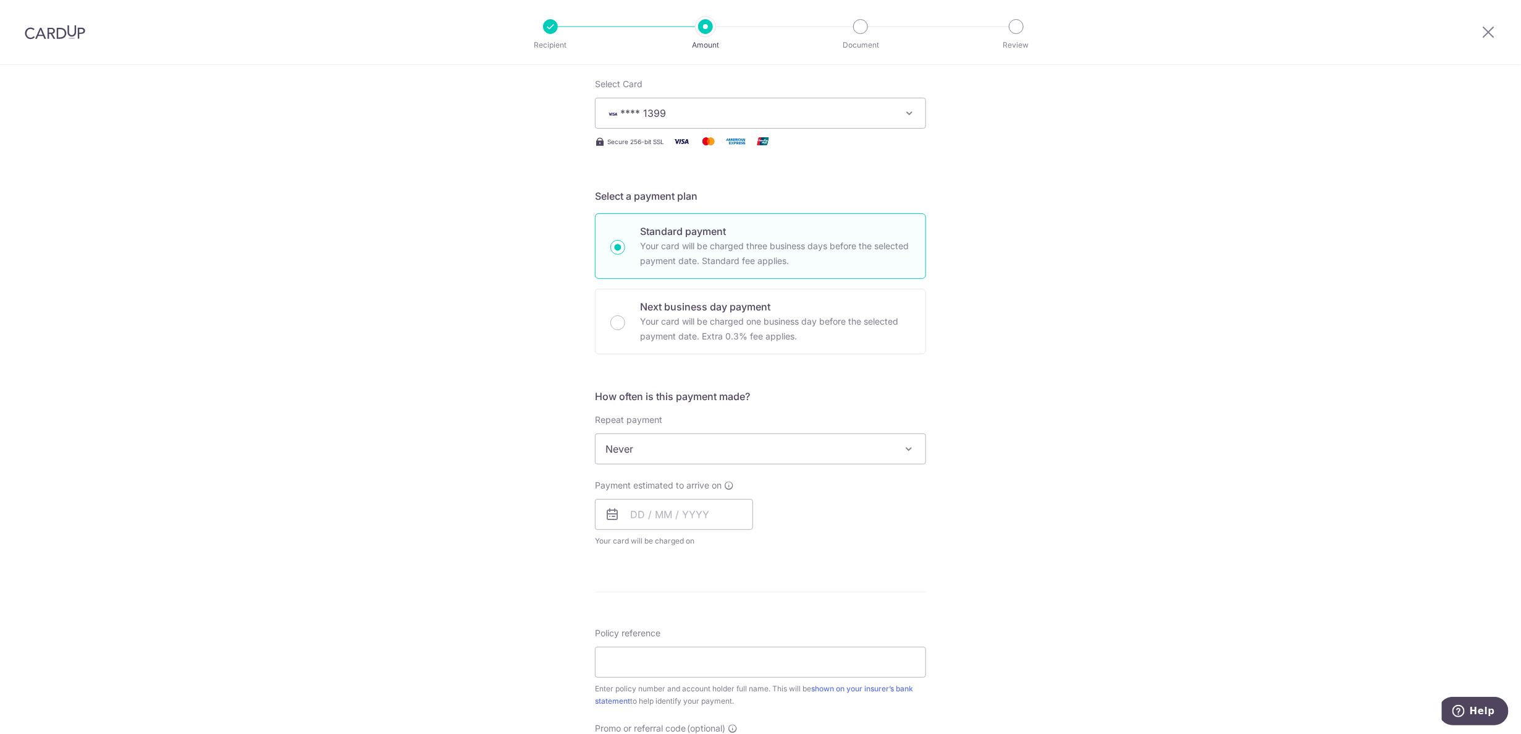
click at [641, 450] on span "Never" at bounding box center [761, 449] width 330 height 30
select select "6"
click at [635, 517] on input "text" at bounding box center [674, 514] width 158 height 31
click at [632, 523] on input "text" at bounding box center [674, 514] width 158 height 31
click at [607, 543] on div "Prev Next Oct Nov Dec 2025 2026 2027 2028 2029 2030 2031 2032 2033 2034 2035" at bounding box center [694, 548] width 197 height 30
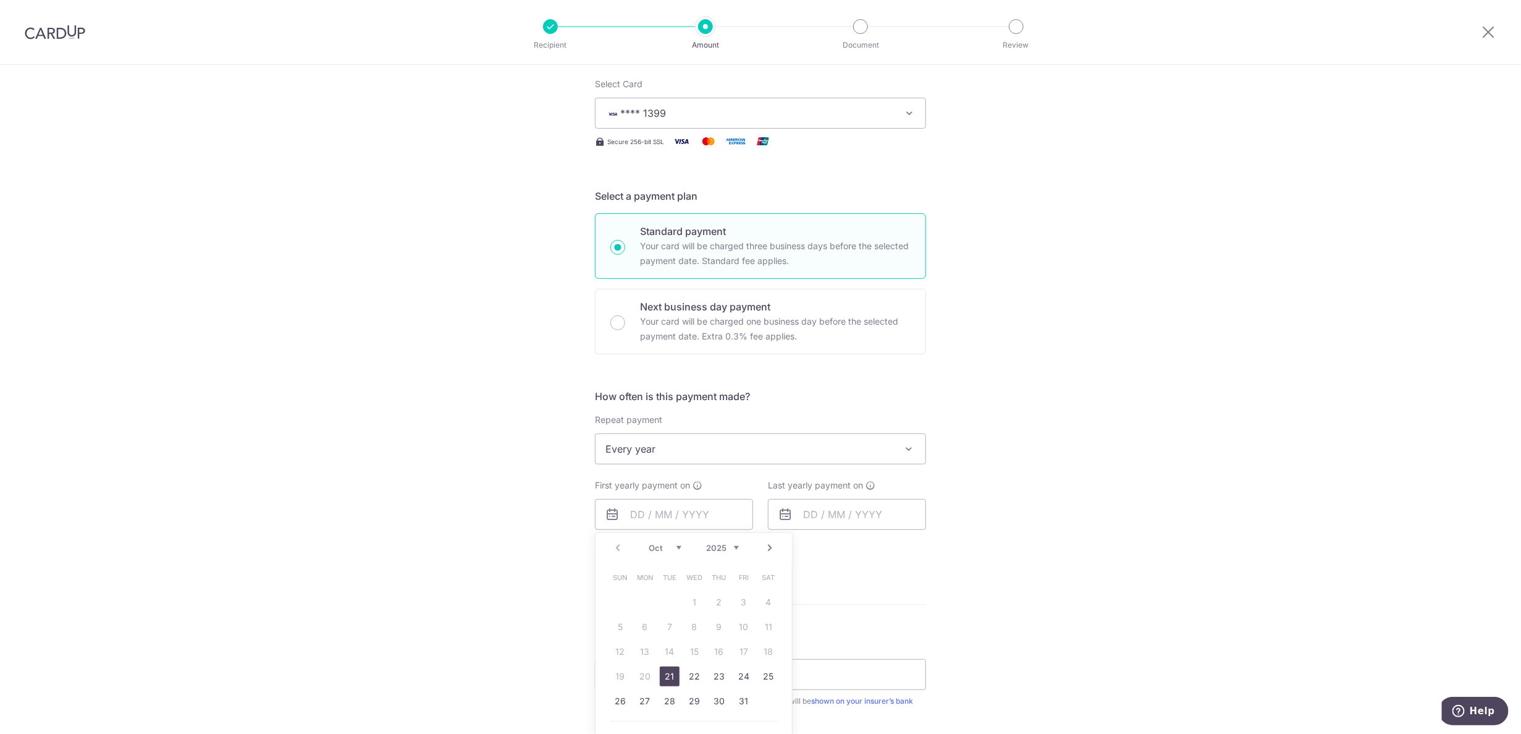
click at [617, 547] on div "Prev Next Oct Nov Dec 2025 2026 2027 2028 2029 2030 2031 2032 2033 2034 2035" at bounding box center [694, 548] width 197 height 30
drag, startPoint x: 710, startPoint y: 547, endPoint x: 736, endPoint y: 582, distance: 43.8
click at [710, 547] on select "2025 2026 2027 2028 2029 2030 2031 2032 2033 2034 2035" at bounding box center [722, 548] width 33 height 10
click at [664, 544] on select "Jan Feb Mar Apr May Jun Jul Aug Sep Oct Nov Dec" at bounding box center [665, 548] width 33 height 10
click at [617, 696] on link "27" at bounding box center [621, 701] width 20 height 20
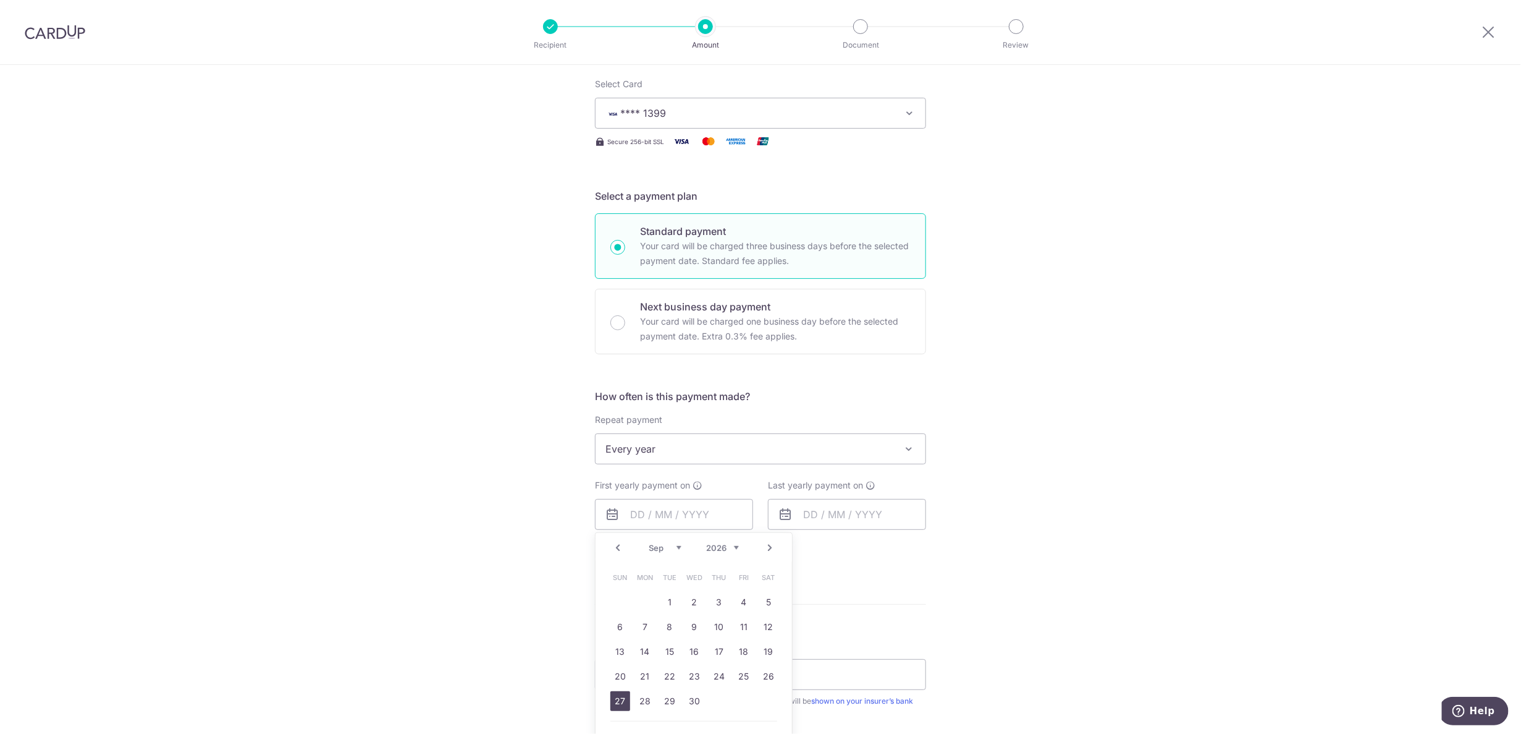
type input "[DATE]"
click at [967, 556] on div "Tell us more about your payment Enter payment amount SGD 852.12 852.12 Select C…" at bounding box center [760, 500] width 1521 height 1181
click at [800, 519] on input "text" at bounding box center [847, 514] width 158 height 31
click at [902, 546] on select "2026 2027 2028 2029 2030 2031 2032 2033 2034 2035" at bounding box center [895, 548] width 33 height 10
click at [884, 701] on link "27" at bounding box center [892, 701] width 20 height 20
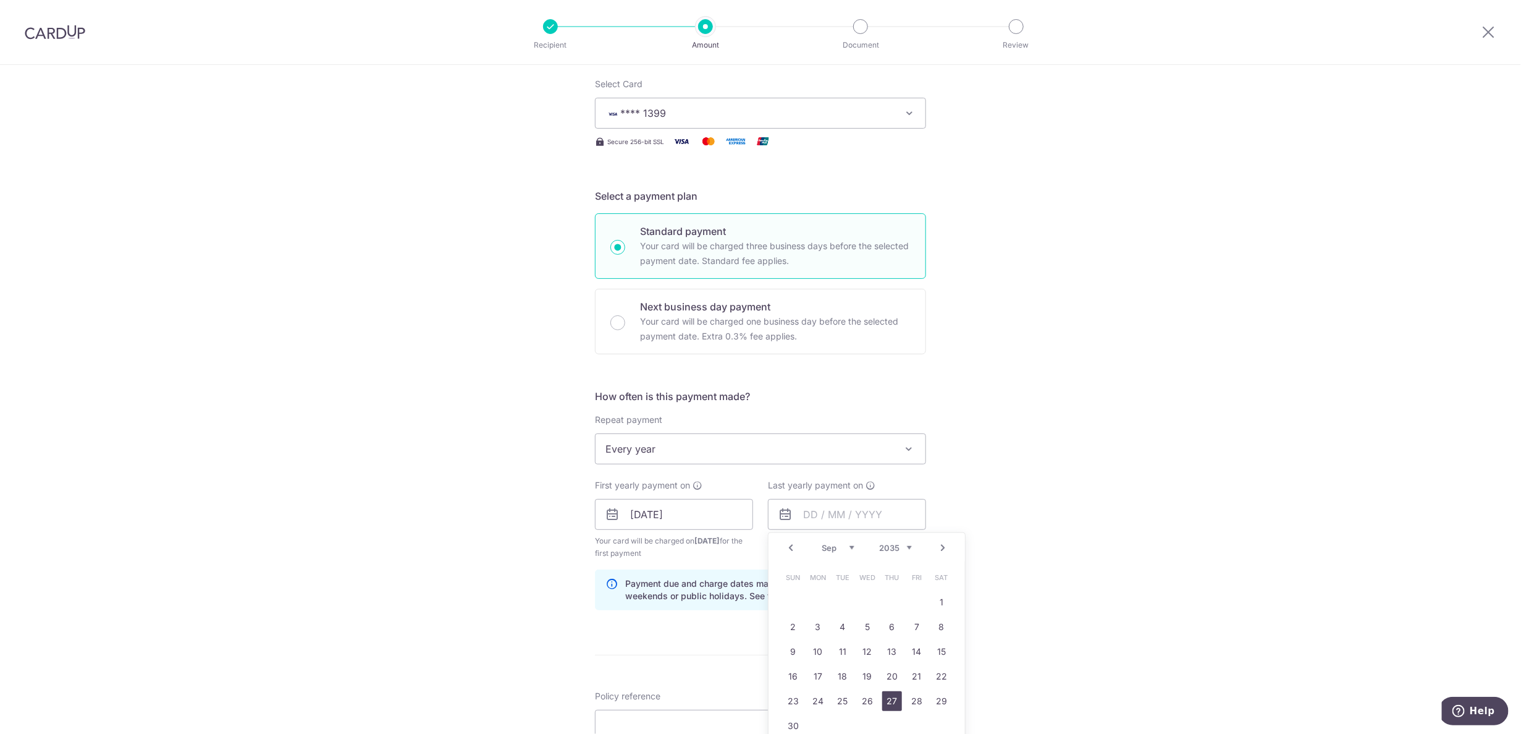
type input "[DATE]"
click at [1081, 526] on div "Tell us more about your payment Enter payment amount SGD 852.12 852.12 Select C…" at bounding box center [760, 500] width 1521 height 1181
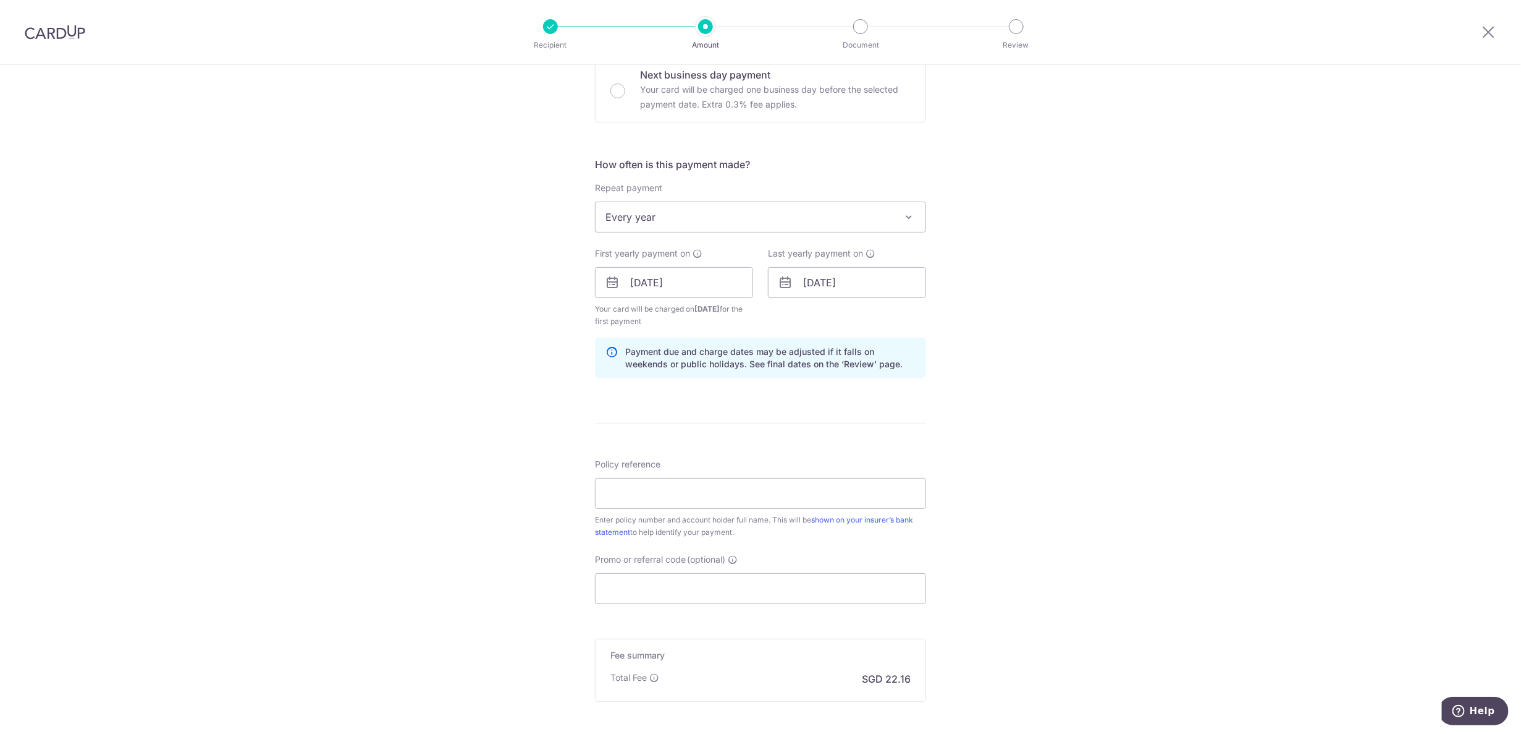
click at [1081, 526] on div "Tell us more about your payment Enter payment amount SGD 852.12 852.12 Select C…" at bounding box center [760, 269] width 1521 height 1181
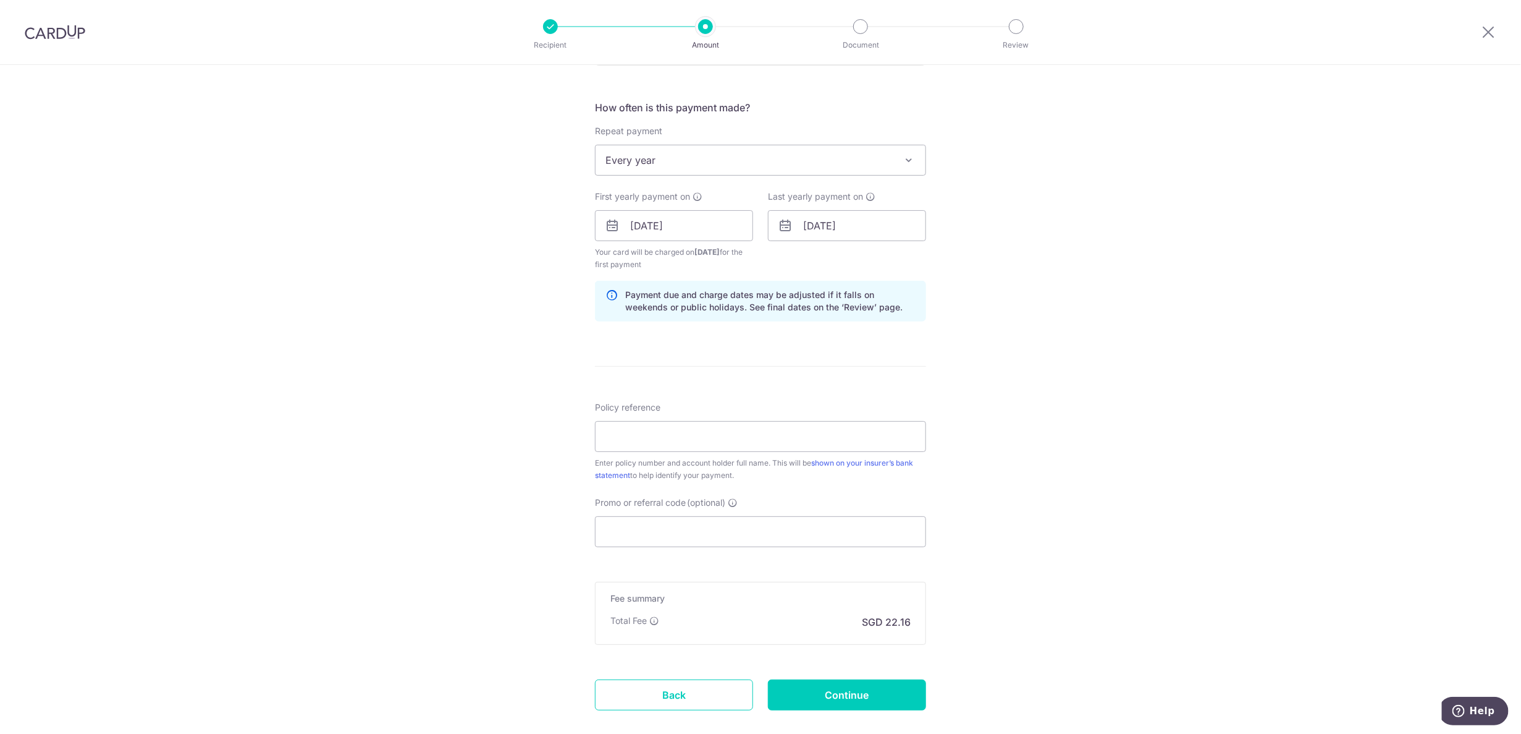
scroll to position [510, 0]
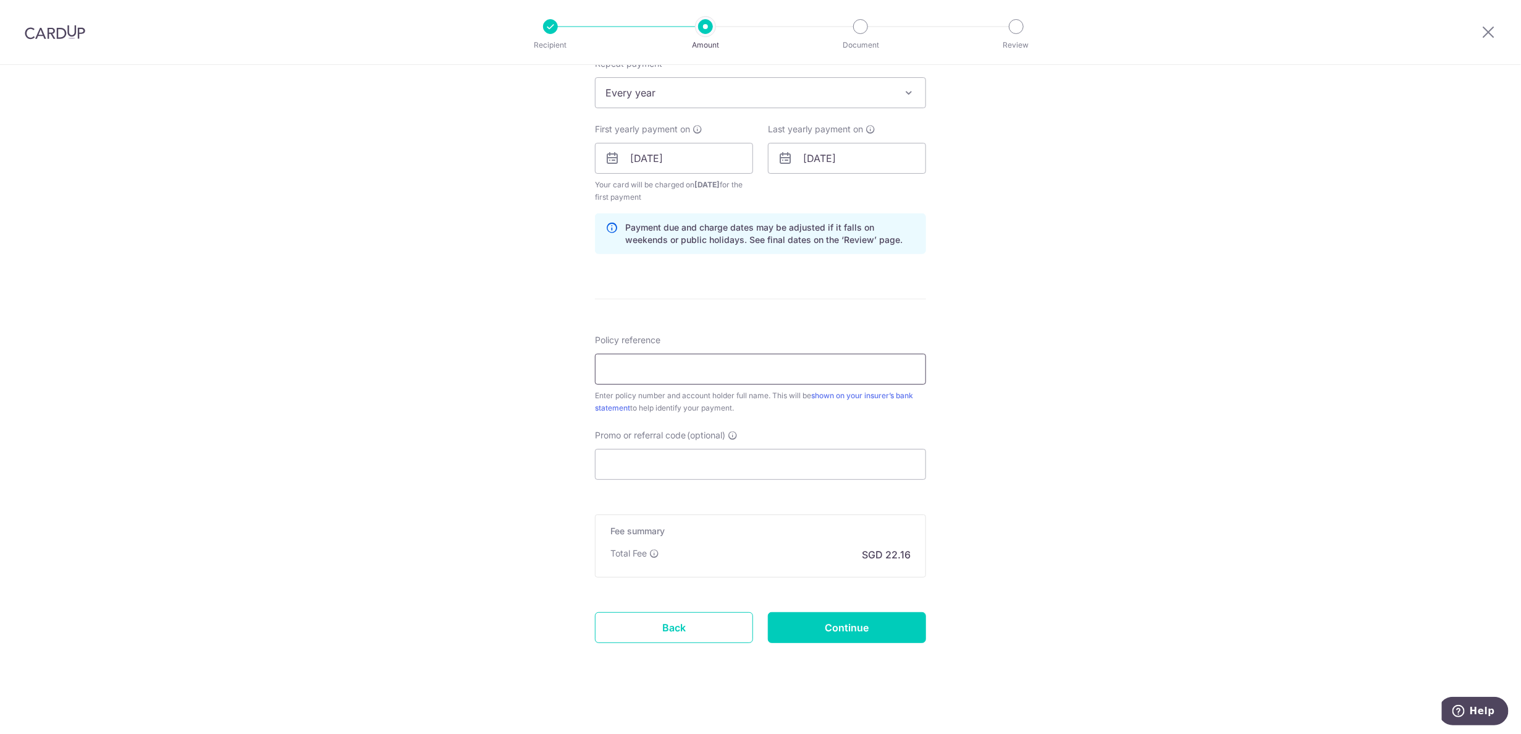
click at [698, 373] on input "Policy reference" at bounding box center [760, 368] width 331 height 31
paste input "1492585389 Goh Fu-[PERSON_NAME] [PERSON_NAME]"
type input "1492585389 Goh Fu-[PERSON_NAME] [PERSON_NAME]"
click at [645, 467] on input "Promo or referral code (optional)" at bounding box center [760, 464] width 331 height 31
paste input "REC185"
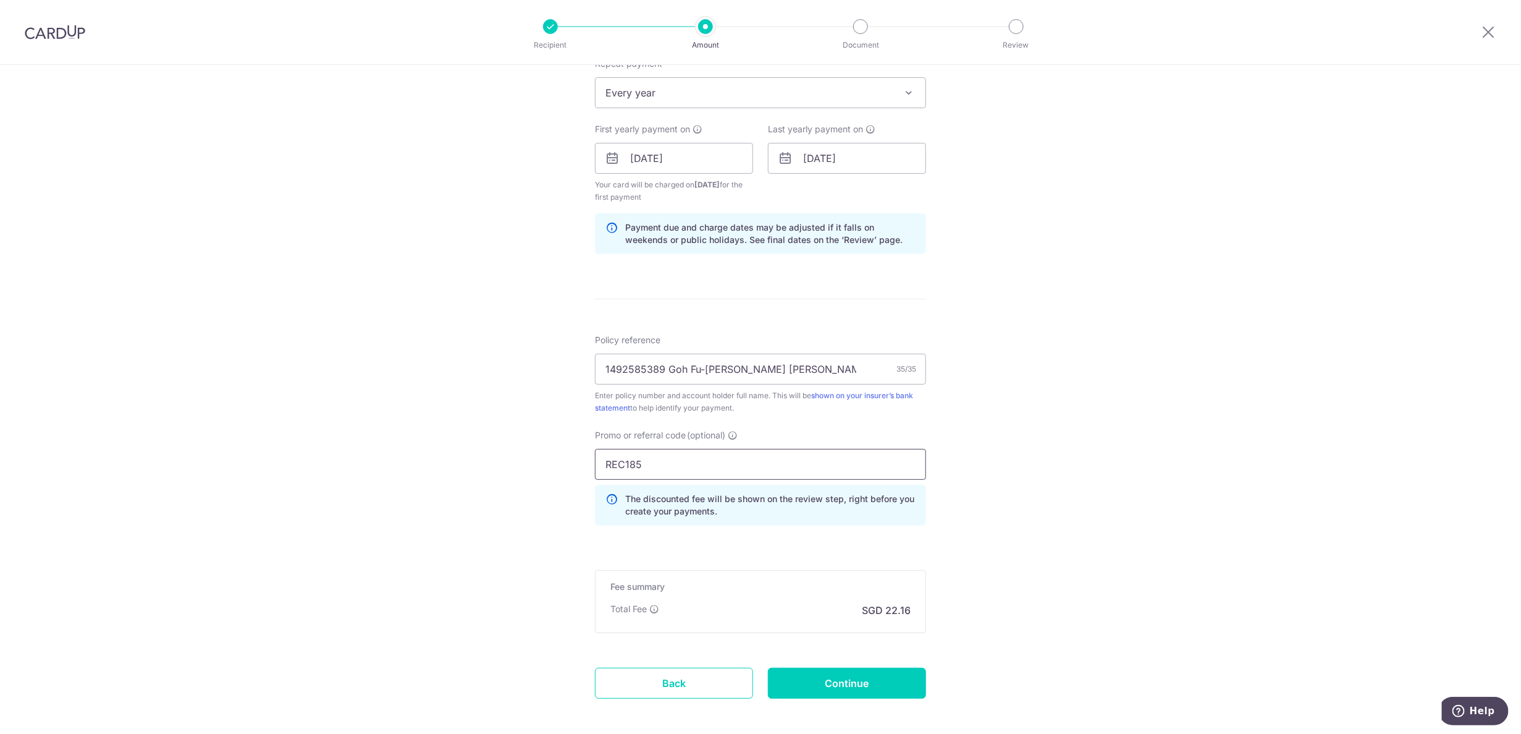
type input "REC185"
click at [983, 503] on div "Tell us more about your payment Enter payment amount SGD 852.12 852.12 Select C…" at bounding box center [760, 172] width 1521 height 1237
click at [855, 694] on input "Continue" at bounding box center [847, 682] width 158 height 31
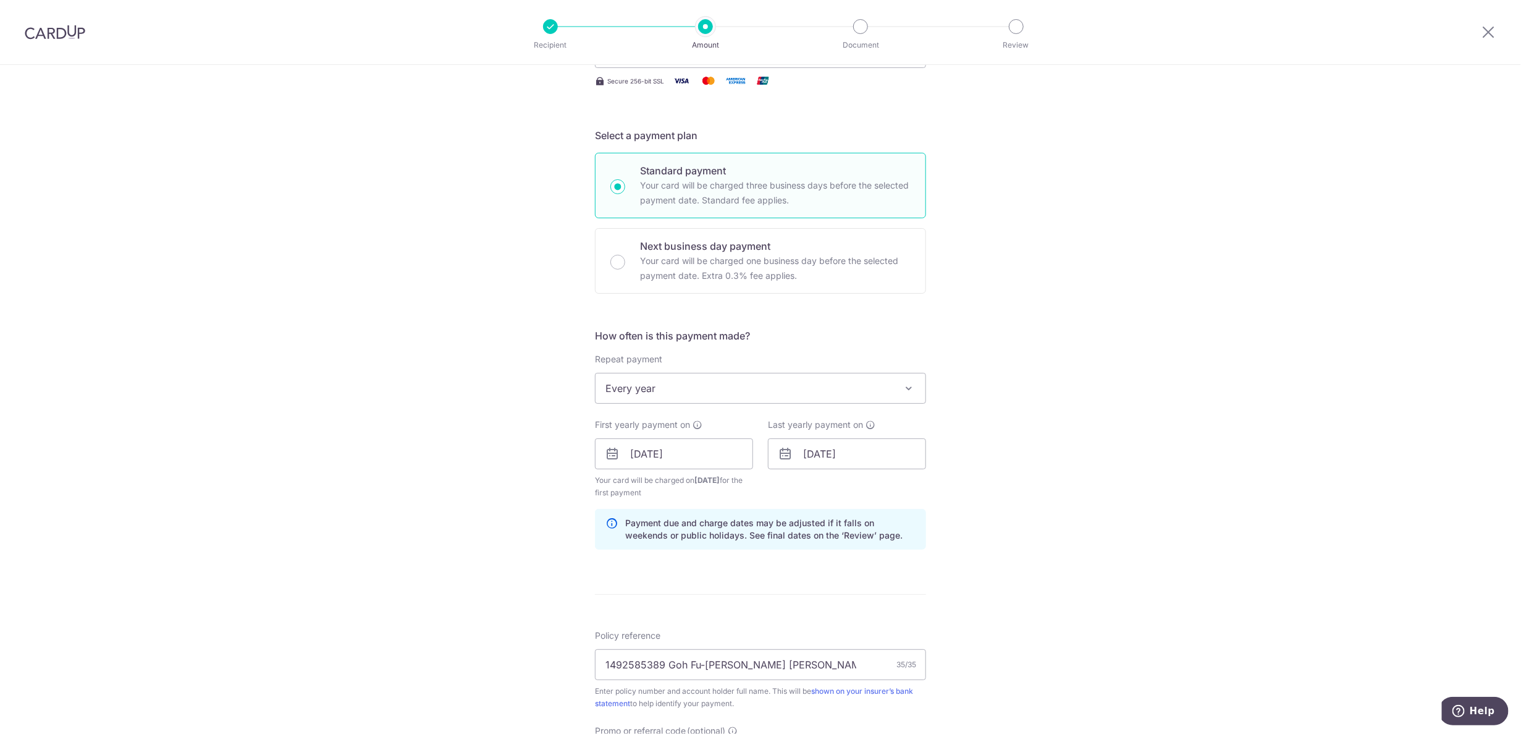
scroll to position [279, 0]
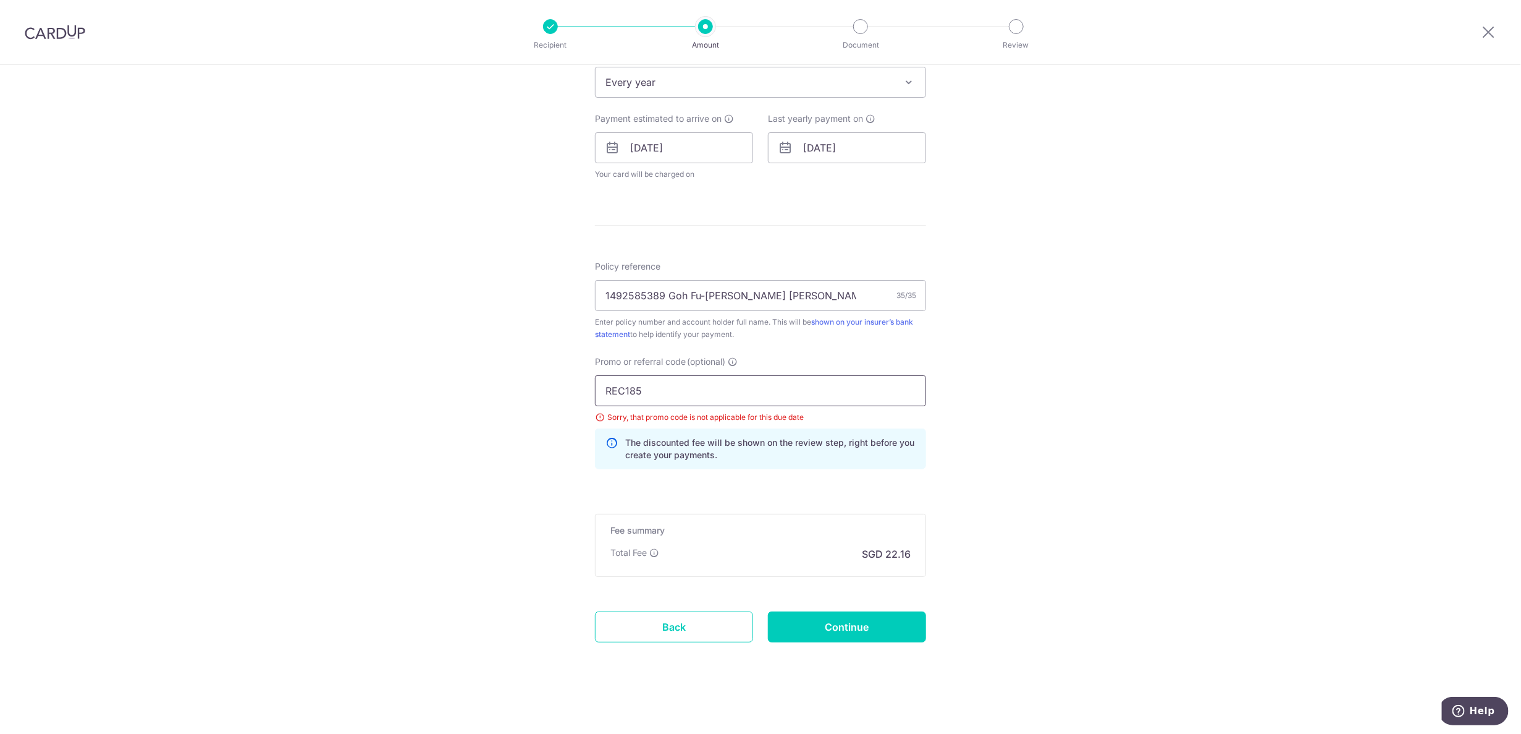
click at [717, 394] on input "REC185" at bounding box center [760, 390] width 331 height 31
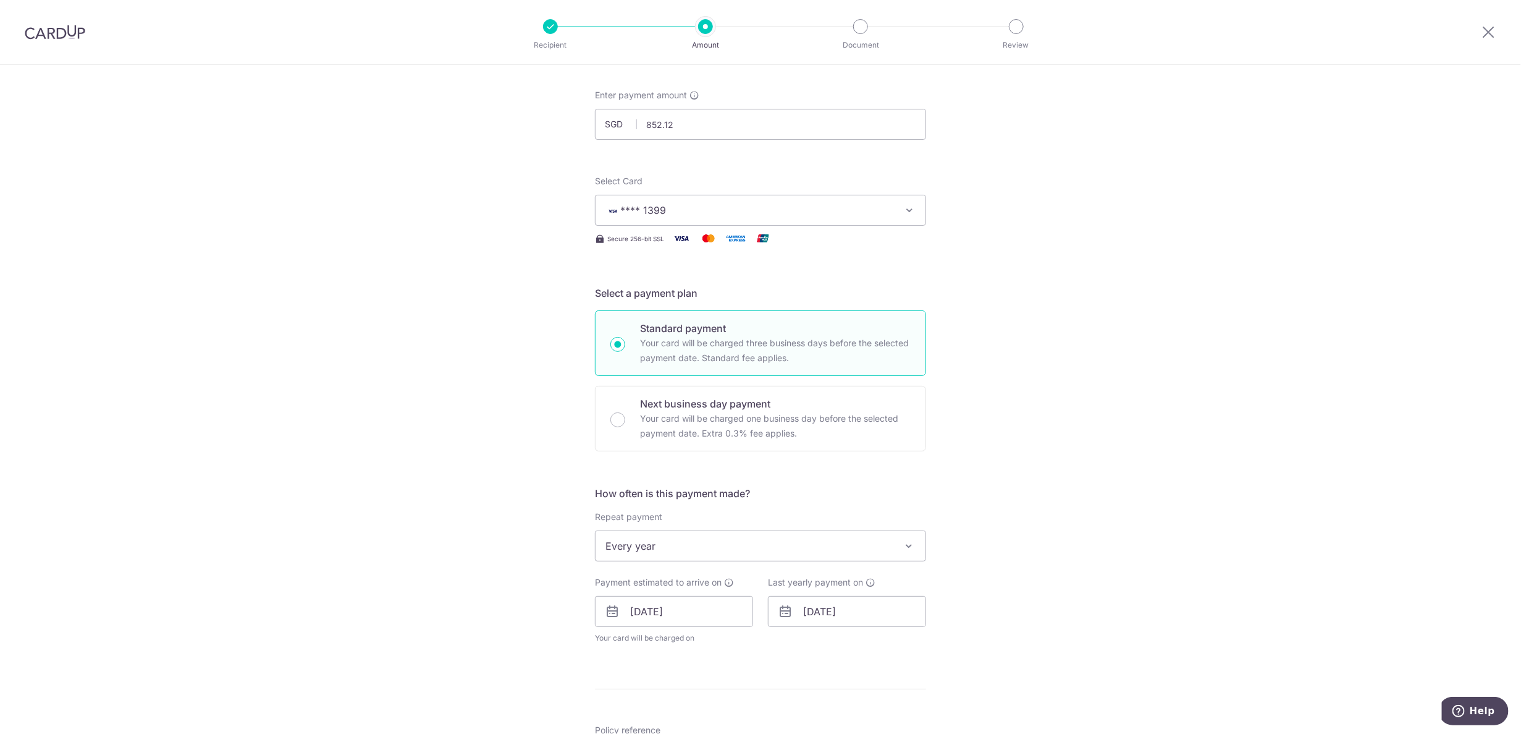
scroll to position [521, 0]
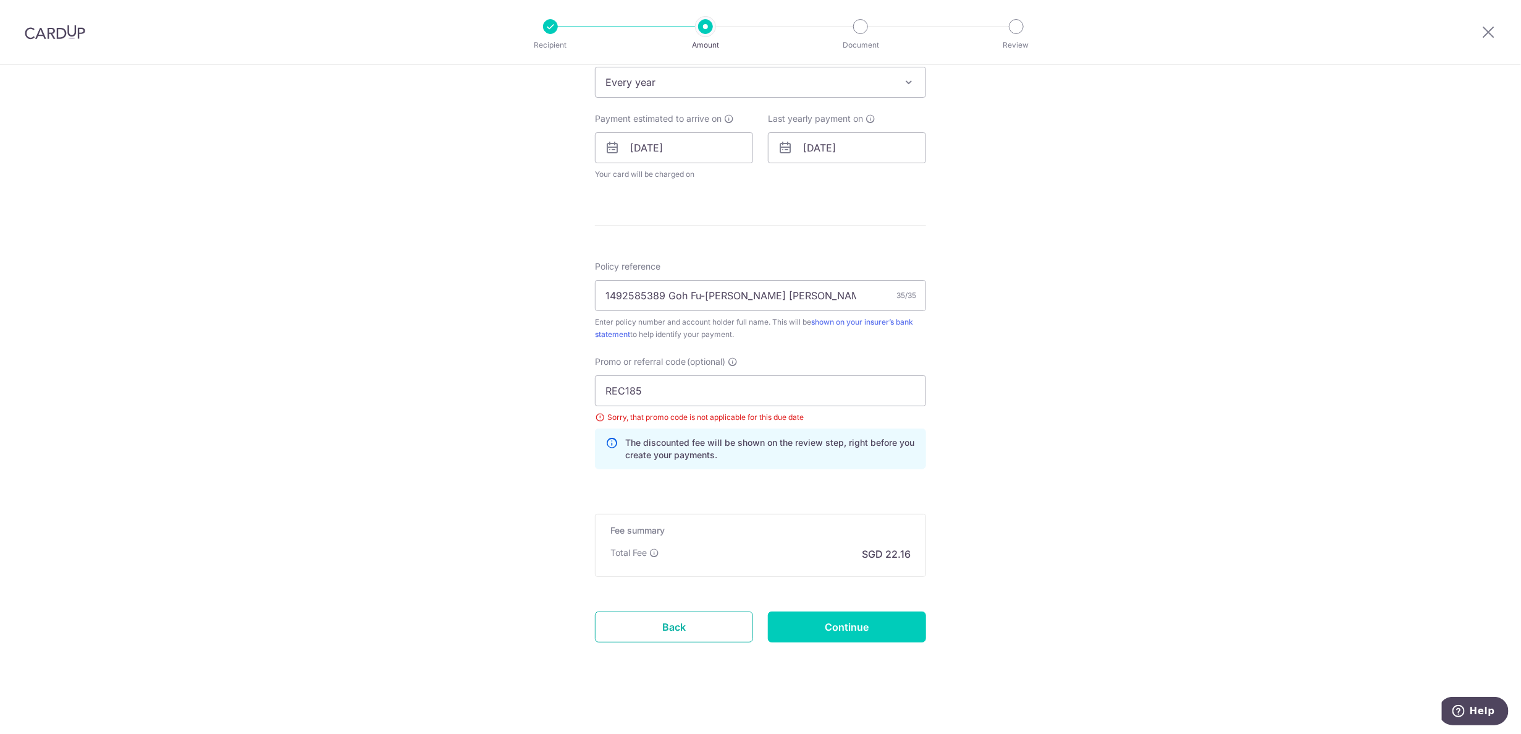
drag, startPoint x: 714, startPoint y: 620, endPoint x: 840, endPoint y: 49, distance: 584.7
click at [714, 620] on link "Back" at bounding box center [674, 626] width 158 height 31
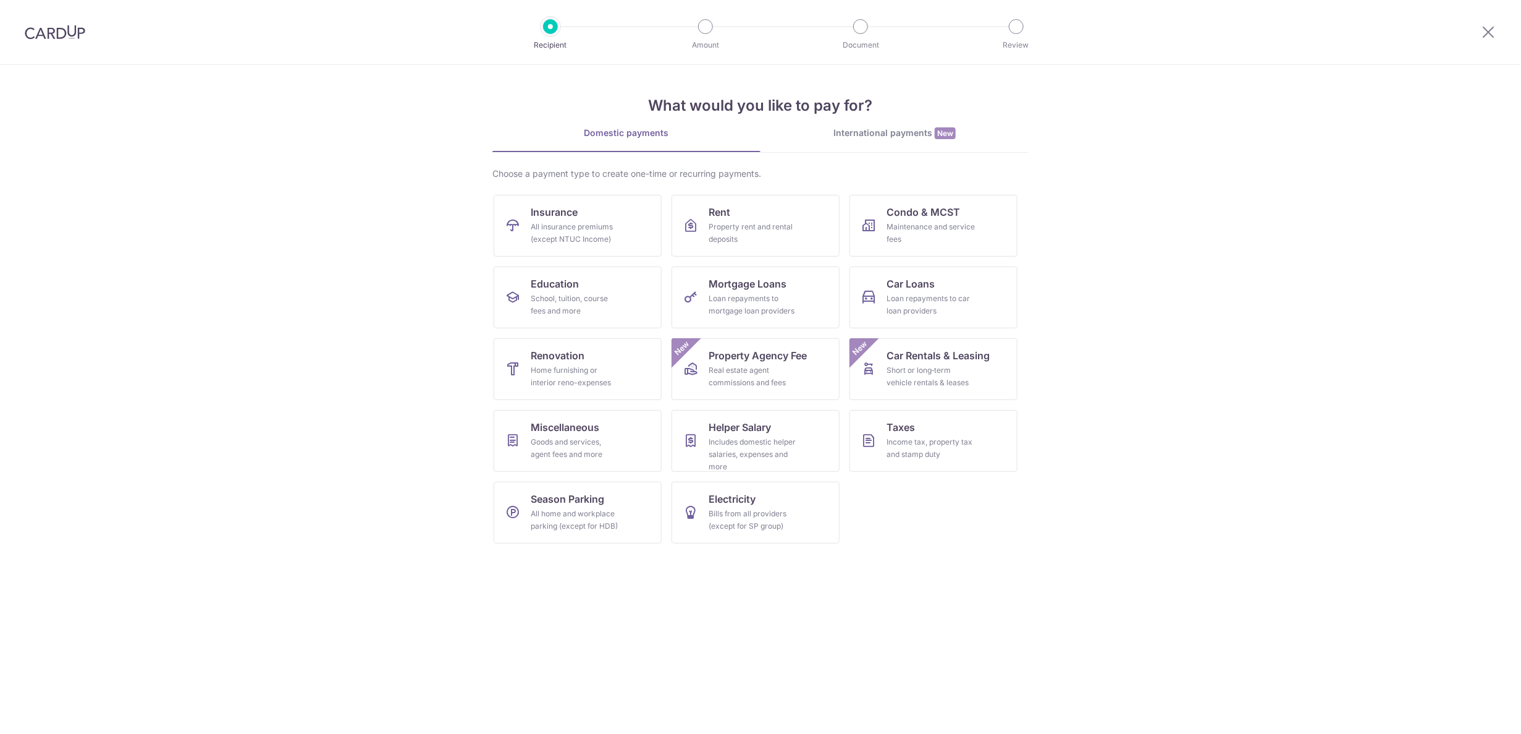
click at [1159, 262] on section "What would you like to pay for? Domestic payments International payments New Ch…" at bounding box center [760, 399] width 1521 height 669
